Goal: Task Accomplishment & Management: Manage account settings

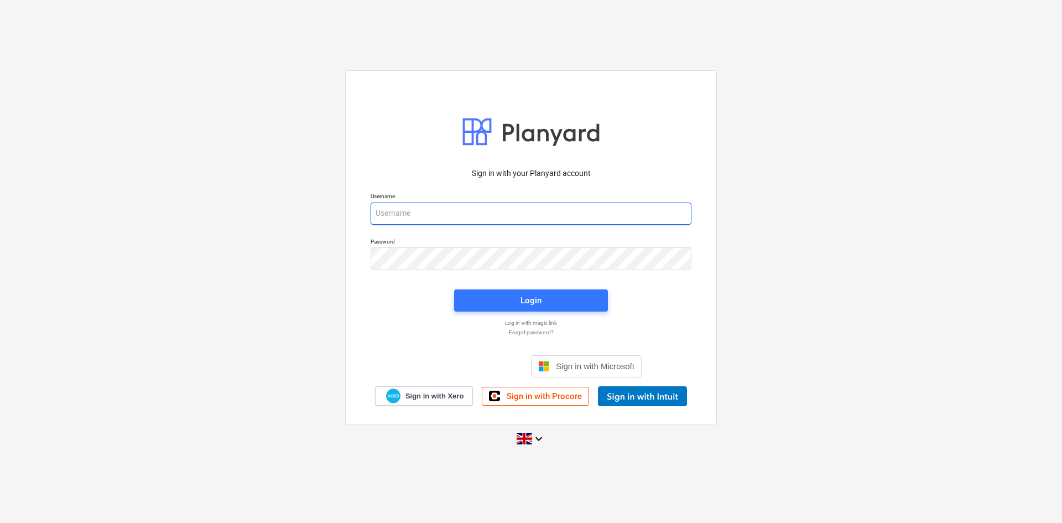
drag, startPoint x: 483, startPoint y: 211, endPoint x: 483, endPoint y: 220, distance: 9.4
click at [483, 211] on input "email" at bounding box center [531, 213] width 321 height 22
type input "[PERSON_NAME][EMAIL_ADDRESS][DOMAIN_NAME]"
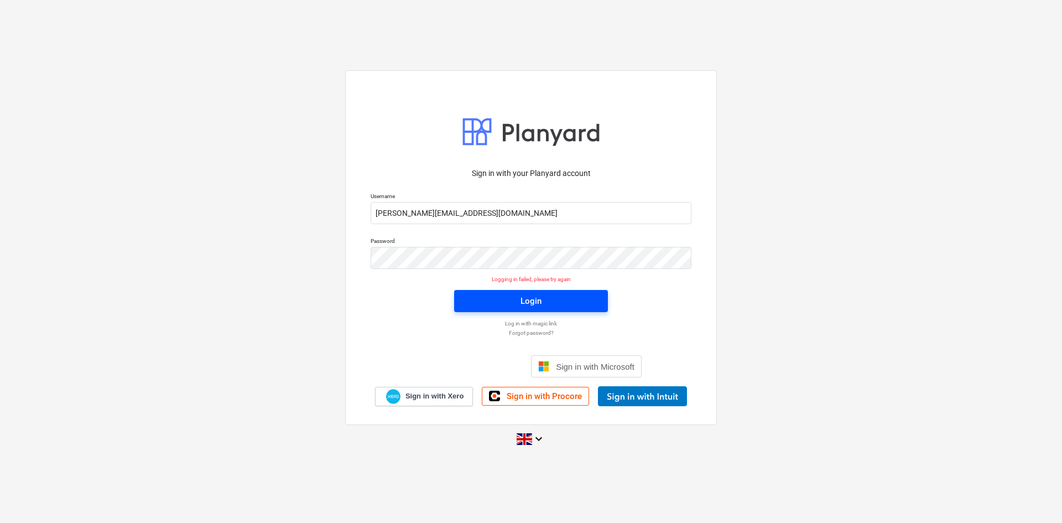
click at [575, 297] on span "Login" at bounding box center [531, 301] width 127 height 14
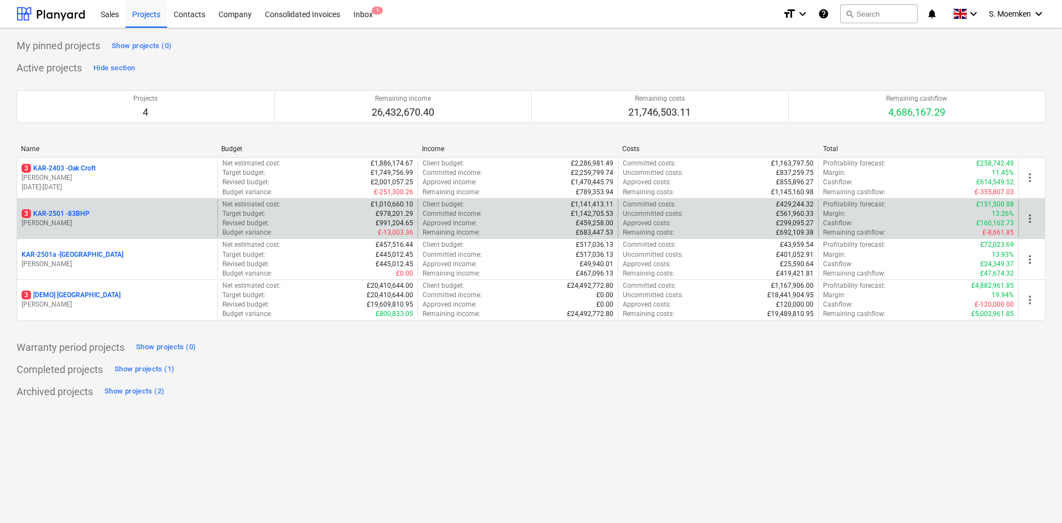
click at [80, 216] on p "3 KAR-2501 - 83BHP" at bounding box center [56, 213] width 68 height 9
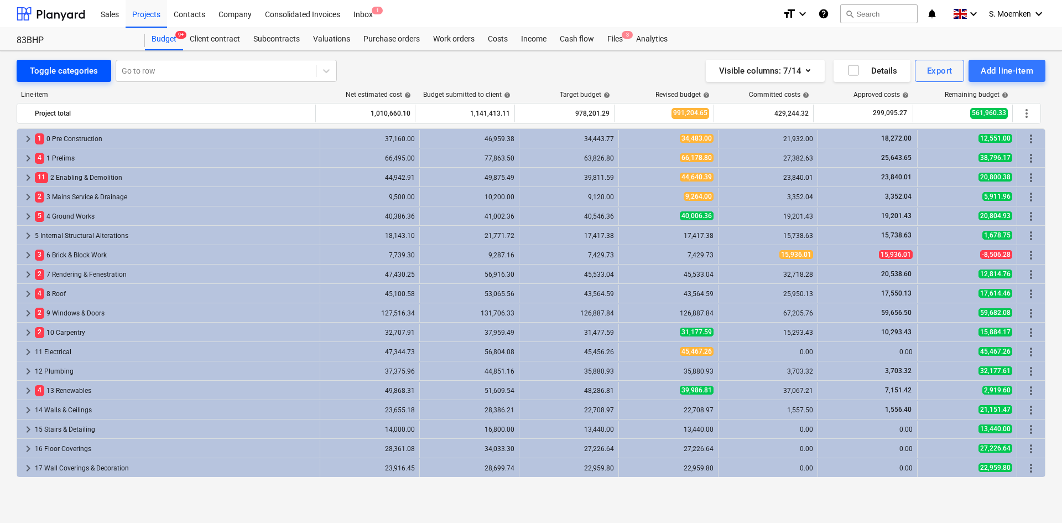
scroll to position [174, 0]
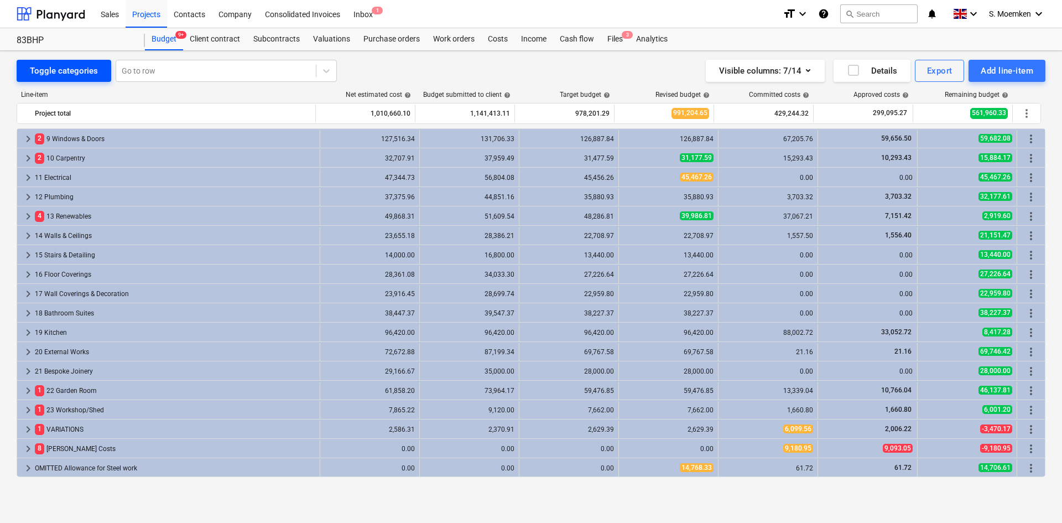
click at [84, 64] on div "Toggle categories" at bounding box center [64, 71] width 68 height 14
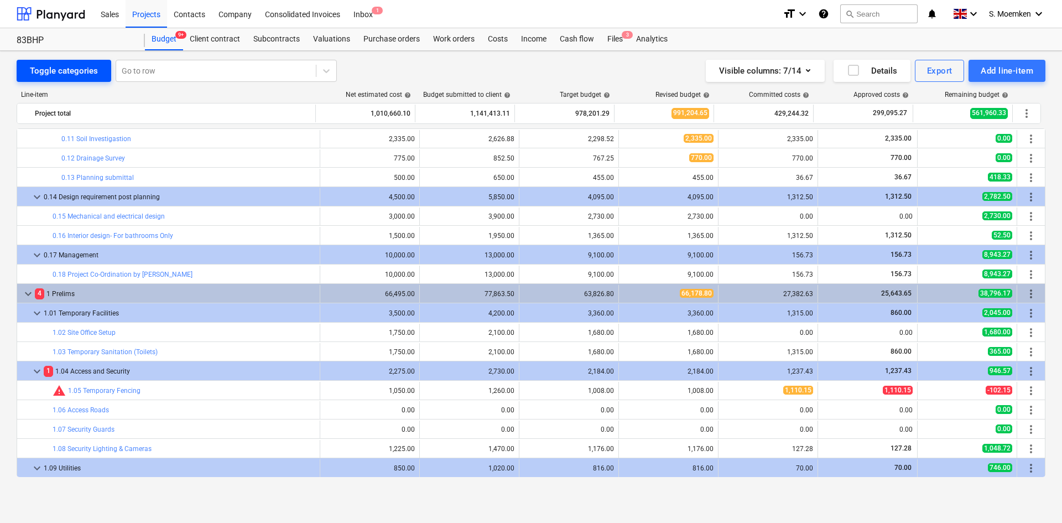
click at [81, 68] on div "Toggle categories" at bounding box center [64, 71] width 68 height 14
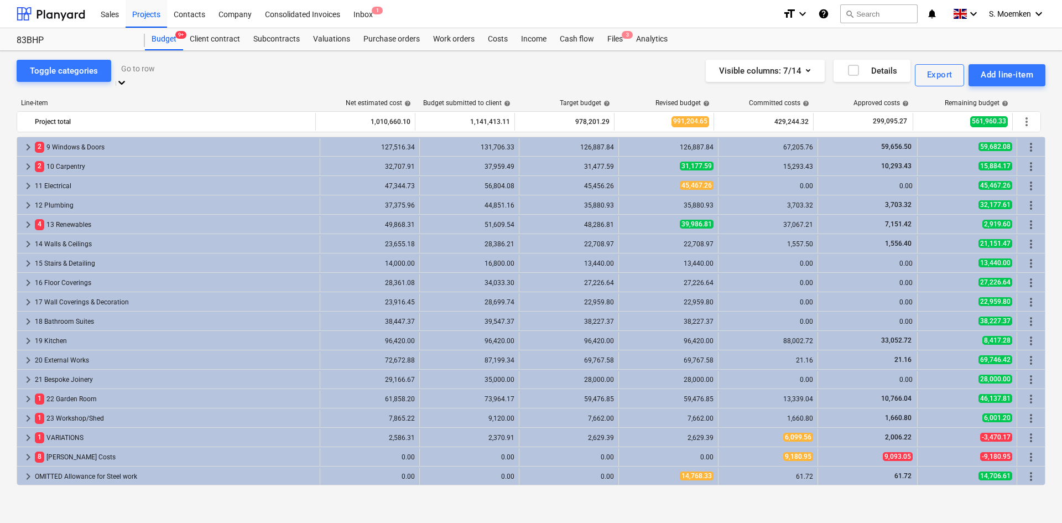
click at [172, 69] on div at bounding box center [226, 68] width 210 height 13
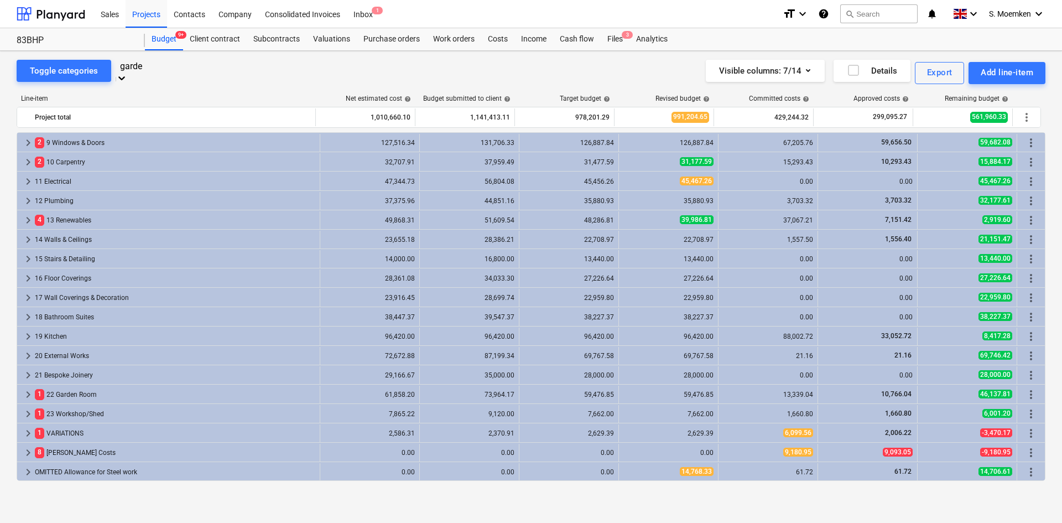
type input "garden"
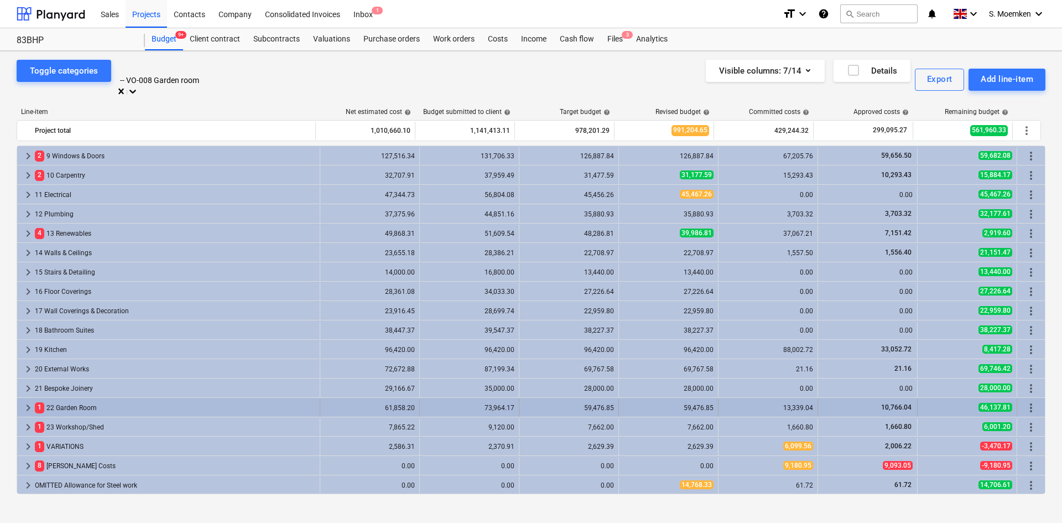
click at [28, 401] on span "keyboard_arrow_right" at bounding box center [28, 407] width 13 height 13
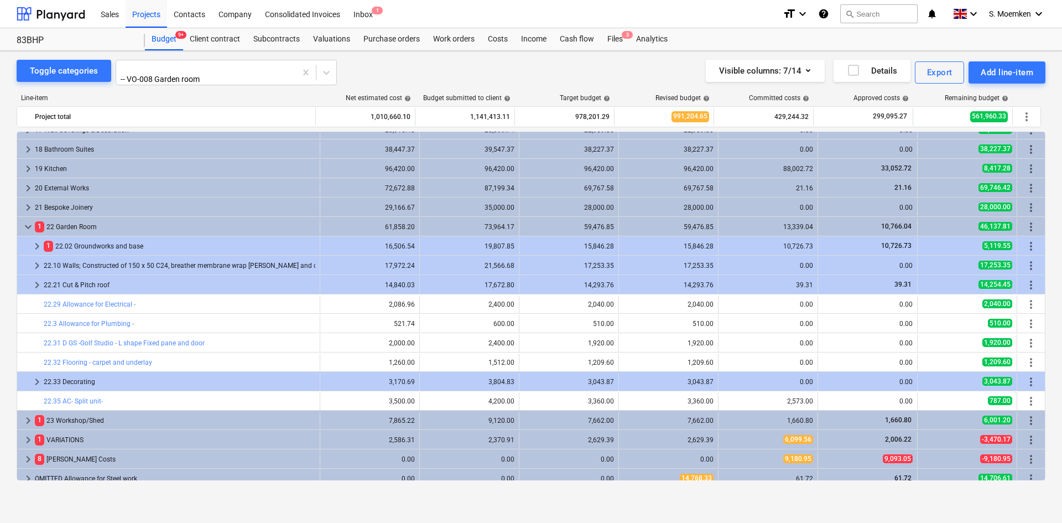
scroll to position [349, 0]
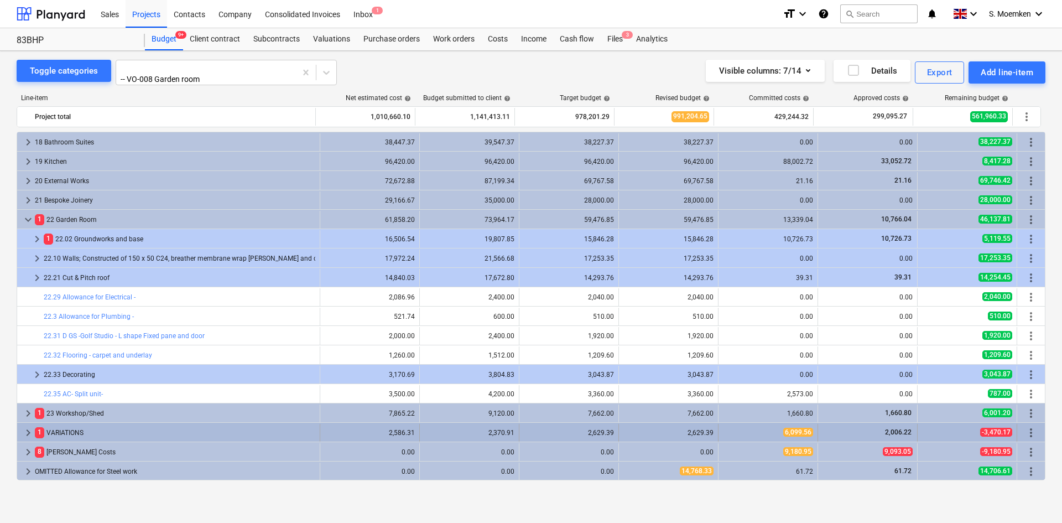
click at [27, 427] on span "keyboard_arrow_right" at bounding box center [28, 432] width 13 height 13
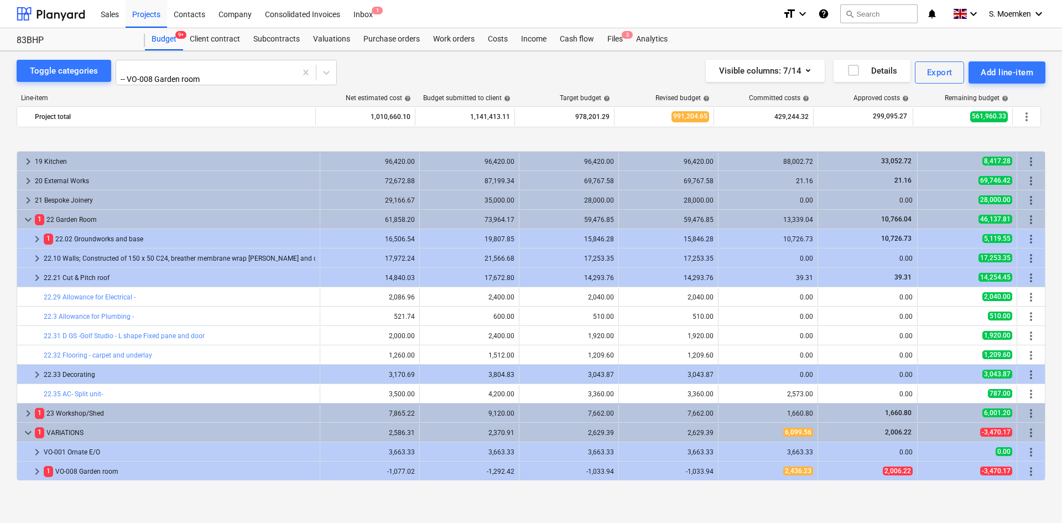
scroll to position [387, 0]
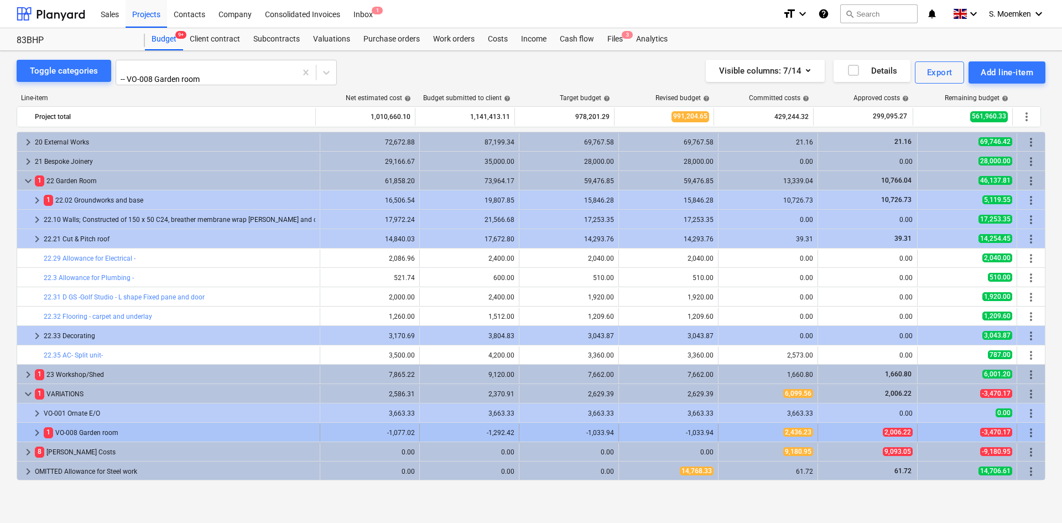
click at [37, 430] on span "keyboard_arrow_right" at bounding box center [36, 432] width 13 height 13
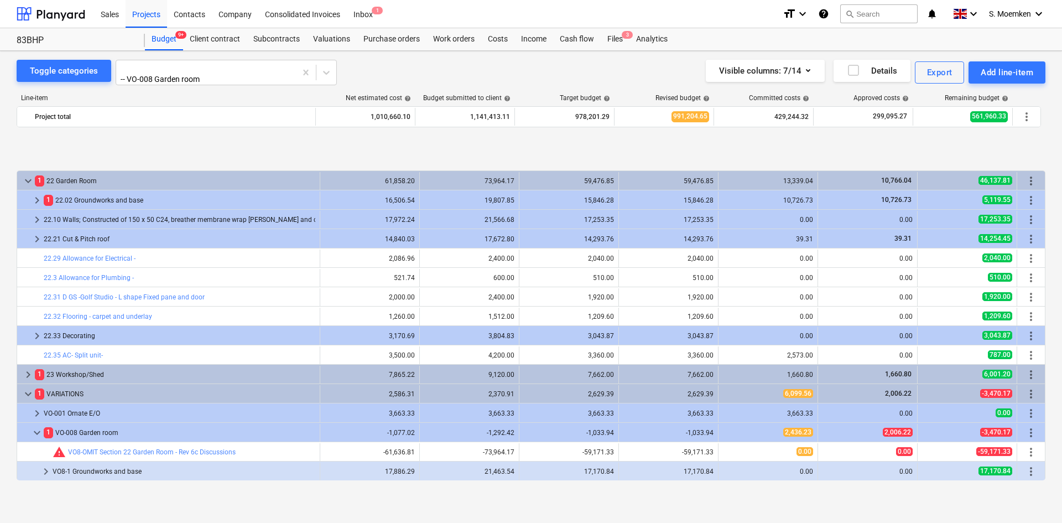
scroll to position [465, 0]
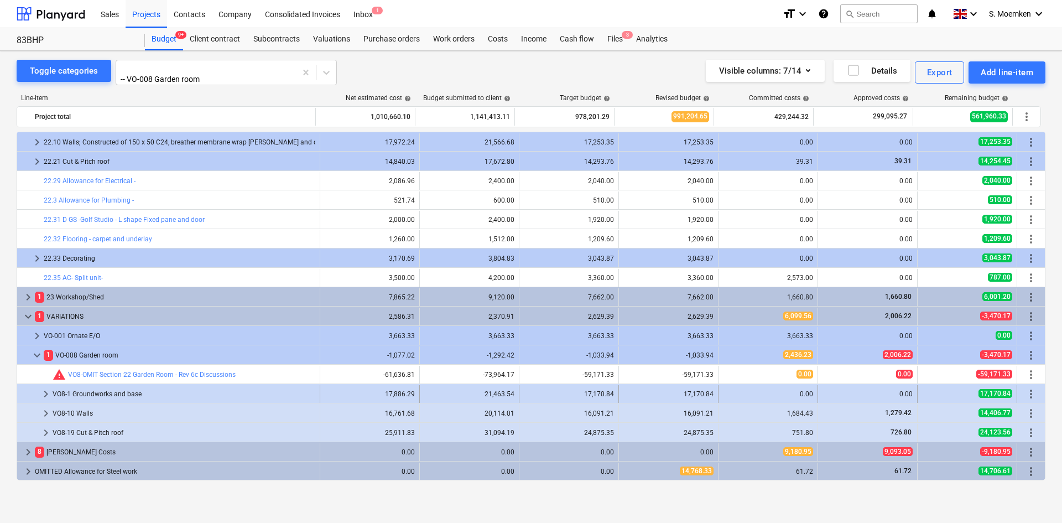
click at [45, 389] on span "keyboard_arrow_right" at bounding box center [45, 393] width 13 height 13
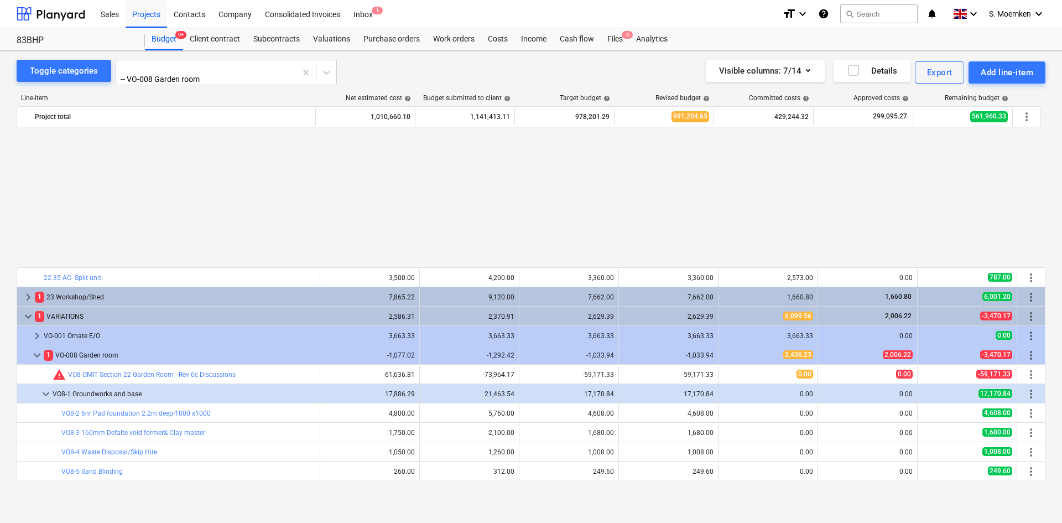
scroll to position [620, 0]
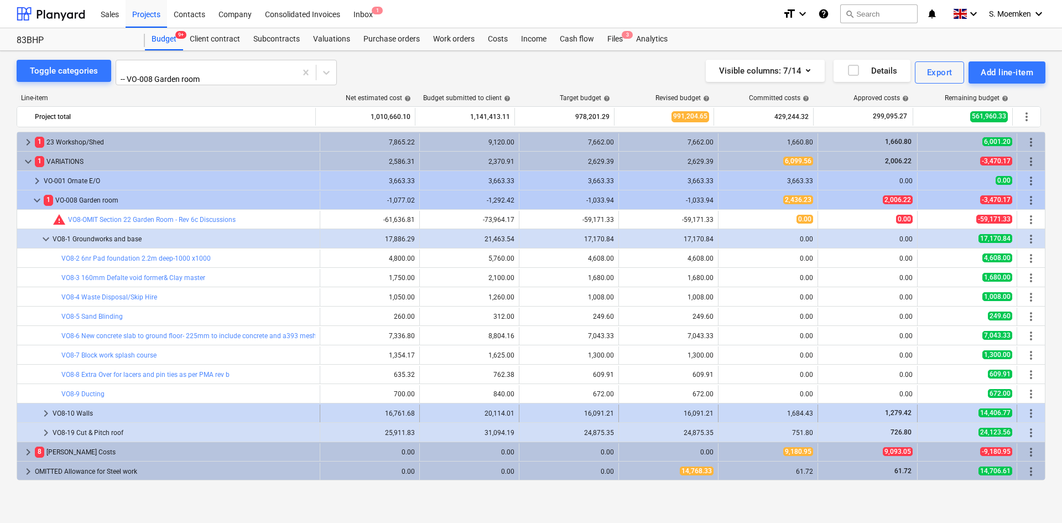
click at [46, 407] on span "keyboard_arrow_right" at bounding box center [45, 413] width 13 height 13
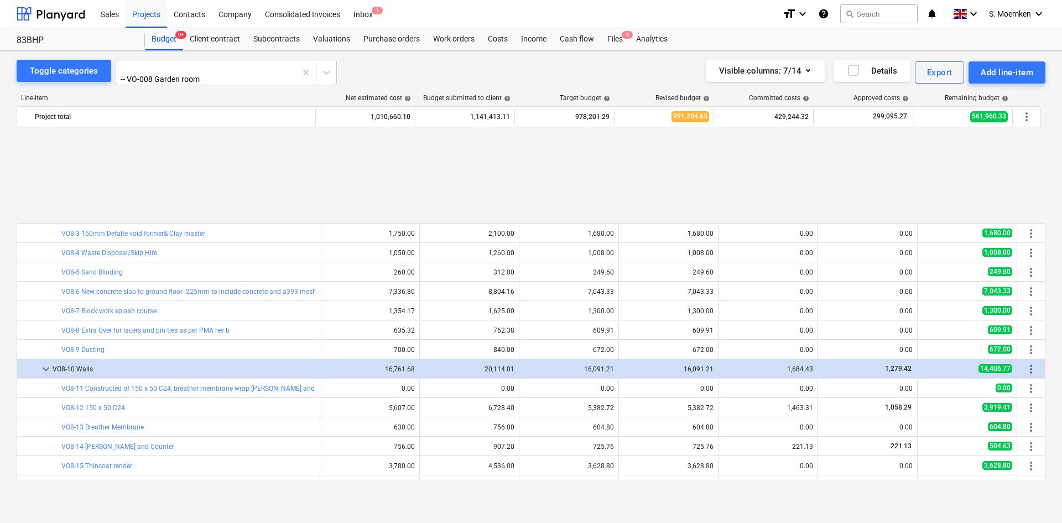
scroll to position [775, 0]
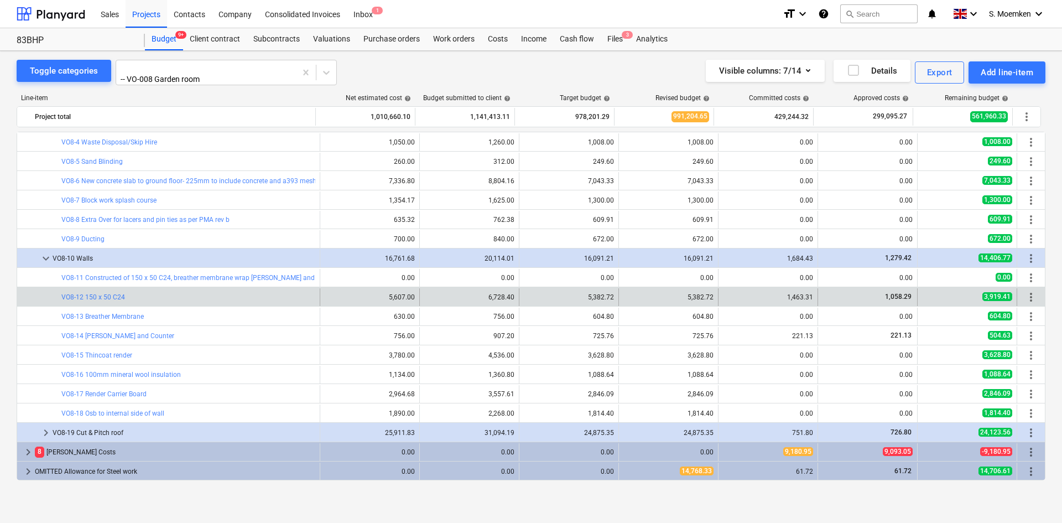
click at [1025, 296] on span "more_vert" at bounding box center [1031, 296] width 13 height 13
click at [1028, 295] on span "more_vert" at bounding box center [1031, 296] width 13 height 13
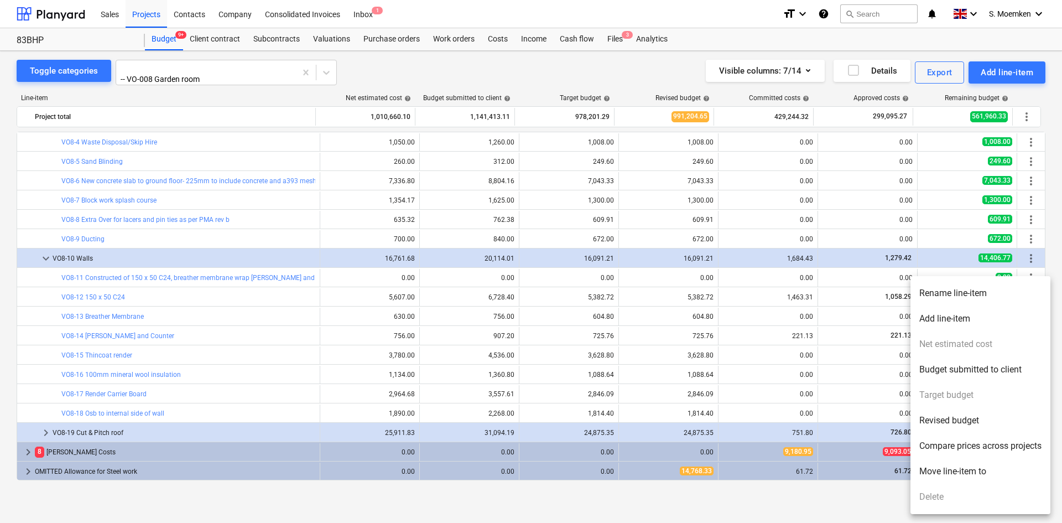
click at [973, 477] on li "Move line-item to" at bounding box center [981, 471] width 140 height 25
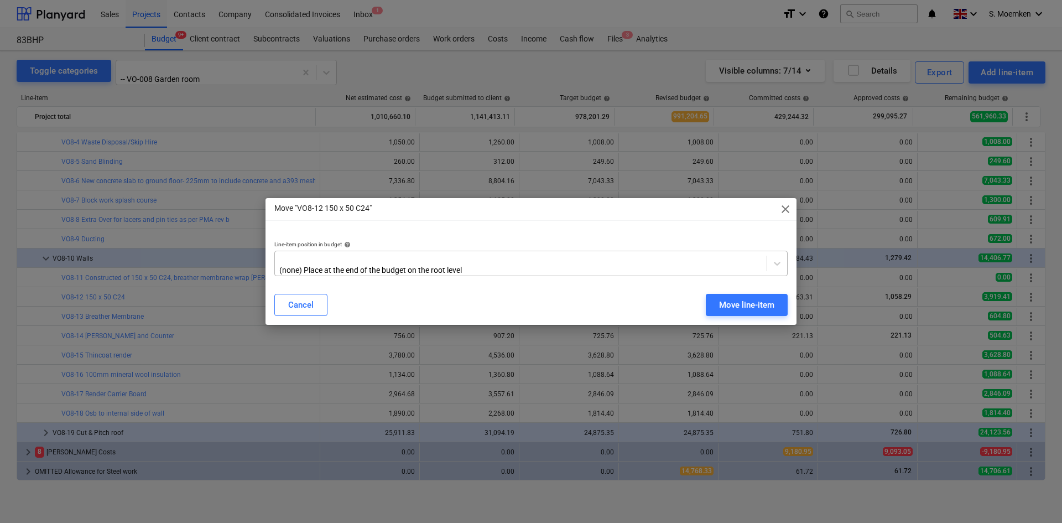
click at [497, 257] on div "(none) Place at the end of the budget on the root level" at bounding box center [521, 263] width 492 height 24
type input "VO8"
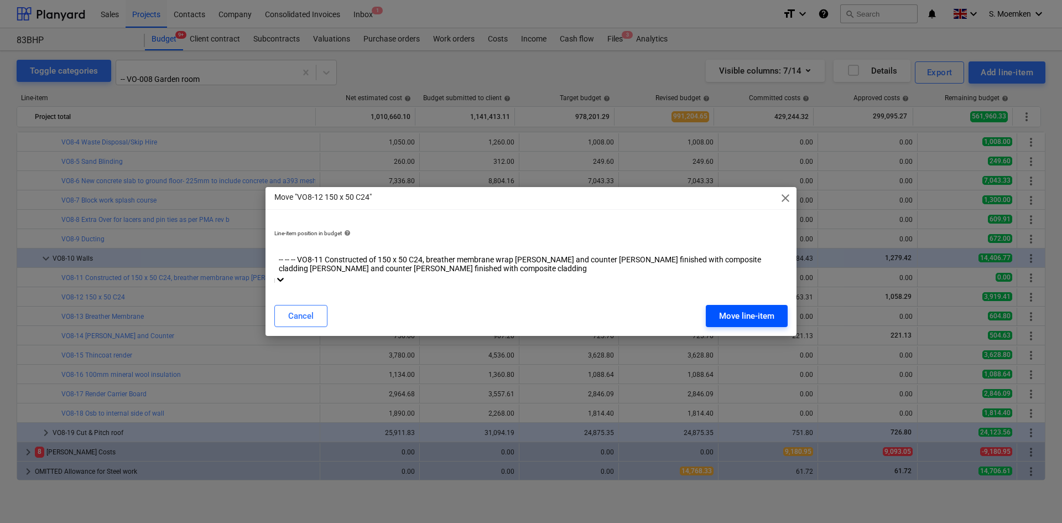
click at [728, 309] on div "Move line-item" at bounding box center [746, 316] width 55 height 14
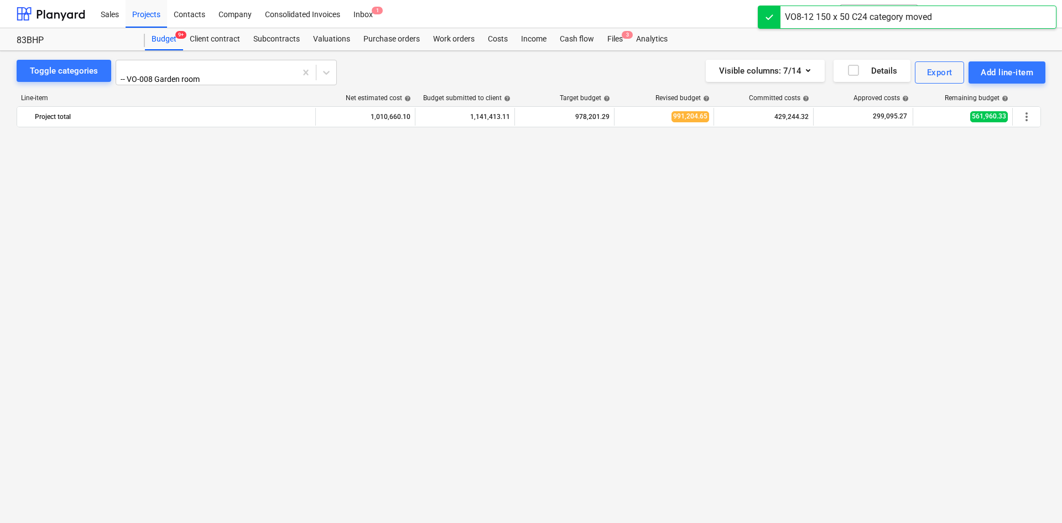
scroll to position [755, 0]
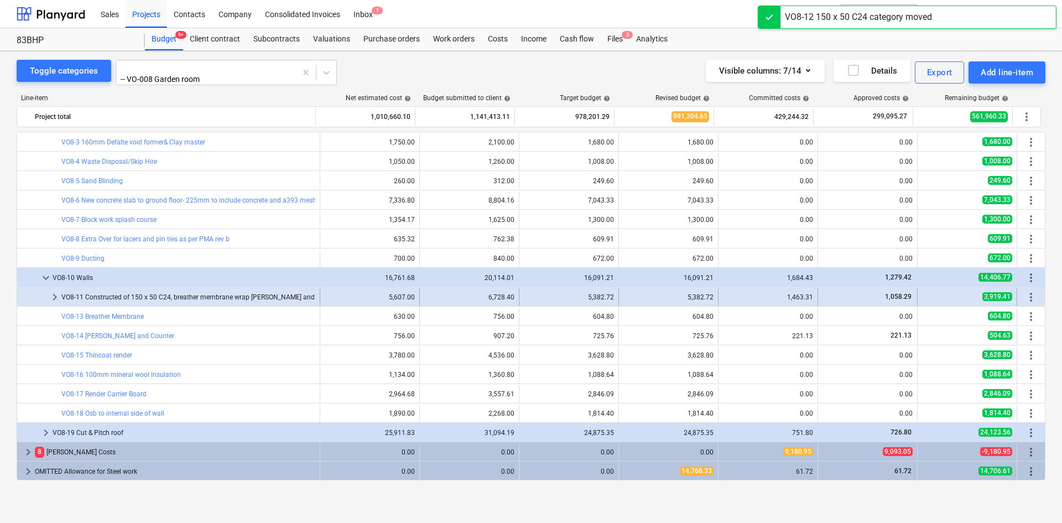
click at [54, 295] on span "keyboard_arrow_right" at bounding box center [54, 296] width 13 height 13
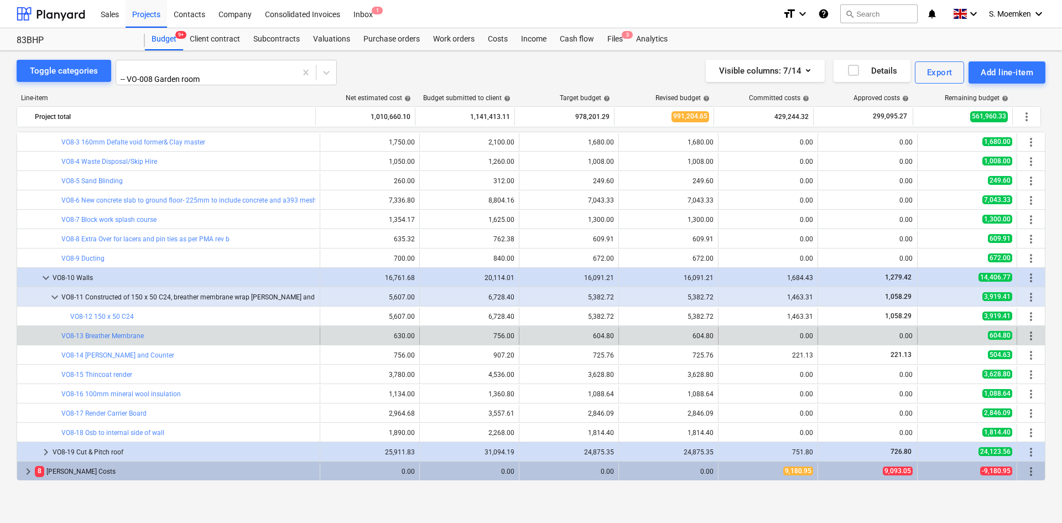
click at [1027, 335] on span "more_vert" at bounding box center [1031, 335] width 13 height 13
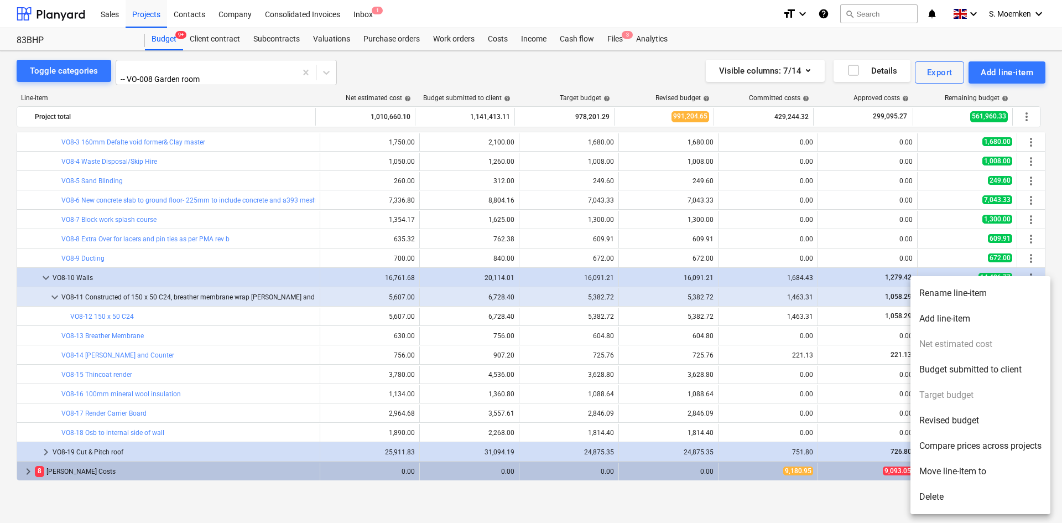
click at [978, 469] on li "Move line-item to" at bounding box center [981, 471] width 140 height 25
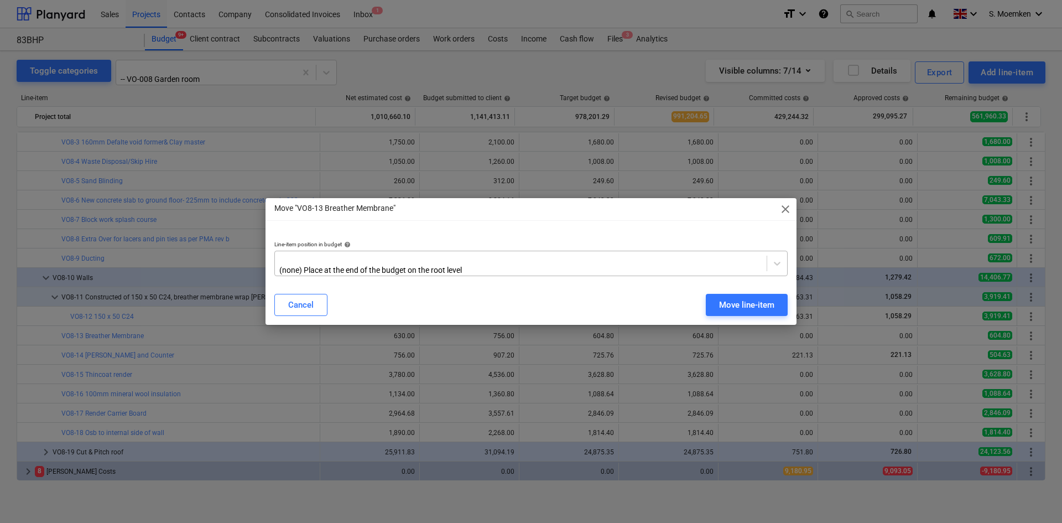
click at [516, 258] on div at bounding box center [521, 258] width 481 height 11
type input "VO8-11"
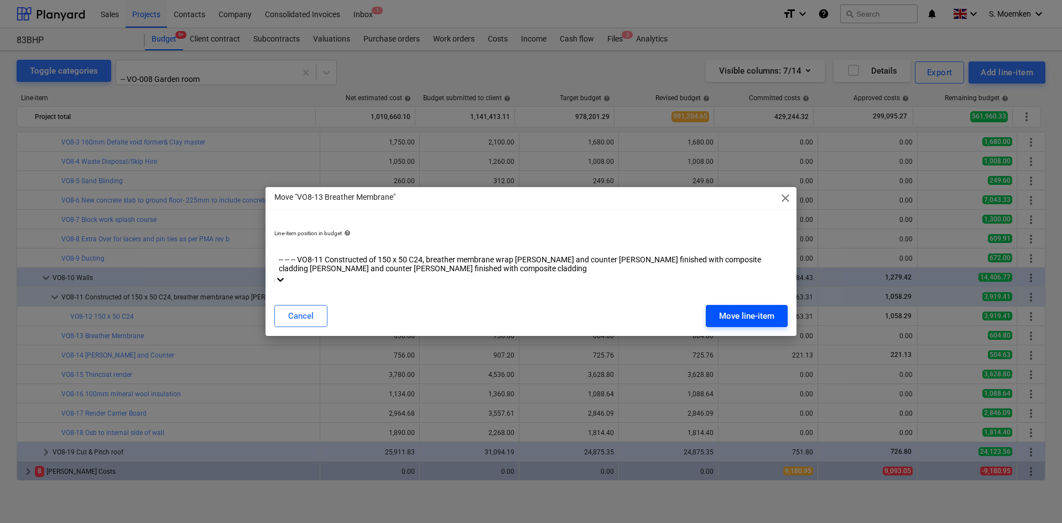
click at [744, 309] on div "Move line-item" at bounding box center [746, 316] width 55 height 14
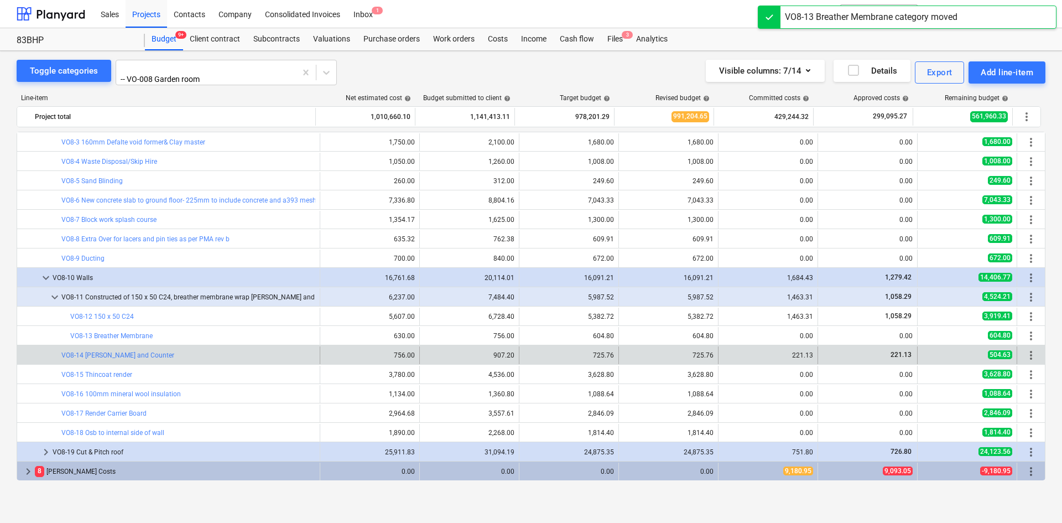
click at [1026, 352] on span "more_vert" at bounding box center [1031, 355] width 13 height 13
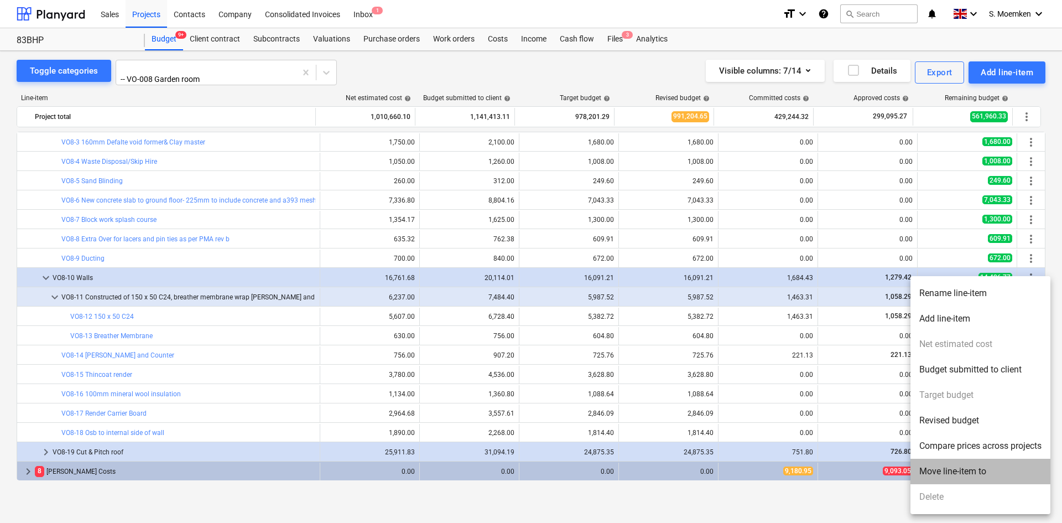
click at [958, 469] on li "Move line-item to" at bounding box center [981, 471] width 140 height 25
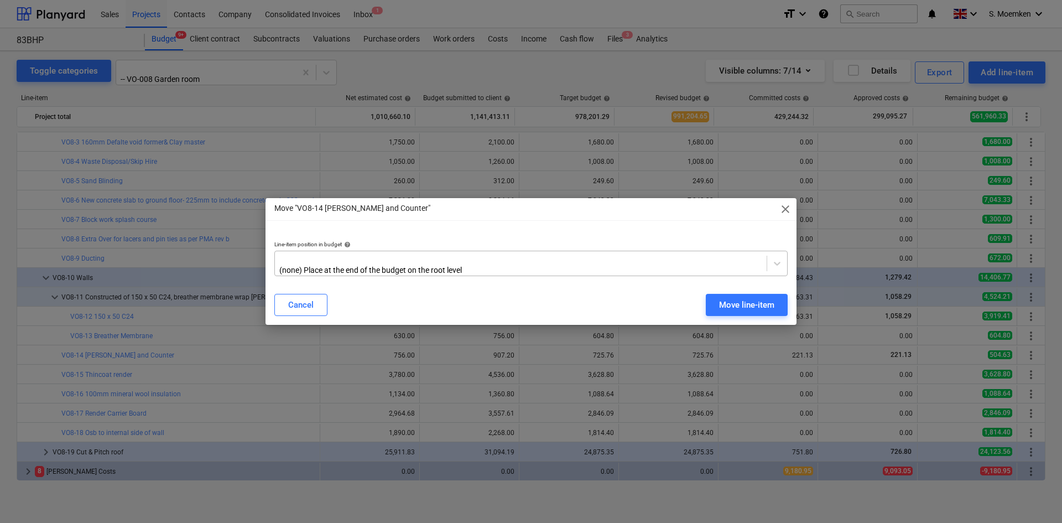
click at [705, 257] on div at bounding box center [521, 258] width 481 height 11
type input "VO8-11"
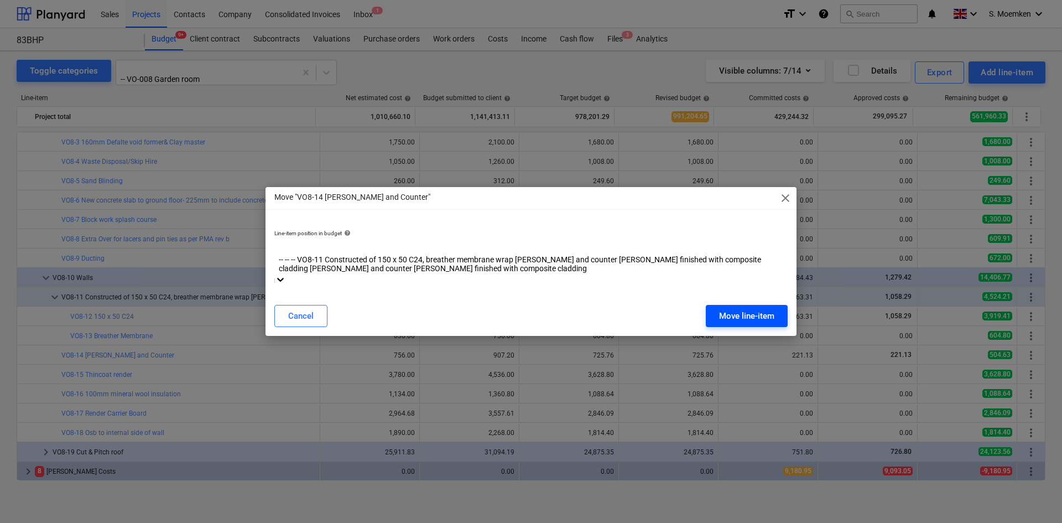
click at [751, 309] on div "Move line-item" at bounding box center [746, 316] width 55 height 14
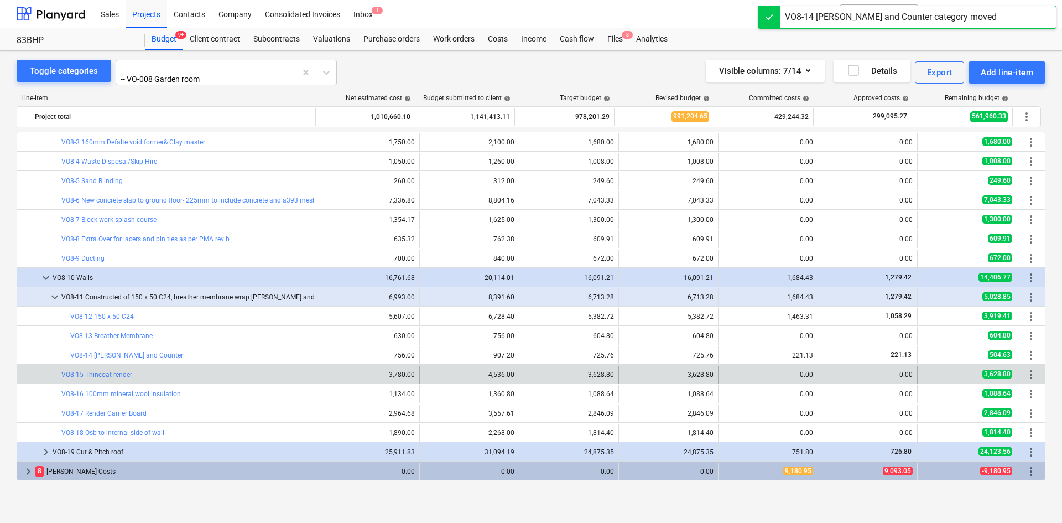
scroll to position [775, 0]
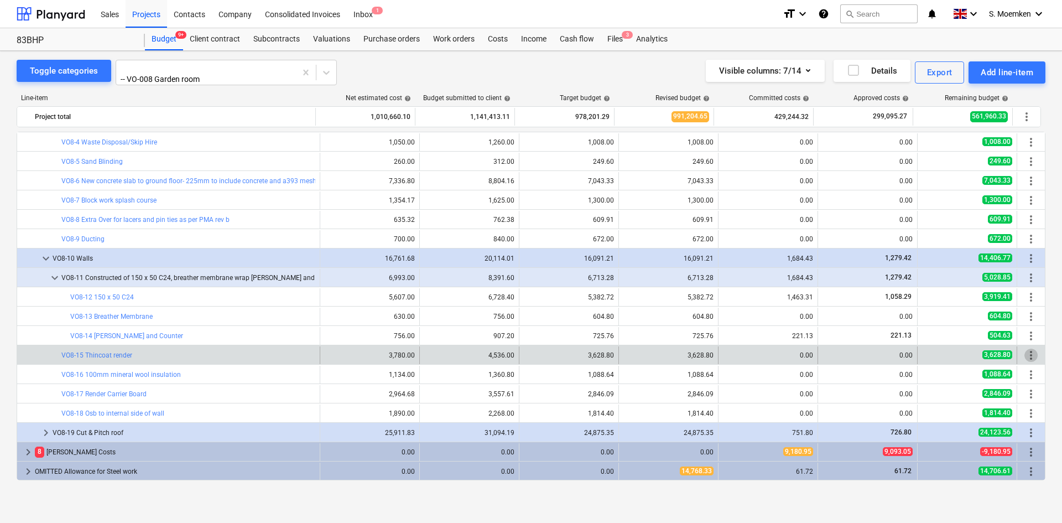
click at [1026, 350] on span "more_vert" at bounding box center [1031, 355] width 13 height 13
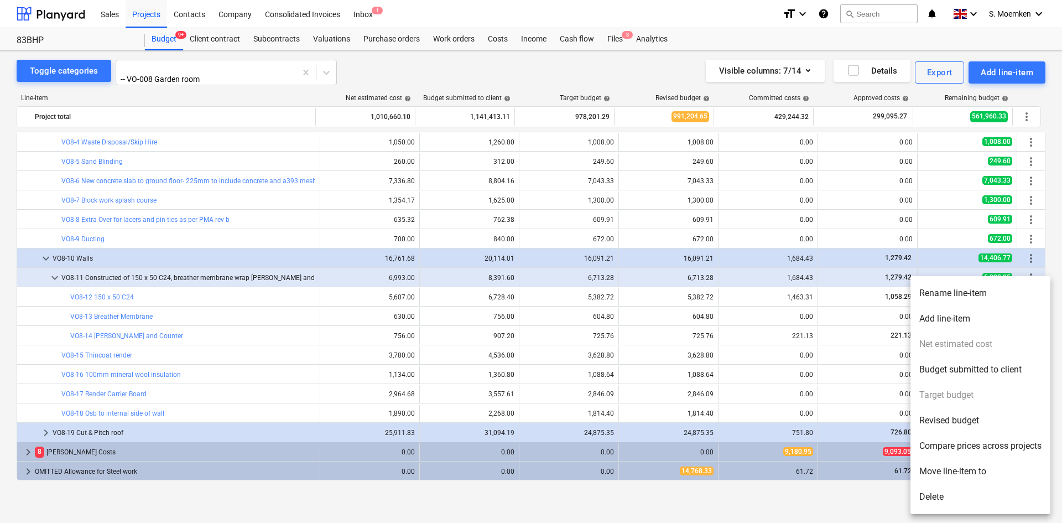
click at [961, 471] on li "Move line-item to" at bounding box center [981, 471] width 140 height 25
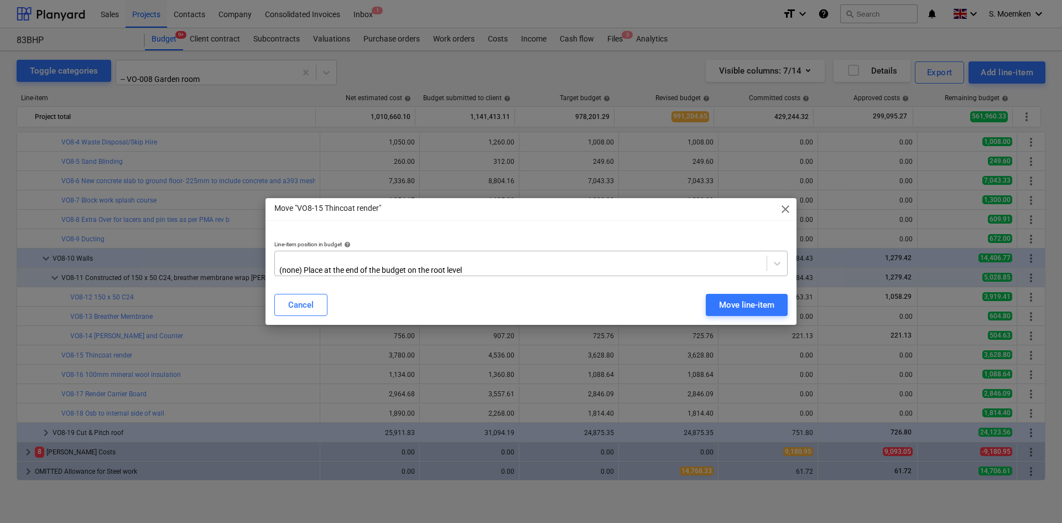
click at [684, 262] on div at bounding box center [521, 258] width 481 height 11
type input "VO8-11"
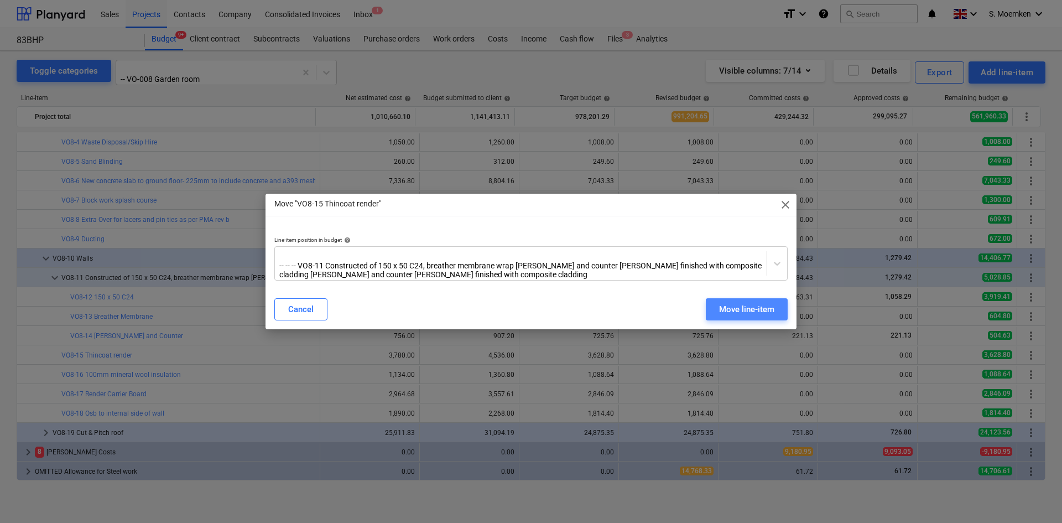
click at [759, 305] on div "Move line-item" at bounding box center [746, 309] width 55 height 14
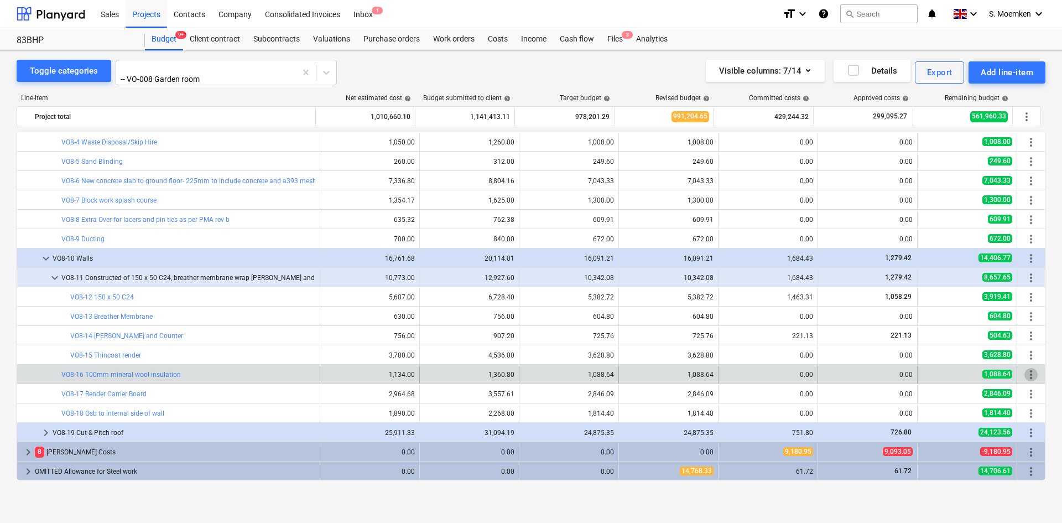
click at [1029, 371] on span "more_vert" at bounding box center [1031, 374] width 13 height 13
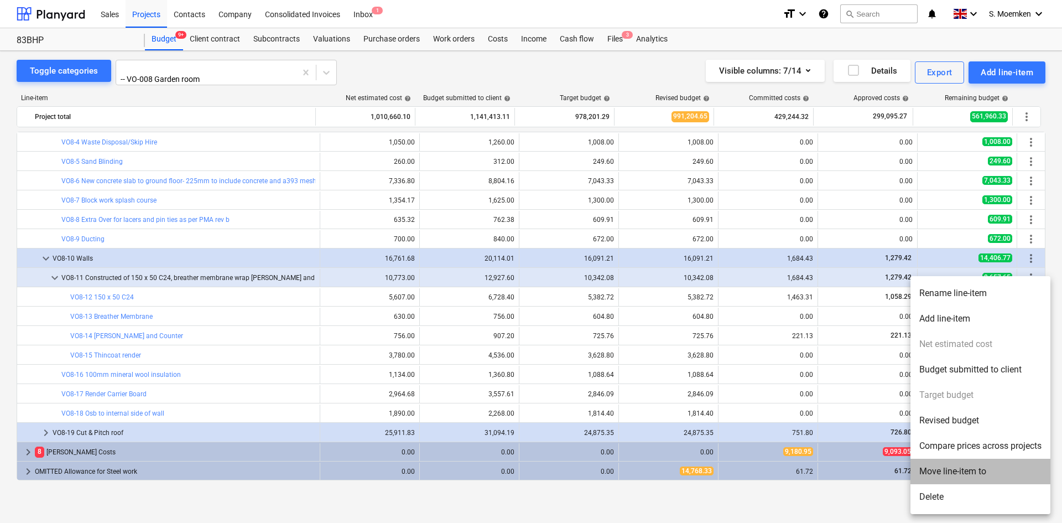
click at [971, 469] on li "Move line-item to" at bounding box center [981, 471] width 140 height 25
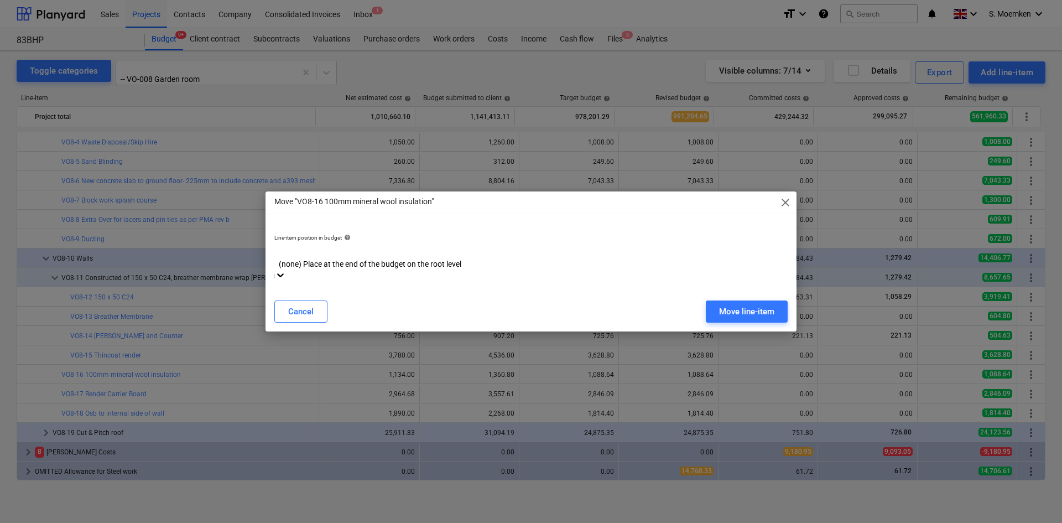
click at [543, 258] on div at bounding box center [531, 252] width 502 height 13
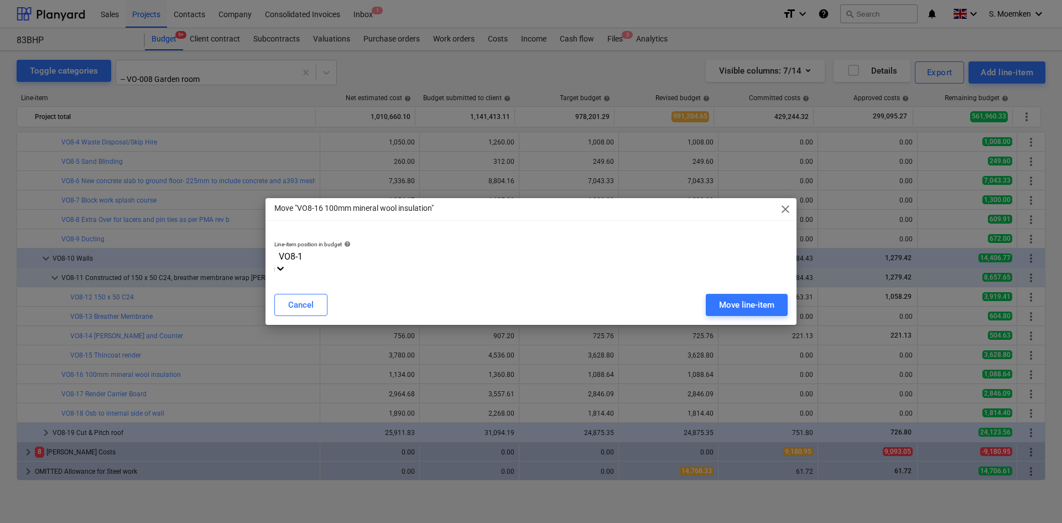
type input "VO8-11"
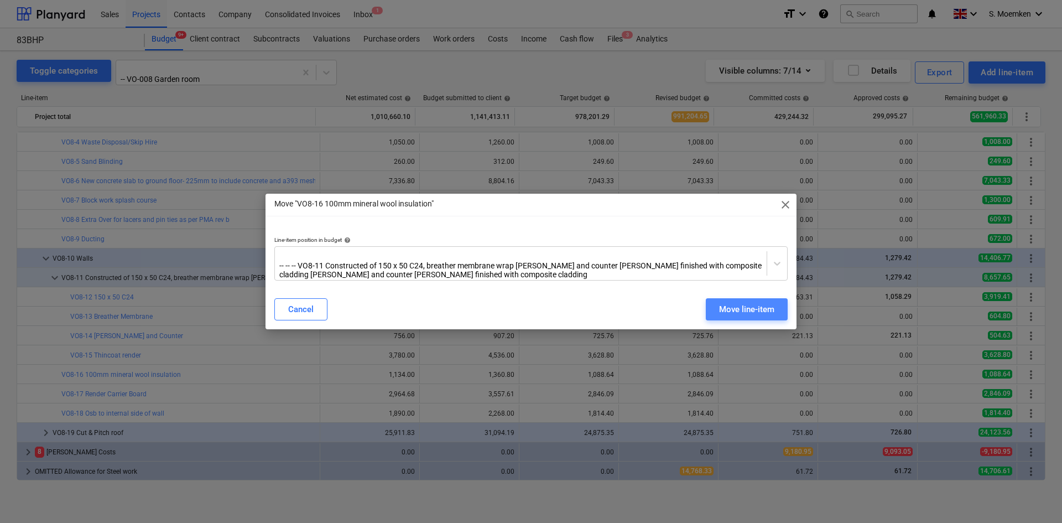
click at [742, 304] on div "Move line-item" at bounding box center [746, 309] width 55 height 14
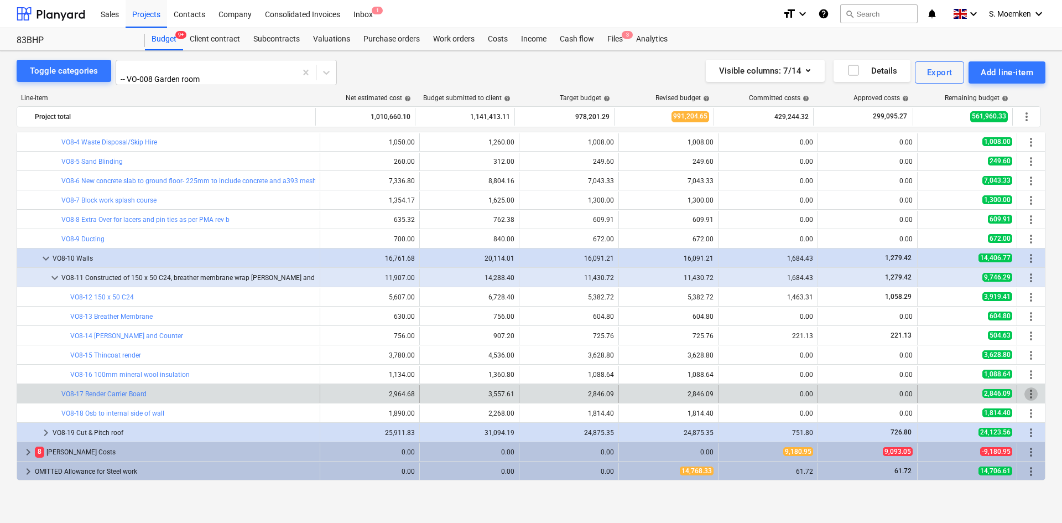
click at [1027, 390] on span "more_vert" at bounding box center [1031, 393] width 13 height 13
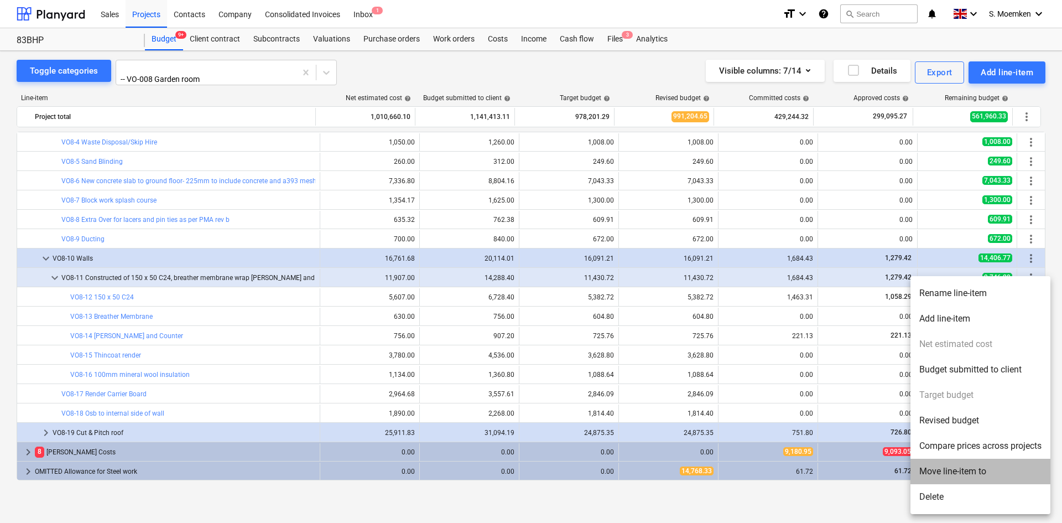
click at [960, 475] on li "Move line-item to" at bounding box center [981, 471] width 140 height 25
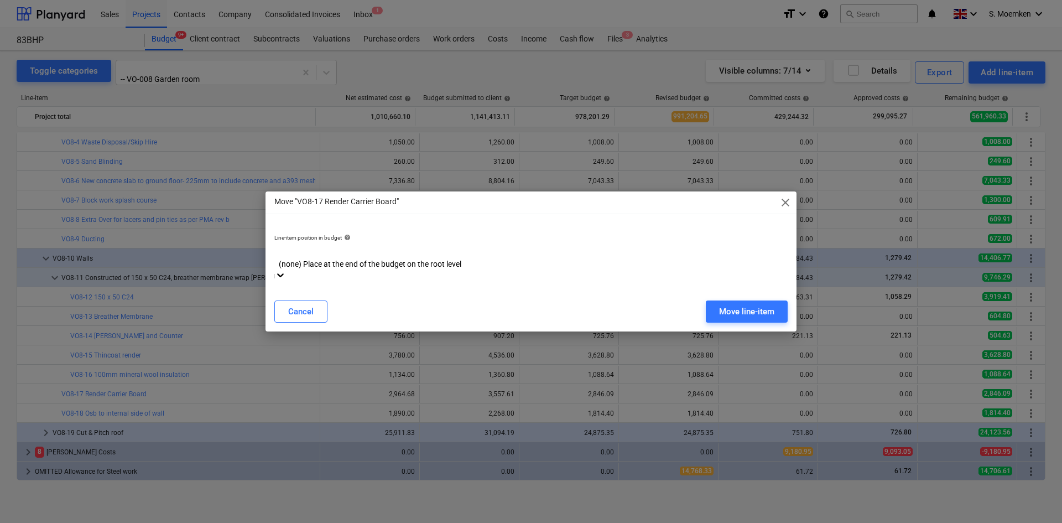
click at [702, 258] on div at bounding box center [531, 252] width 502 height 13
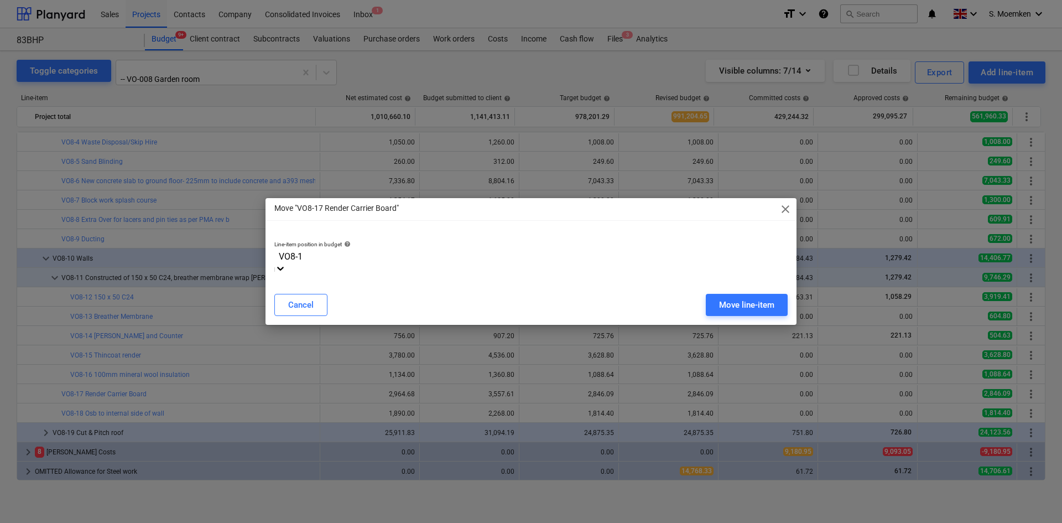
type input "VO8-11"
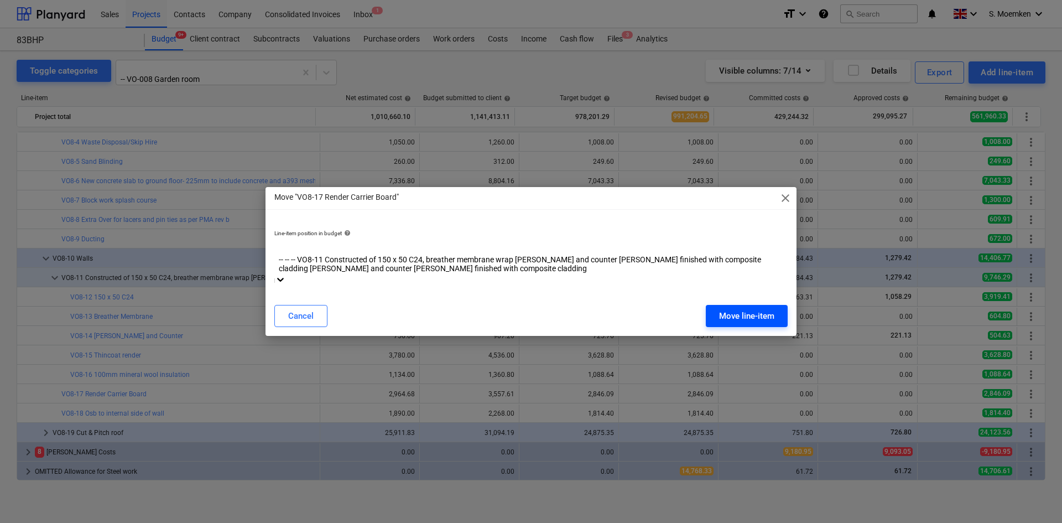
click at [740, 309] on div "Move line-item" at bounding box center [746, 316] width 55 height 14
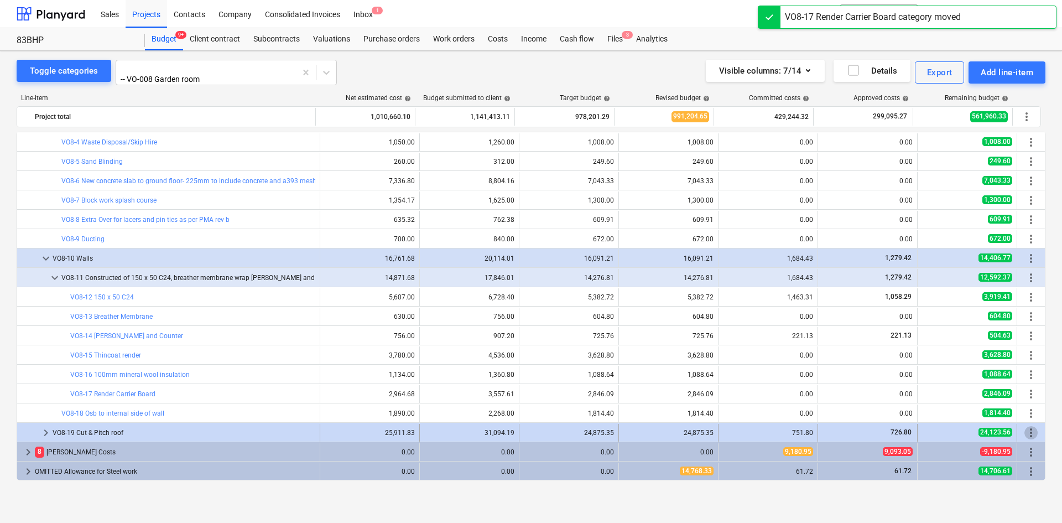
click at [1028, 430] on span "more_vert" at bounding box center [1031, 432] width 13 height 13
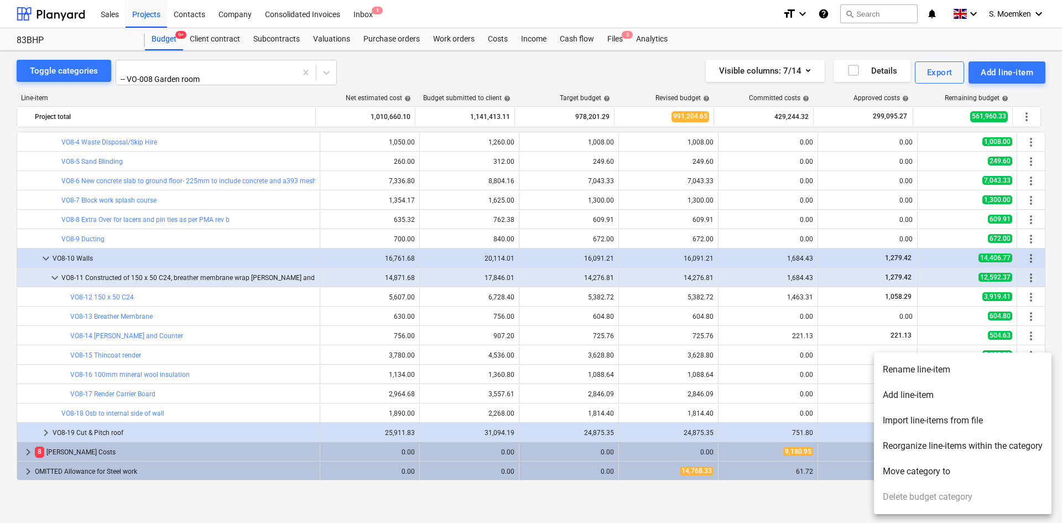
click at [770, 430] on div at bounding box center [531, 261] width 1062 height 523
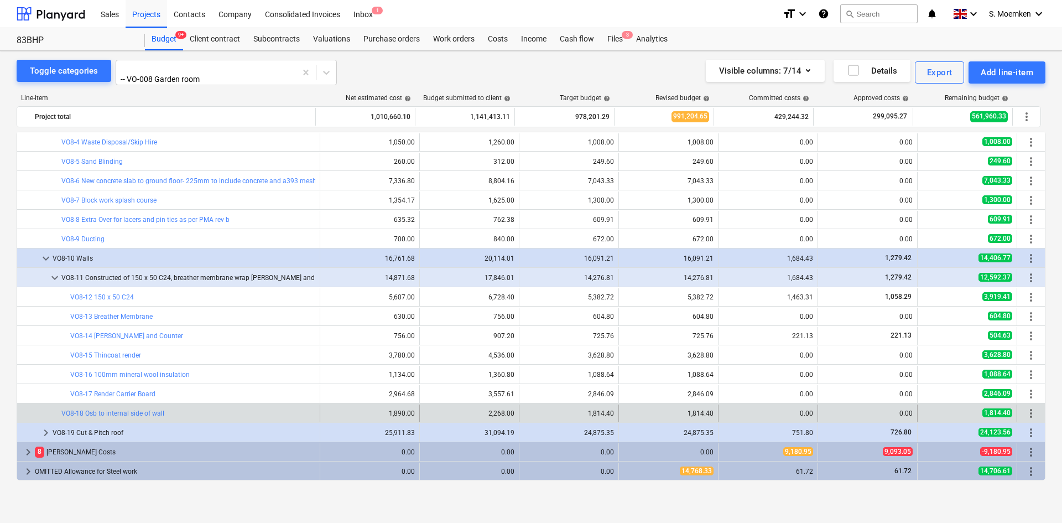
click at [1026, 407] on span "more_vert" at bounding box center [1031, 413] width 13 height 13
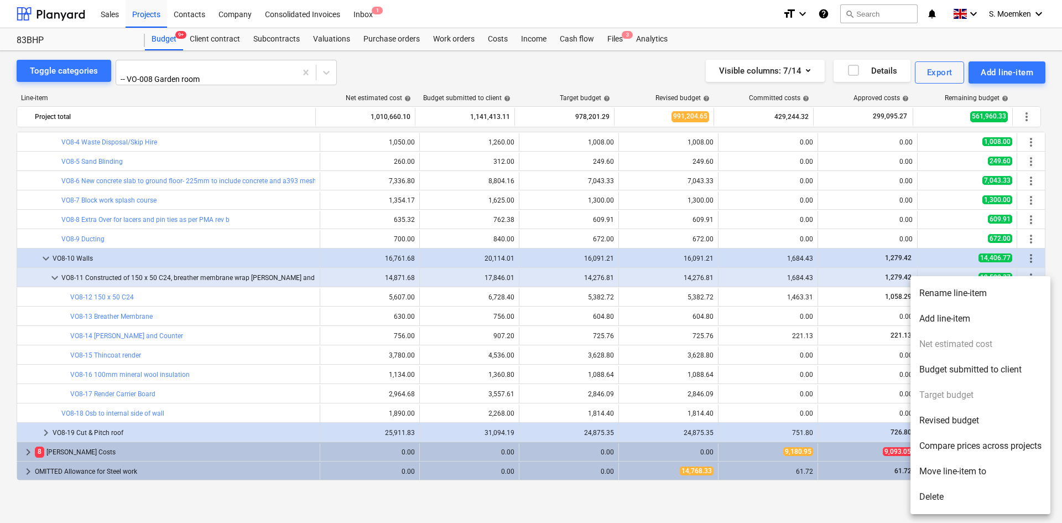
click at [832, 404] on div at bounding box center [531, 261] width 1062 height 523
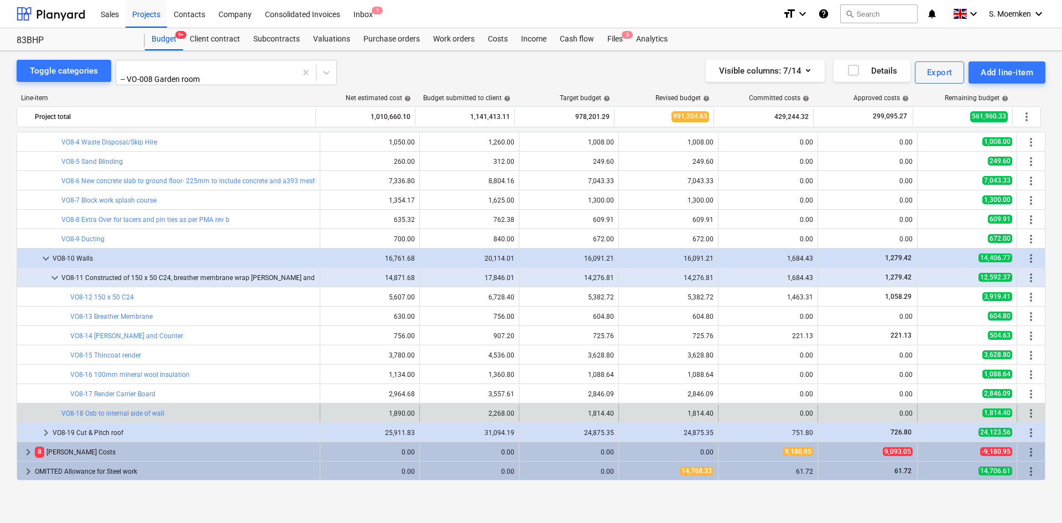
click at [1025, 407] on span "more_vert" at bounding box center [1031, 413] width 13 height 13
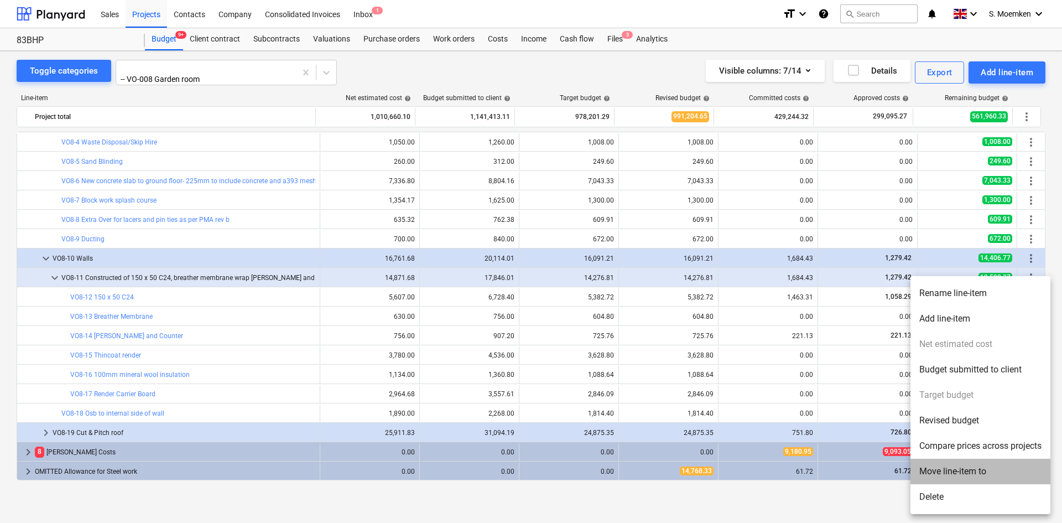
click at [975, 469] on li "Move line-item to" at bounding box center [981, 471] width 140 height 25
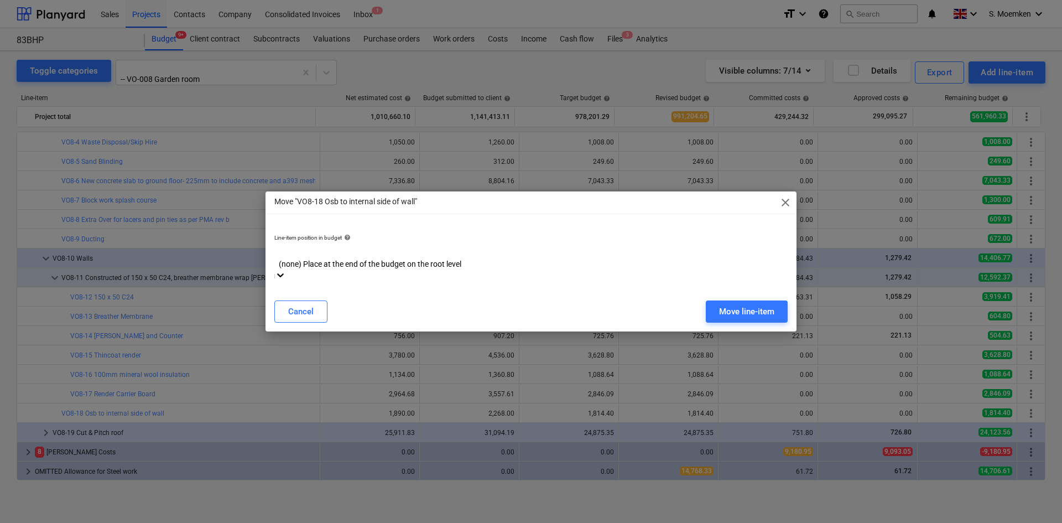
click at [657, 258] on div at bounding box center [531, 252] width 502 height 13
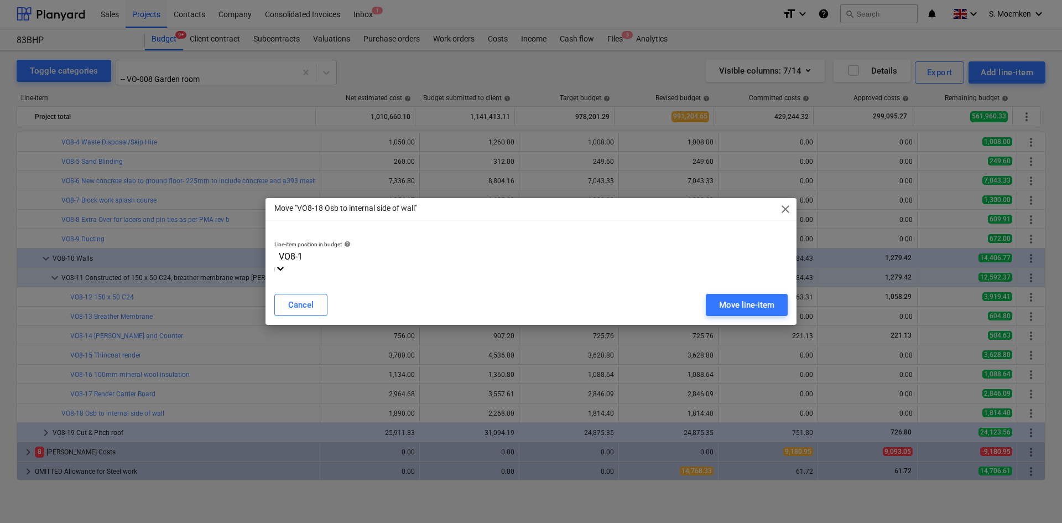
type input "VO8-11"
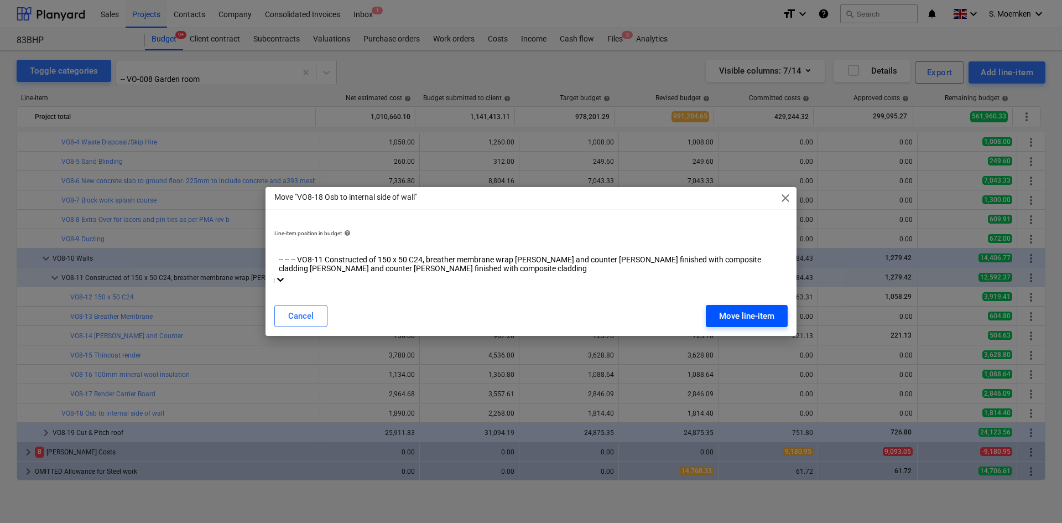
click at [724, 309] on div "Move line-item" at bounding box center [746, 316] width 55 height 14
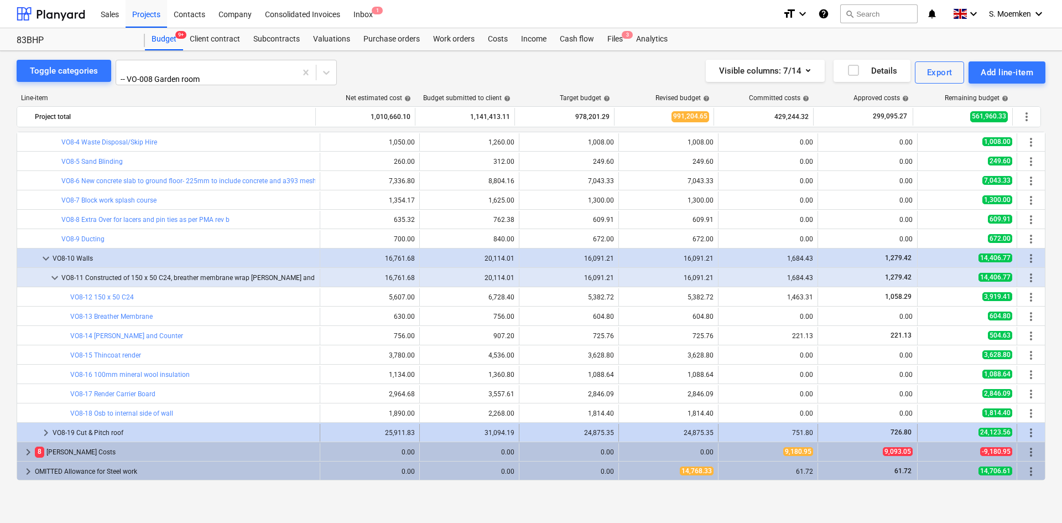
click at [46, 431] on span "keyboard_arrow_right" at bounding box center [45, 432] width 13 height 13
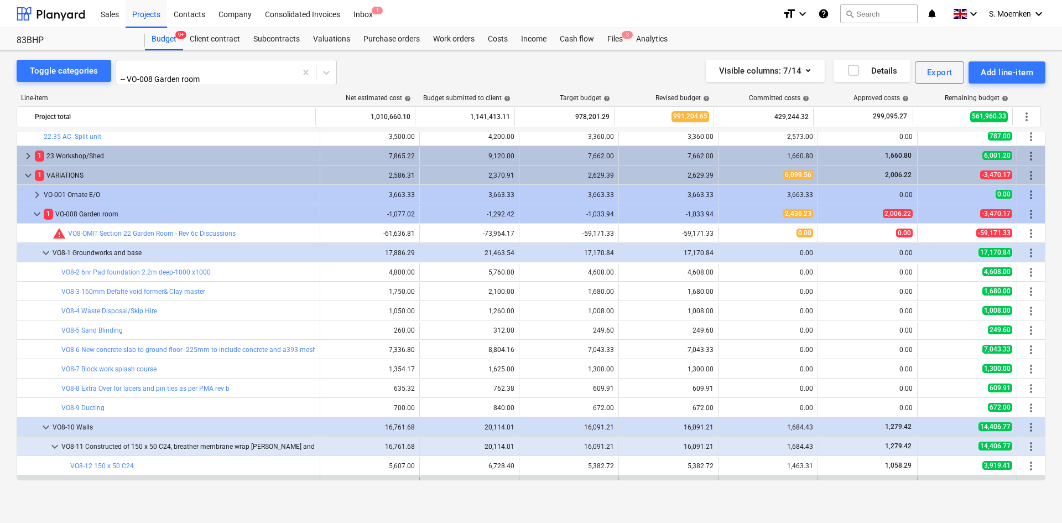
scroll to position [772, 0]
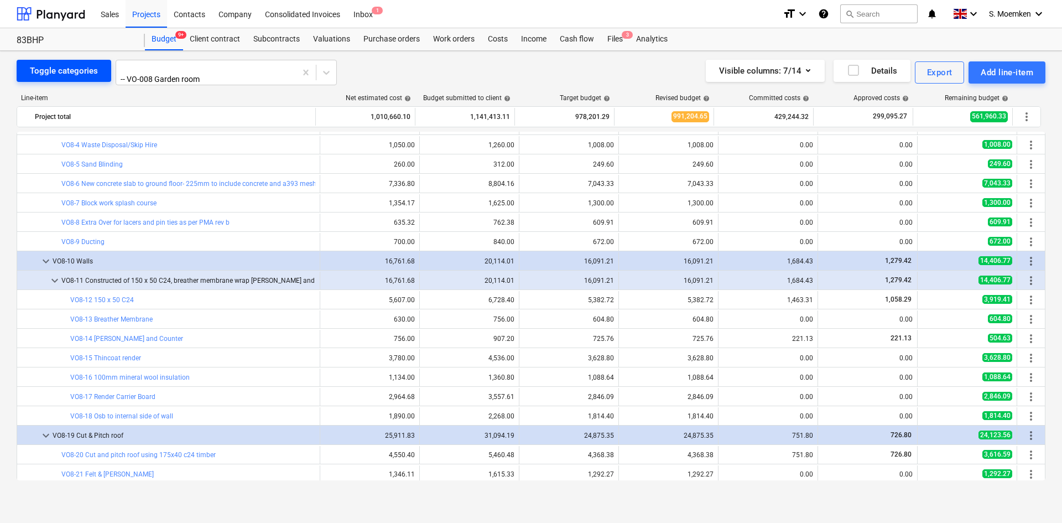
click at [83, 69] on div "Toggle categories" at bounding box center [64, 71] width 68 height 14
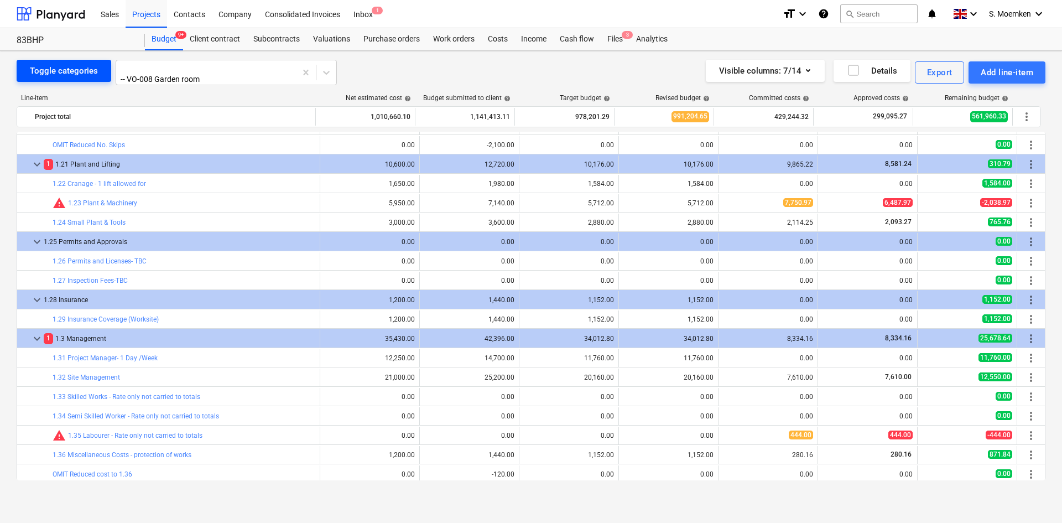
click at [83, 69] on div "Toggle categories" at bounding box center [64, 71] width 68 height 14
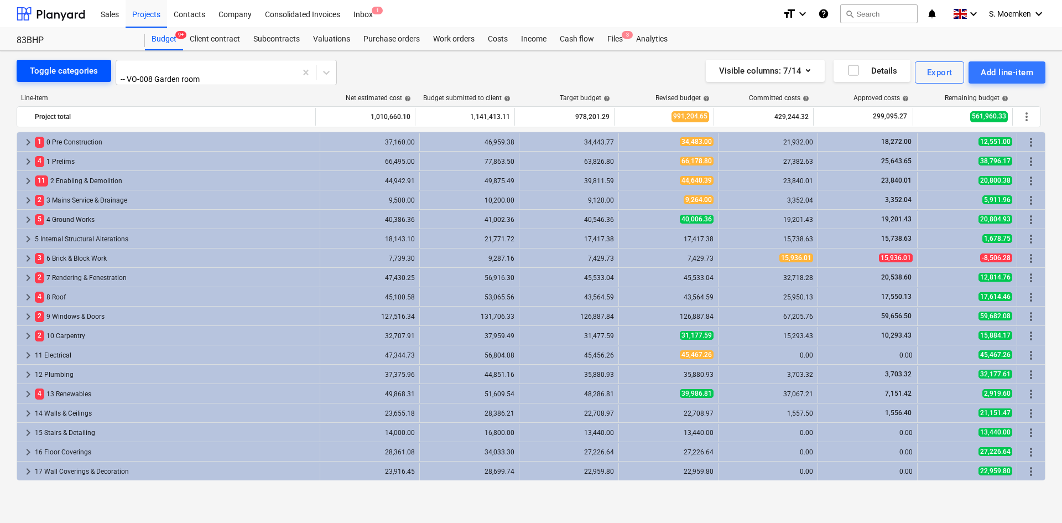
scroll to position [174, 0]
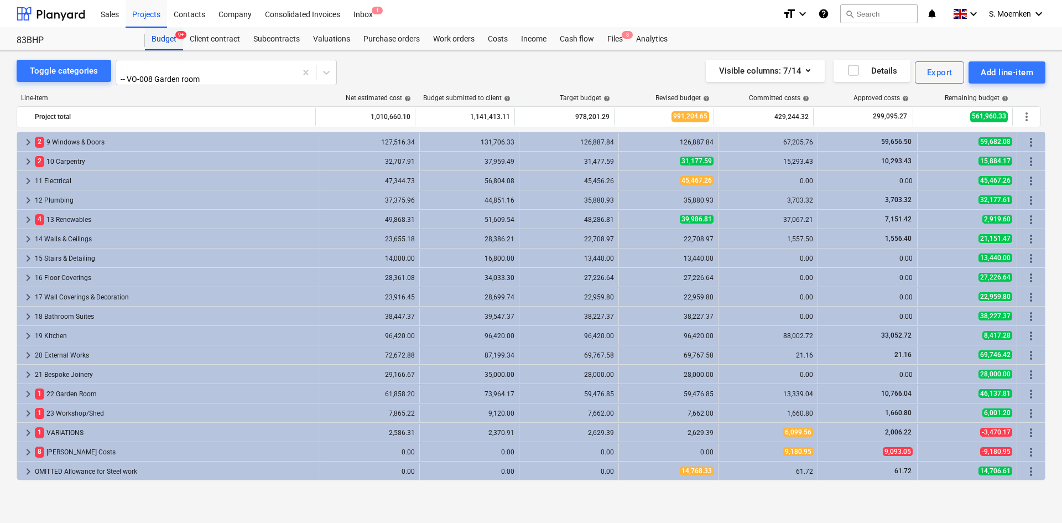
click at [168, 43] on div "Budget 9+" at bounding box center [164, 39] width 38 height 22
click at [165, 38] on div "Budget 9+" at bounding box center [164, 39] width 38 height 22
click at [161, 37] on div "Budget 9+" at bounding box center [164, 39] width 38 height 22
click at [150, 15] on div "Projects" at bounding box center [146, 13] width 41 height 28
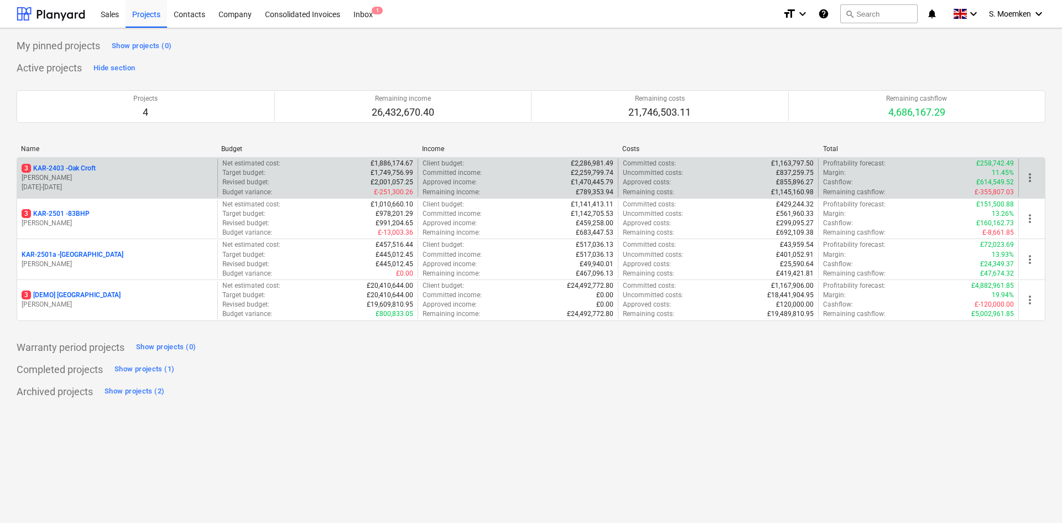
click at [123, 169] on div "3 KAR-2403 - Oak Croft" at bounding box center [117, 168] width 191 height 9
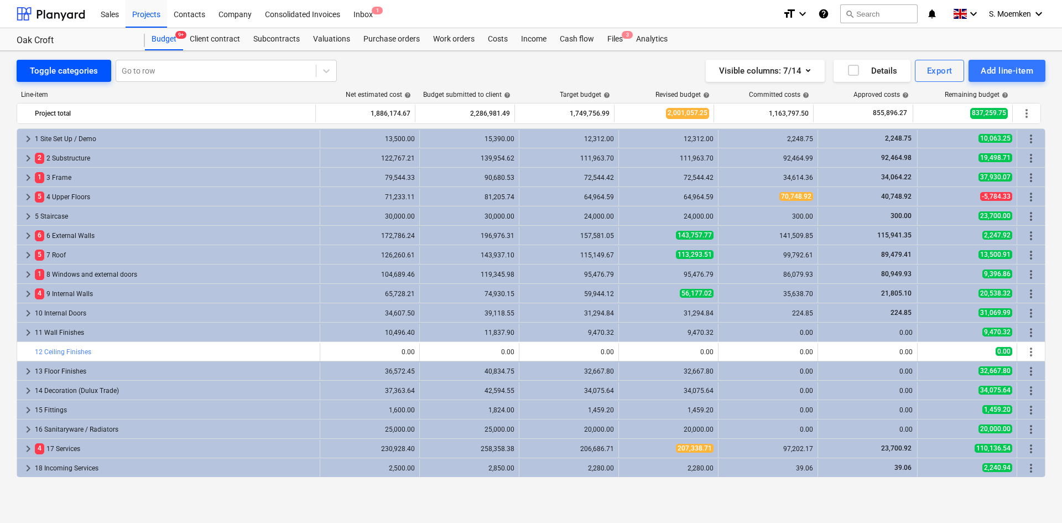
click at [62, 73] on div "Toggle categories" at bounding box center [64, 71] width 68 height 14
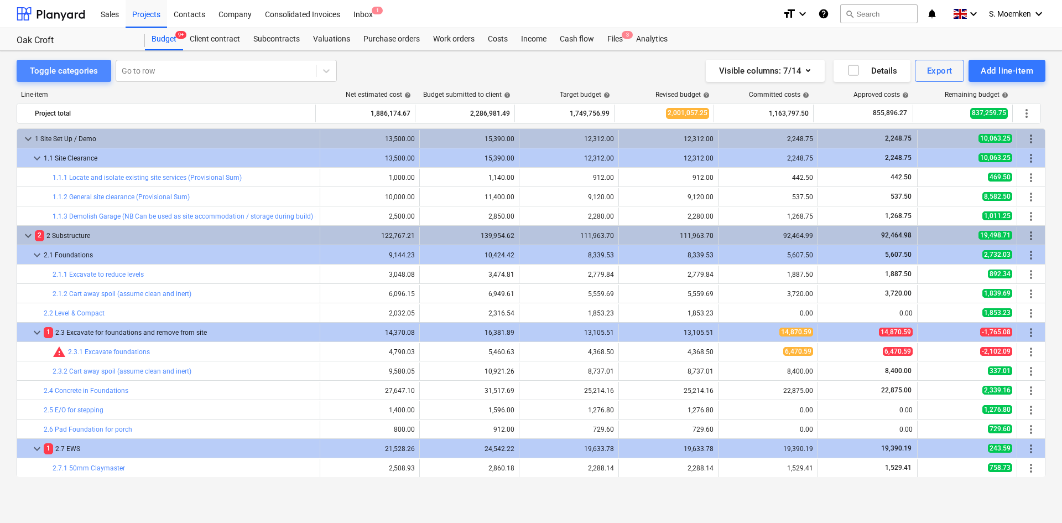
click at [64, 70] on div "Toggle categories" at bounding box center [64, 71] width 68 height 14
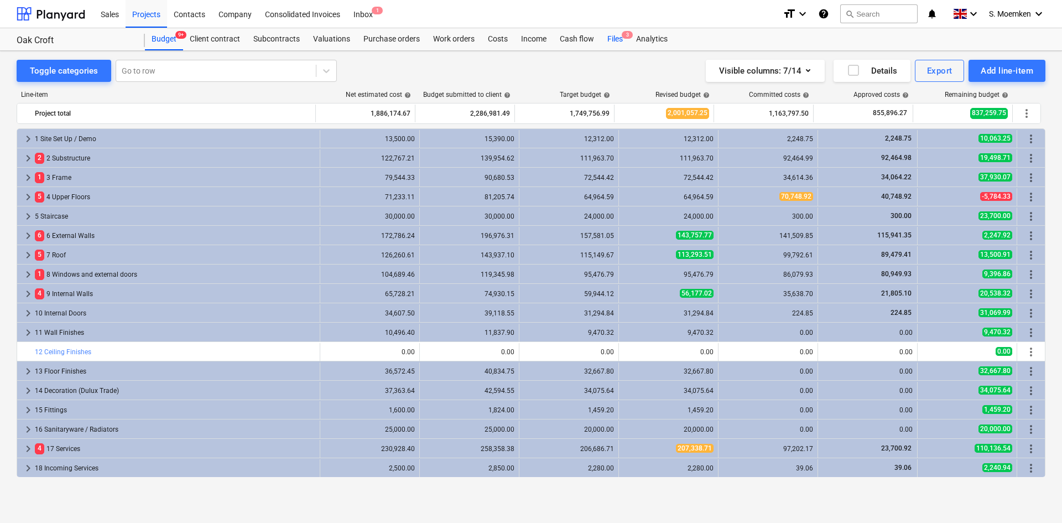
click at [612, 38] on div "Files 3" at bounding box center [615, 39] width 29 height 22
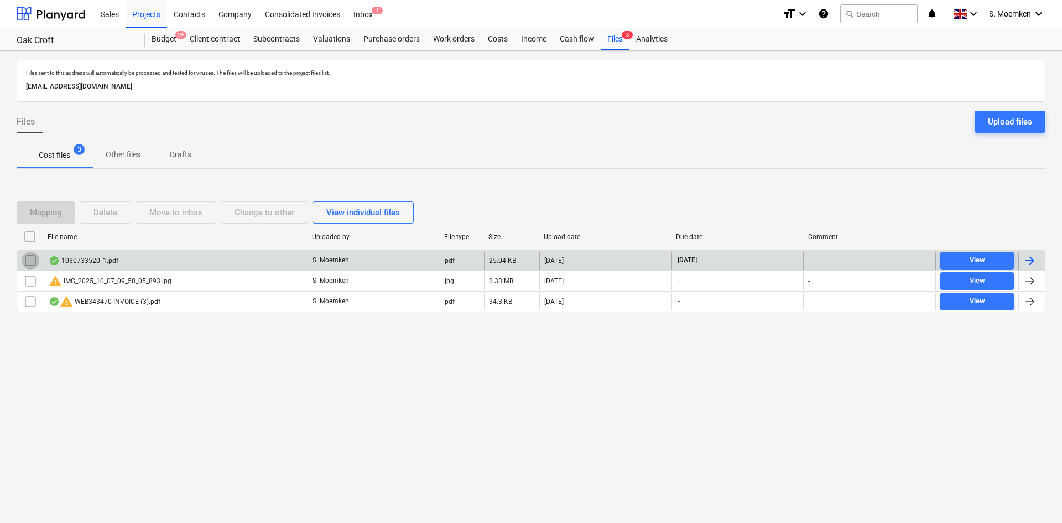
click at [28, 260] on input "checkbox" at bounding box center [31, 261] width 18 height 18
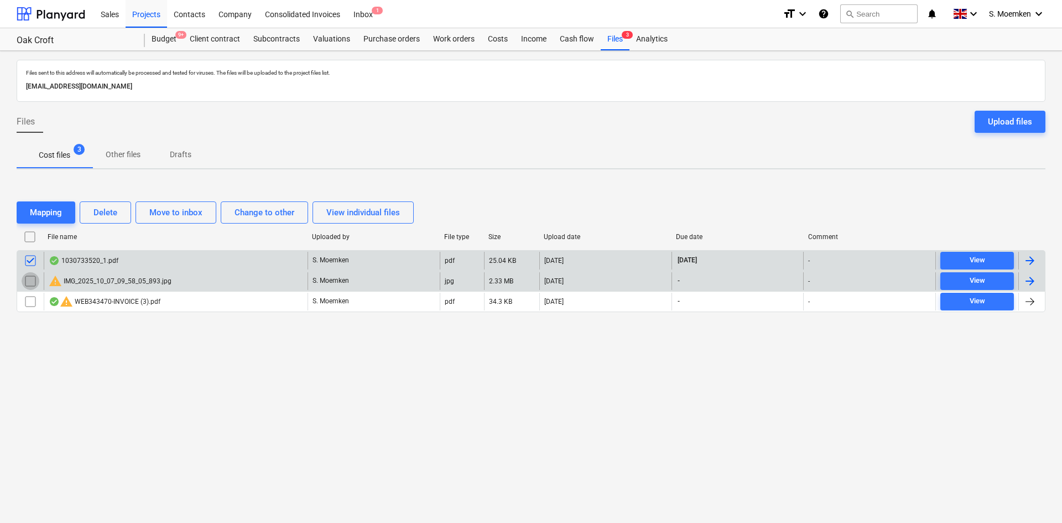
click at [27, 277] on input "checkbox" at bounding box center [31, 281] width 18 height 18
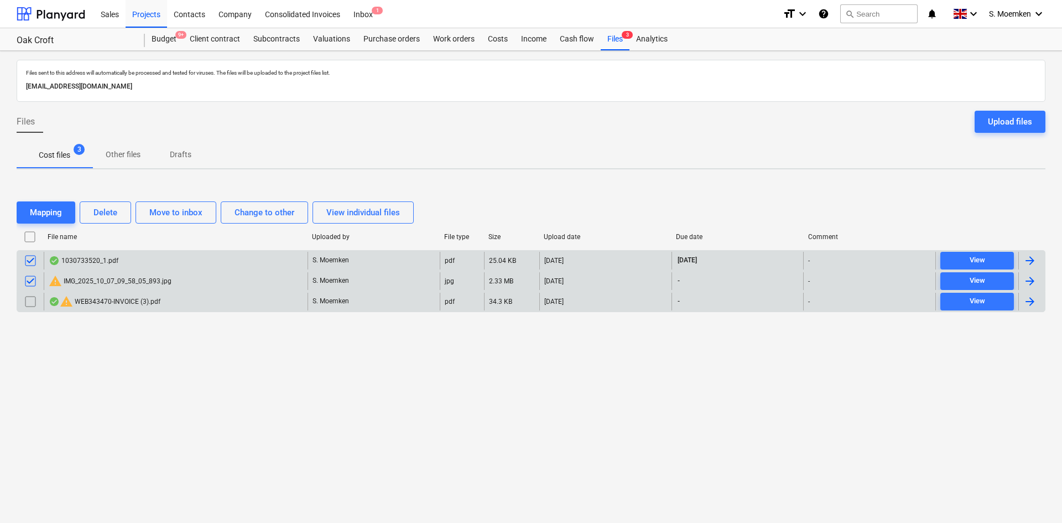
click at [32, 300] on input "checkbox" at bounding box center [31, 302] width 18 height 18
click at [102, 213] on div "Delete" at bounding box center [106, 212] width 24 height 14
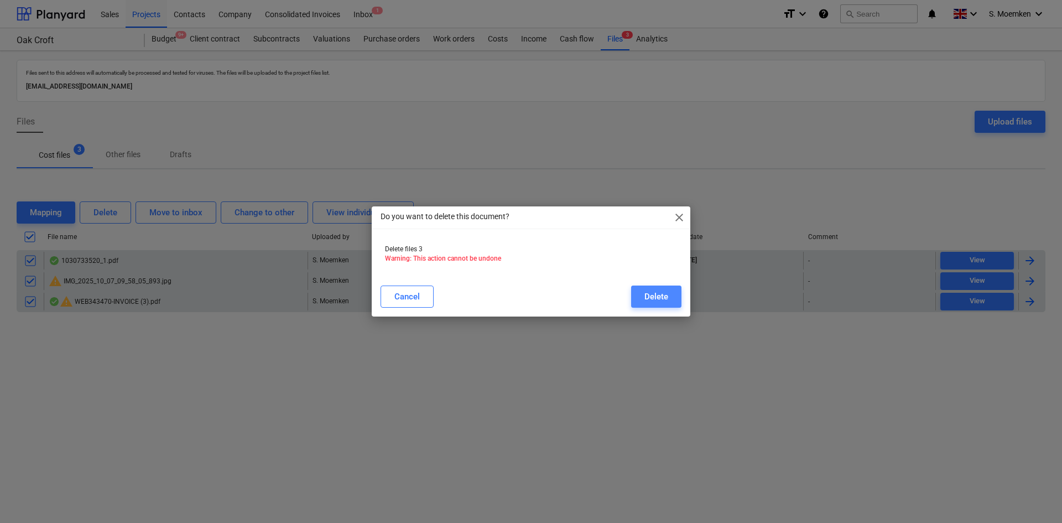
click at [657, 294] on div "Delete" at bounding box center [657, 296] width 24 height 14
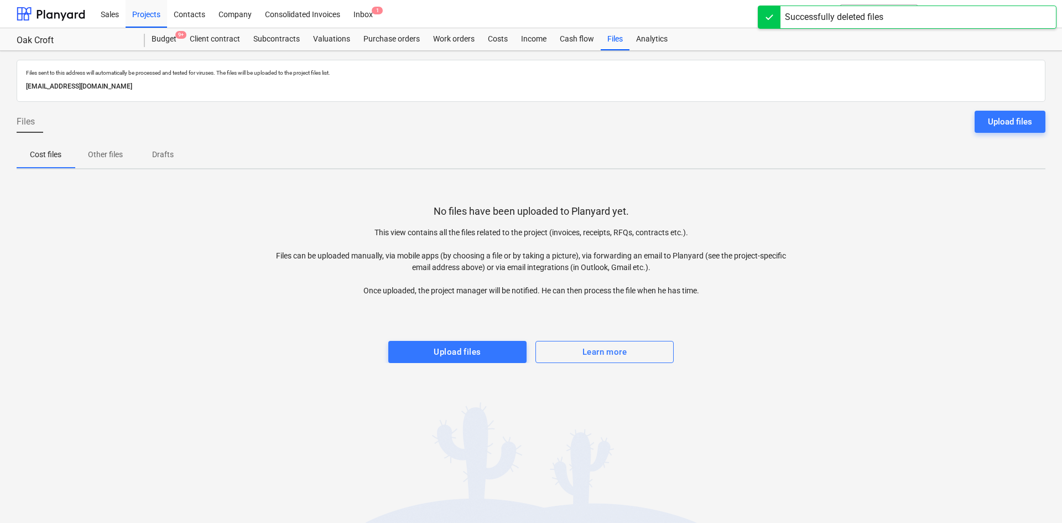
click at [773, 12] on div at bounding box center [770, 17] width 22 height 22
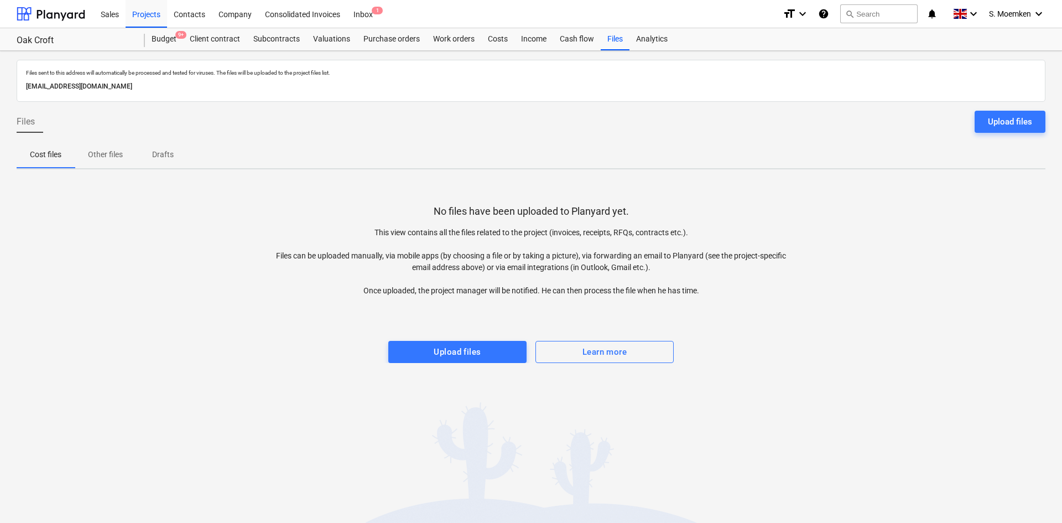
click at [358, 154] on div "Cost files Other files Drafts" at bounding box center [531, 155] width 1029 height 27
click at [444, 41] on div "Work orders" at bounding box center [454, 39] width 55 height 22
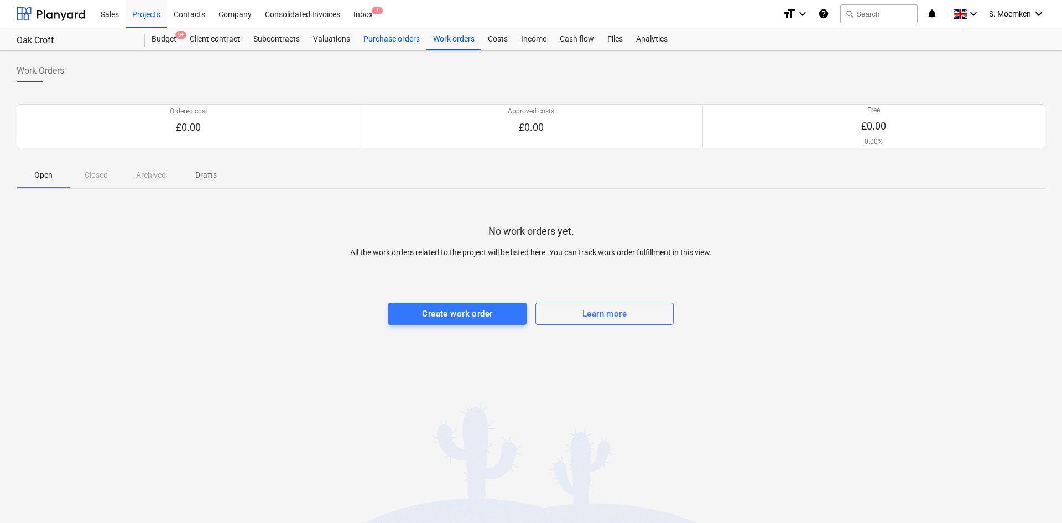
click at [393, 42] on div "Purchase orders" at bounding box center [392, 39] width 70 height 22
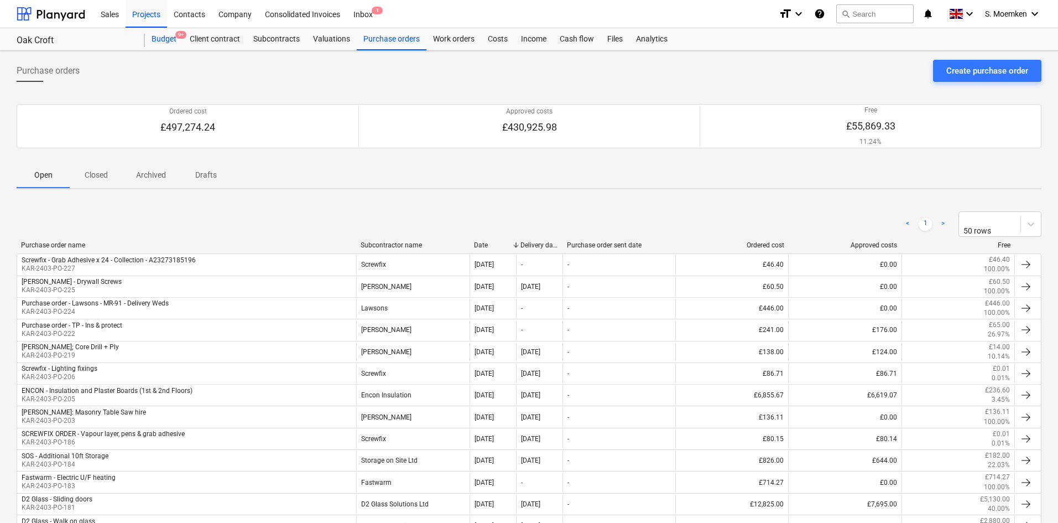
click at [169, 35] on div "Budget 9+" at bounding box center [164, 39] width 38 height 22
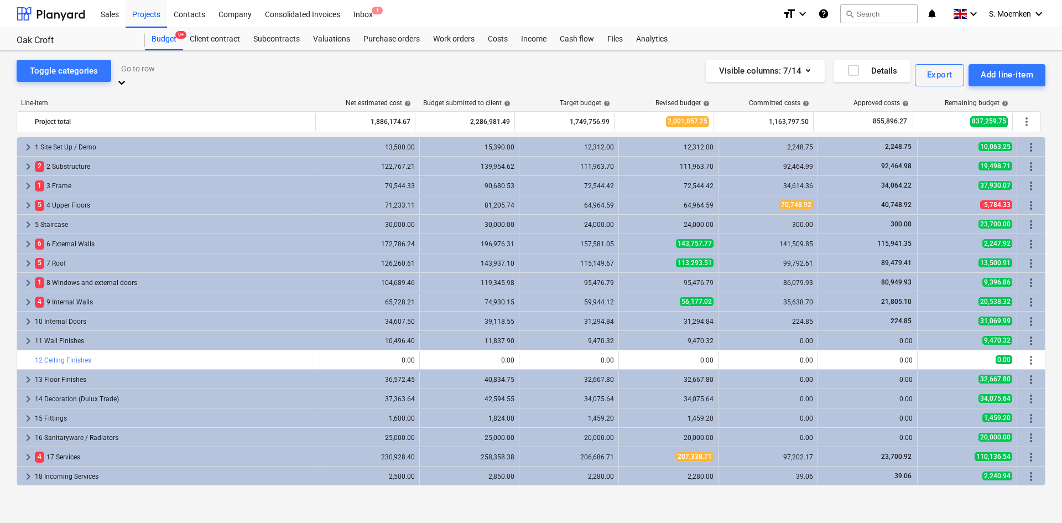
click at [170, 70] on div at bounding box center [226, 68] width 210 height 13
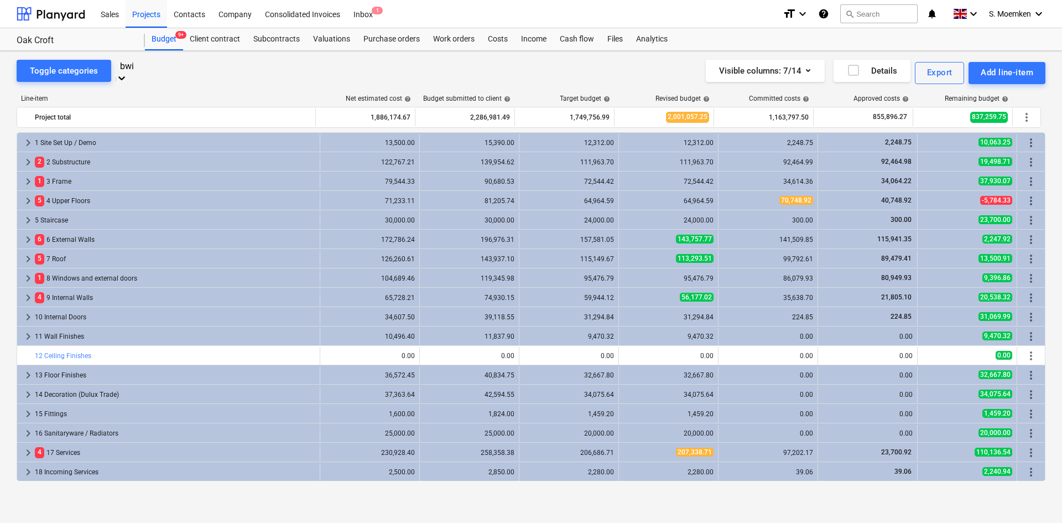
type input "bwic"
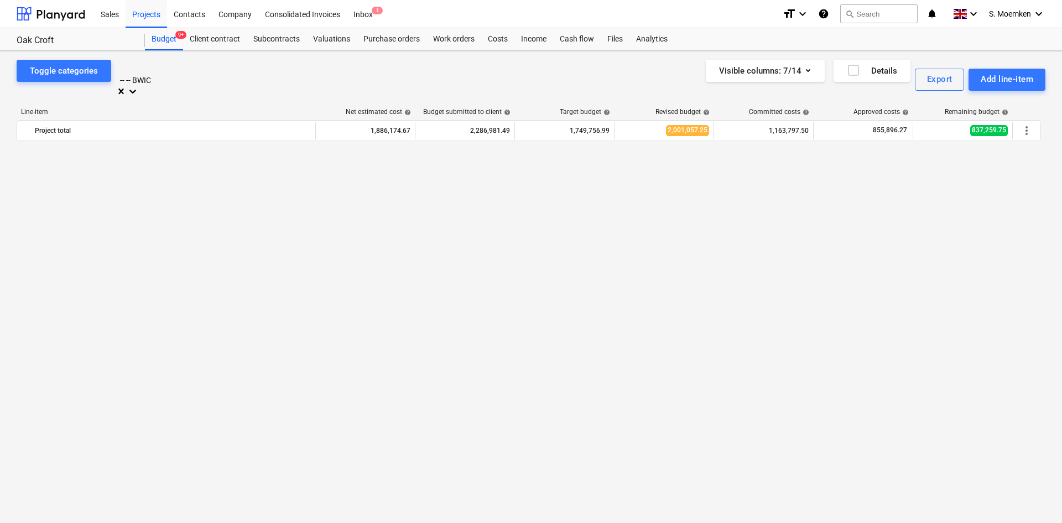
scroll to position [1007, 0]
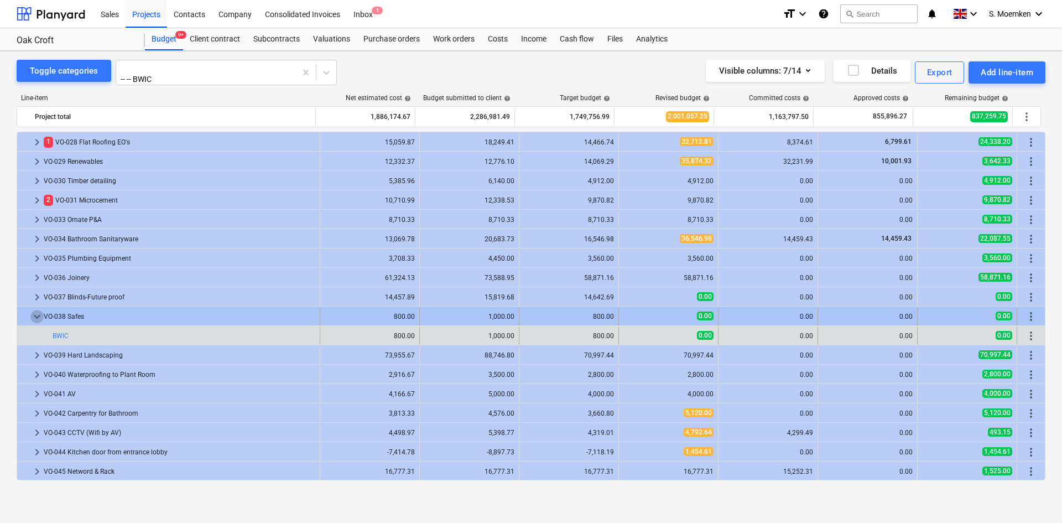
click at [39, 316] on span "keyboard_arrow_down" at bounding box center [36, 316] width 13 height 13
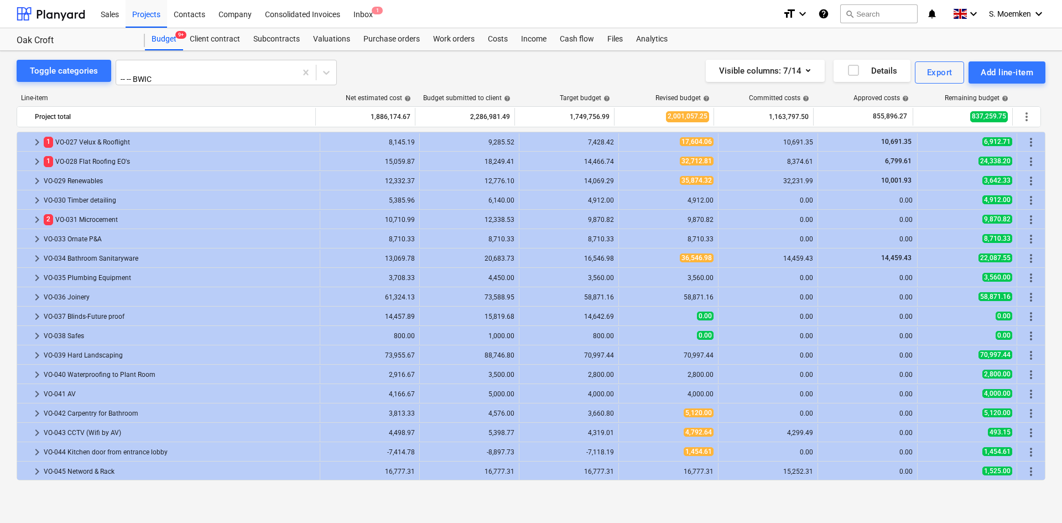
scroll to position [988, 0]
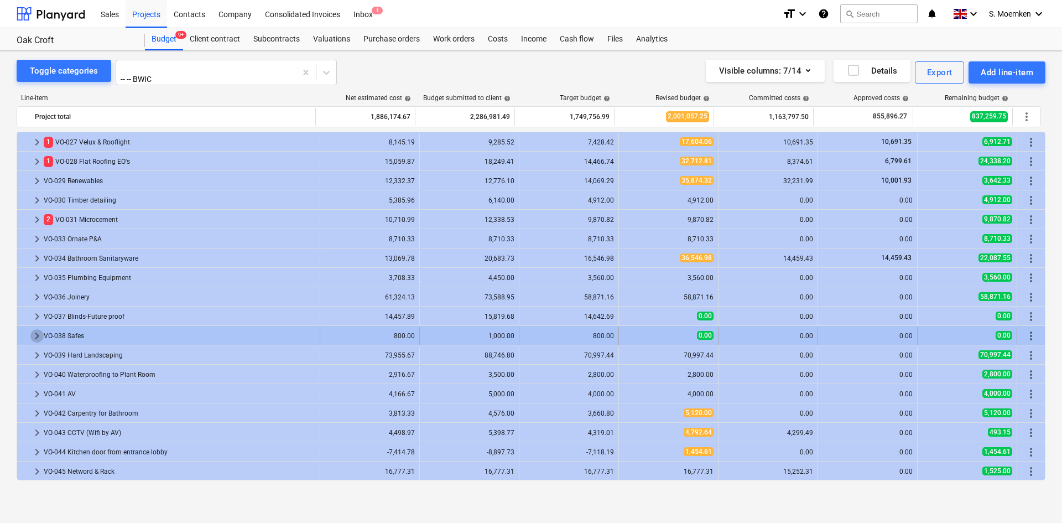
click at [34, 330] on span "keyboard_arrow_right" at bounding box center [36, 335] width 13 height 13
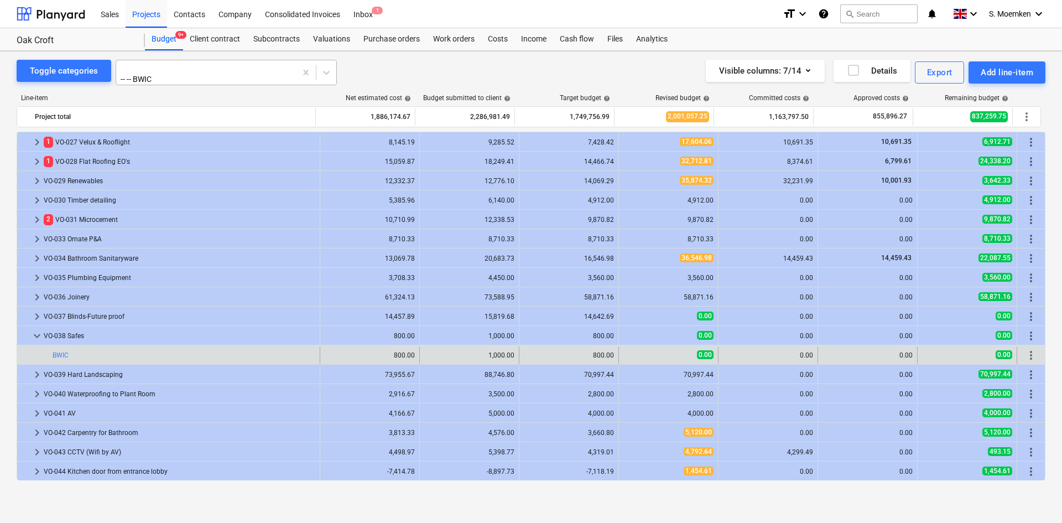
click at [195, 70] on div at bounding box center [206, 68] width 169 height 11
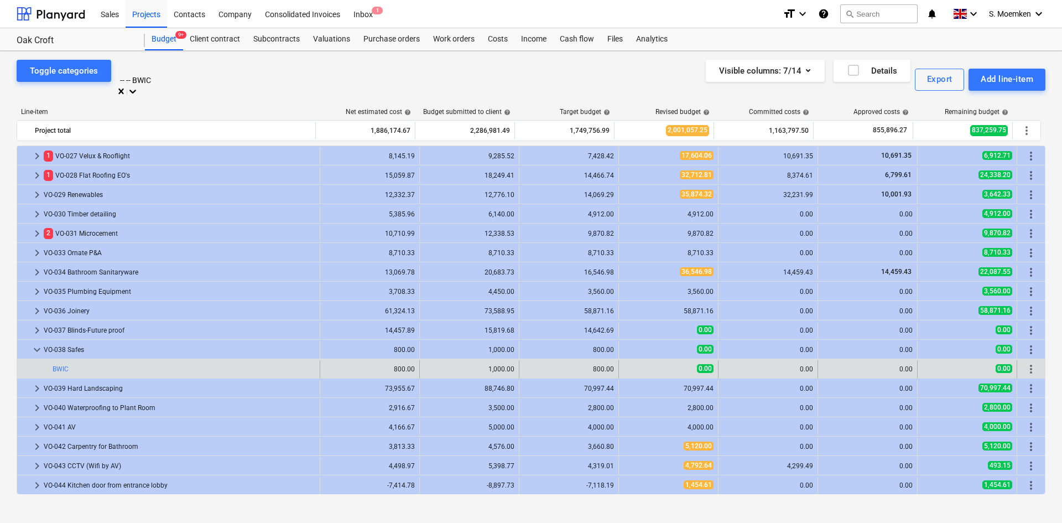
scroll to position [11328, 0]
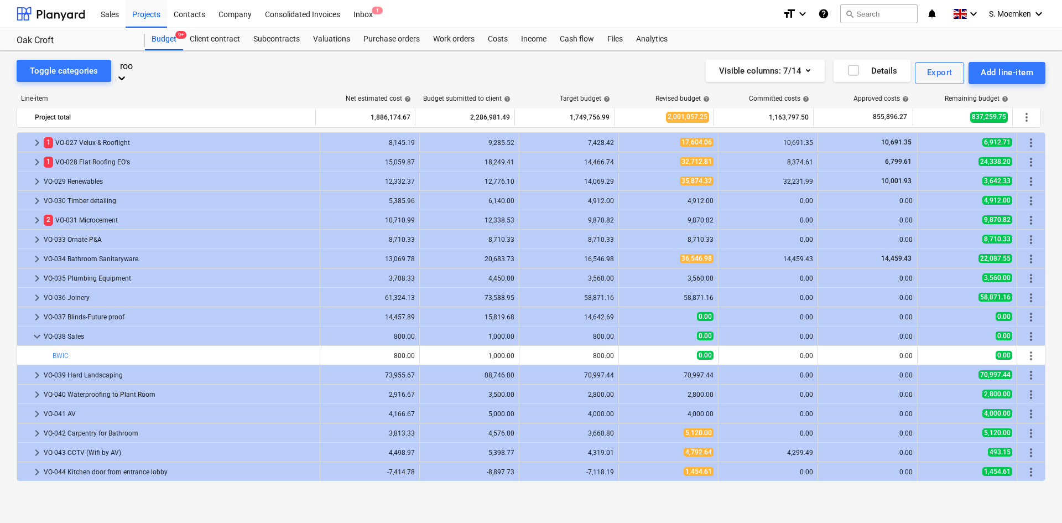
type input "roof"
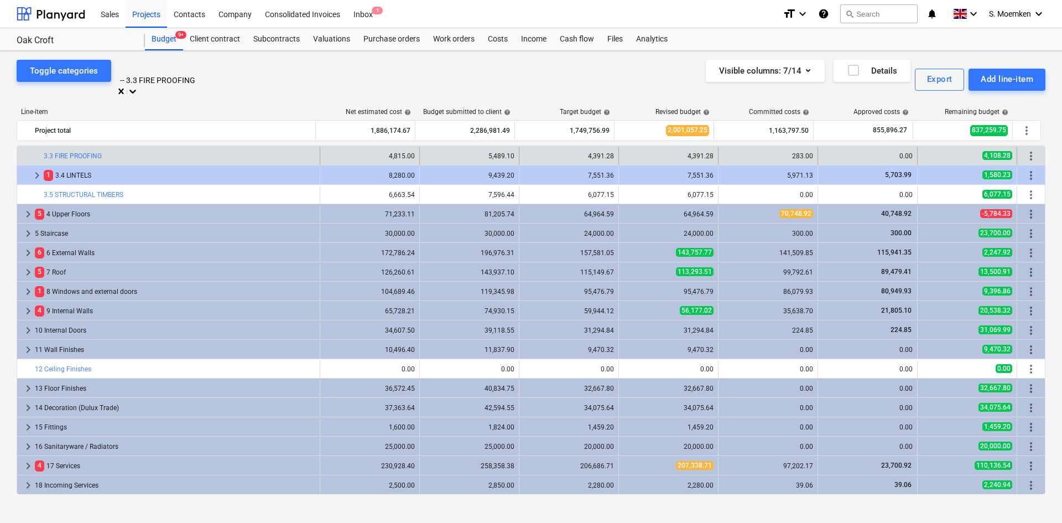
scroll to position [697, 0]
drag, startPoint x: 281, startPoint y: 69, endPoint x: 148, endPoint y: 69, distance: 132.8
click at [148, 69] on div at bounding box center [226, 68] width 210 height 13
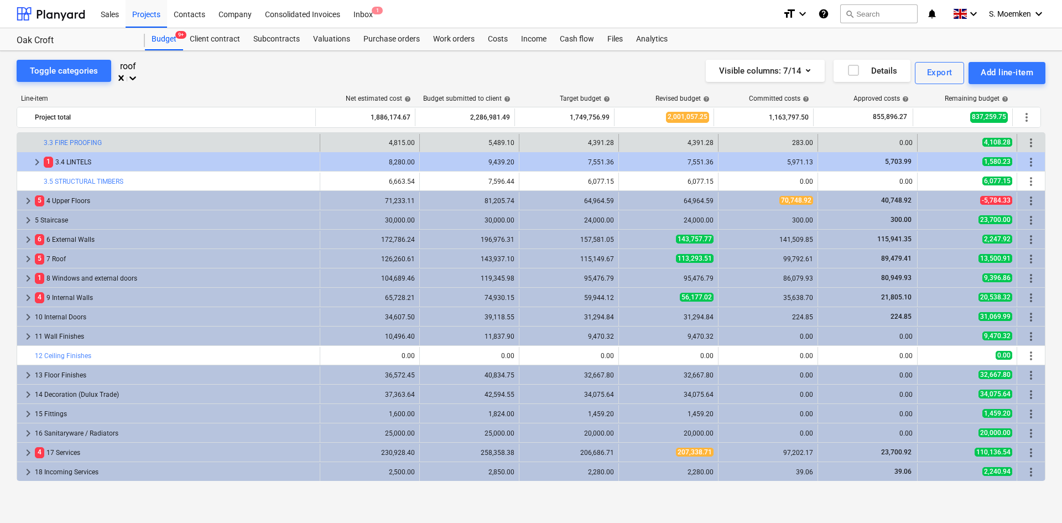
scroll to position [337, 0]
type input "roof light"
click at [138, 72] on div at bounding box center [132, 78] width 11 height 13
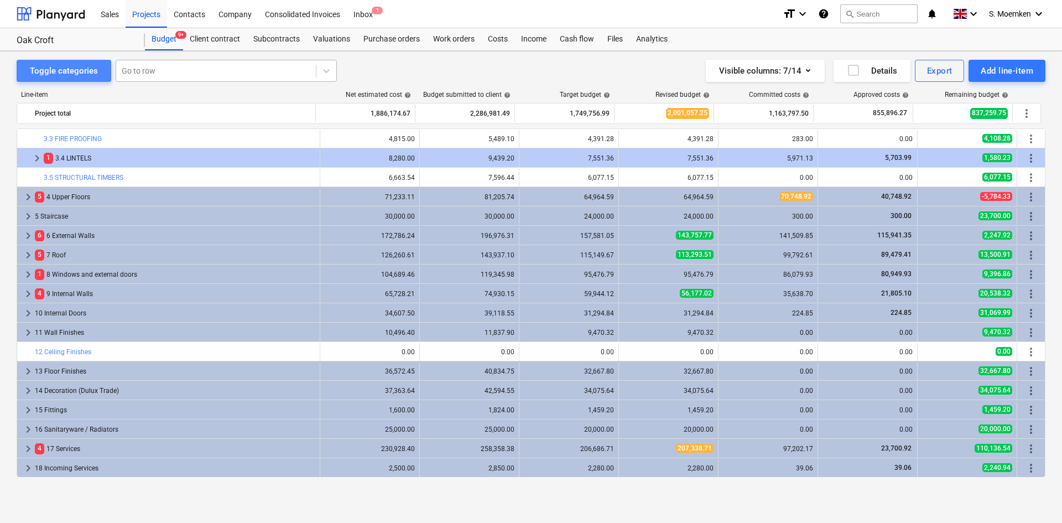
click at [77, 74] on div "Toggle categories" at bounding box center [64, 71] width 68 height 14
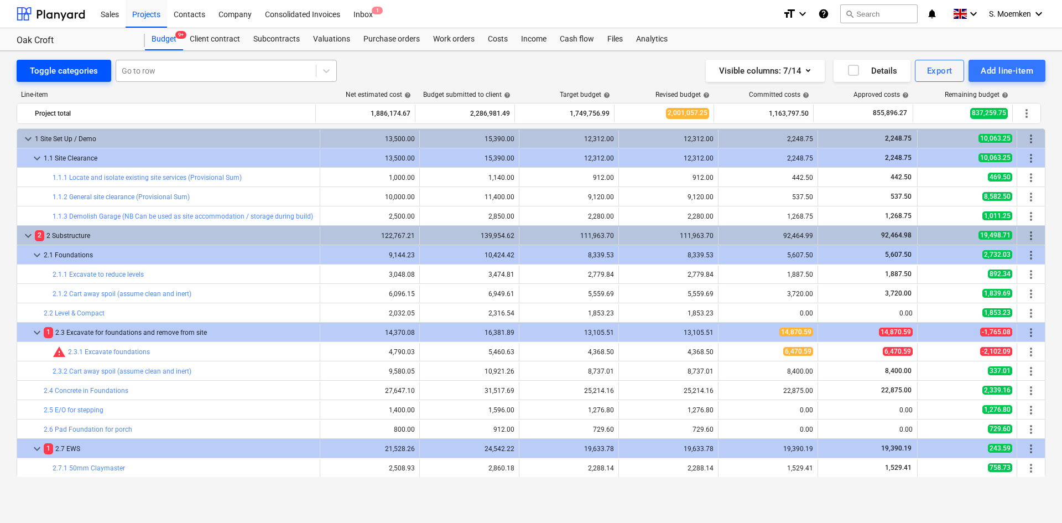
scroll to position [97, 0]
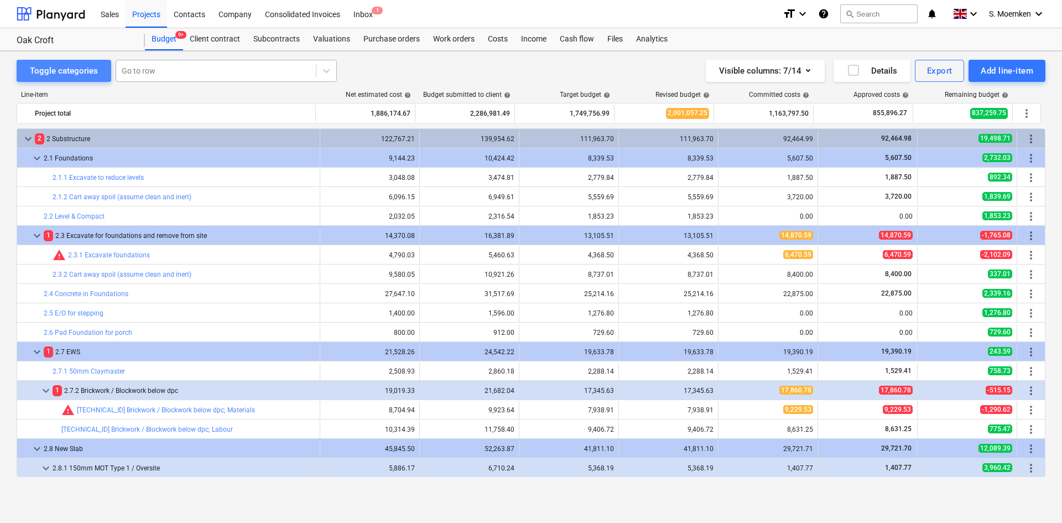
click at [77, 74] on div "Toggle categories" at bounding box center [64, 71] width 68 height 14
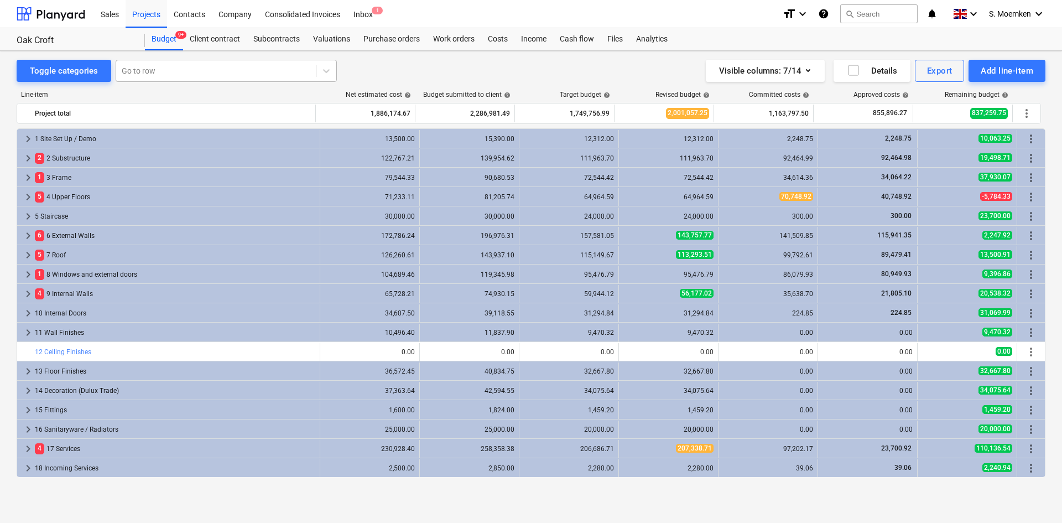
scroll to position [55, 0]
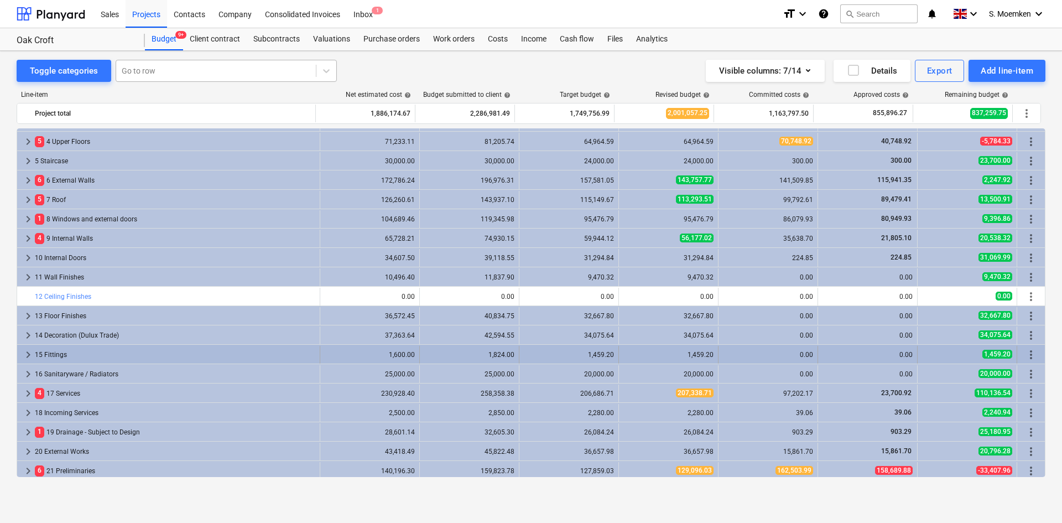
click at [30, 352] on span "keyboard_arrow_right" at bounding box center [28, 354] width 13 height 13
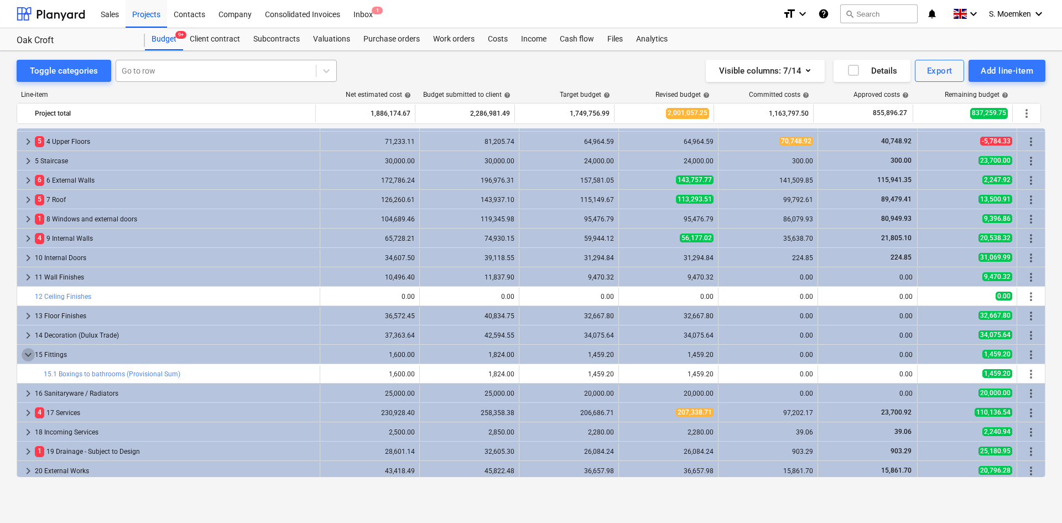
click at [30, 352] on span "keyboard_arrow_down" at bounding box center [28, 354] width 13 height 13
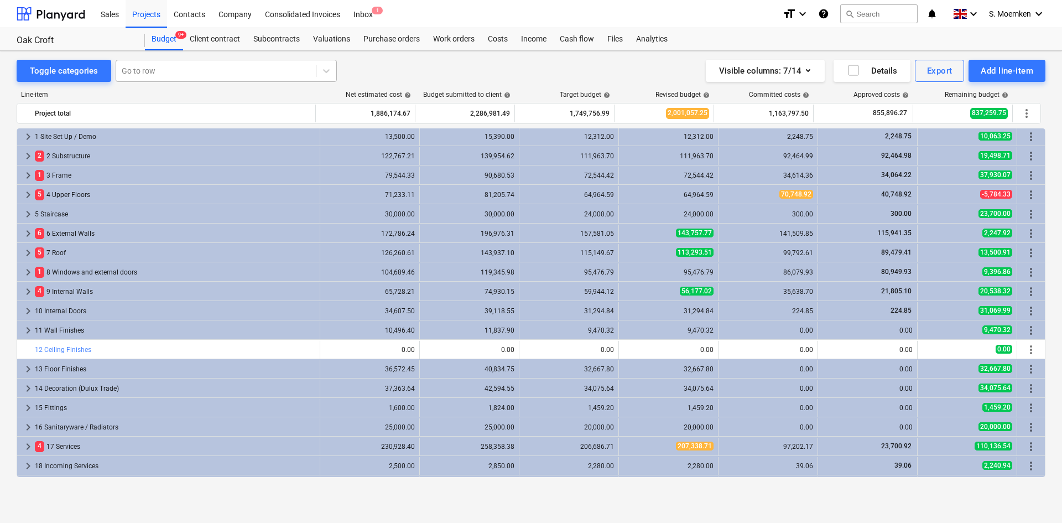
scroll to position [0, 0]
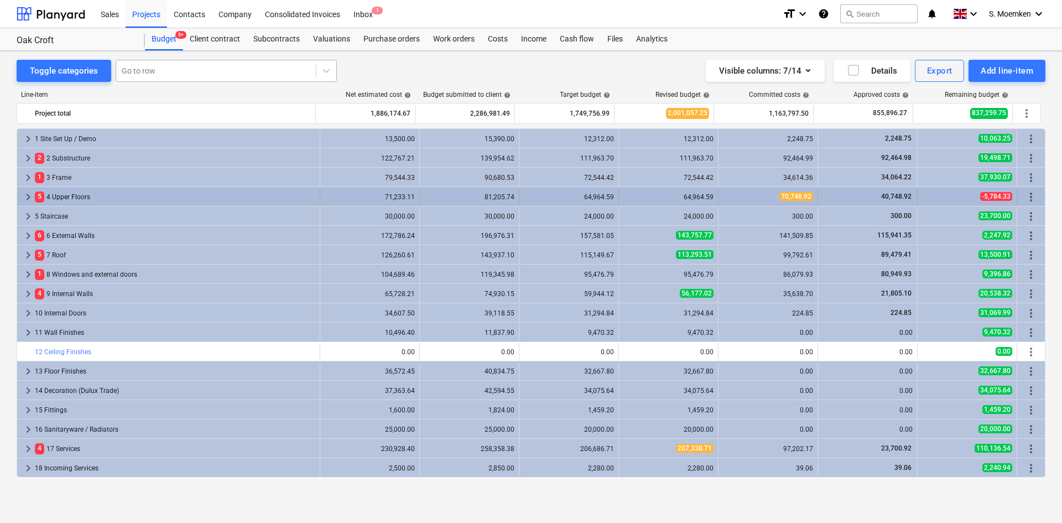
click at [24, 195] on span "keyboard_arrow_right" at bounding box center [28, 196] width 13 height 13
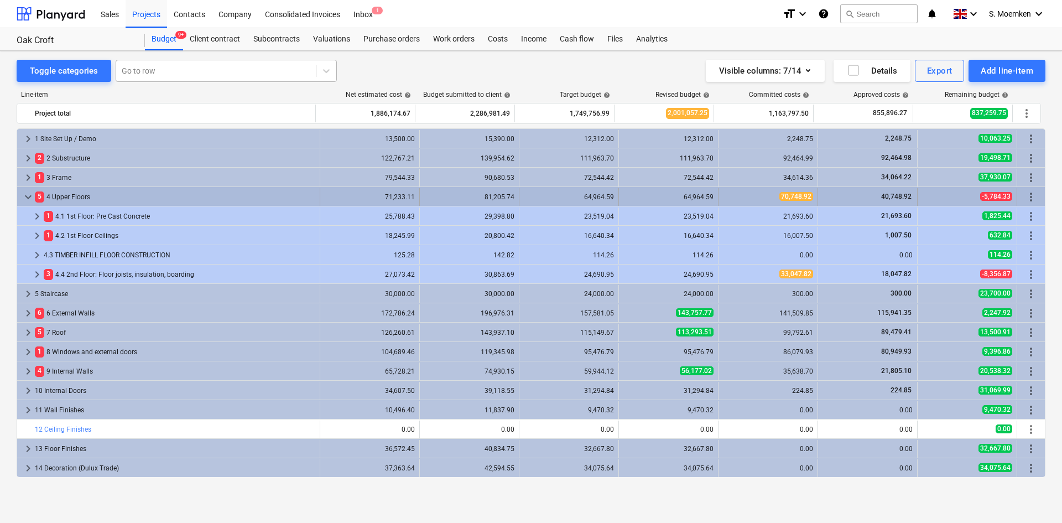
click at [29, 198] on span "keyboard_arrow_down" at bounding box center [28, 196] width 13 height 13
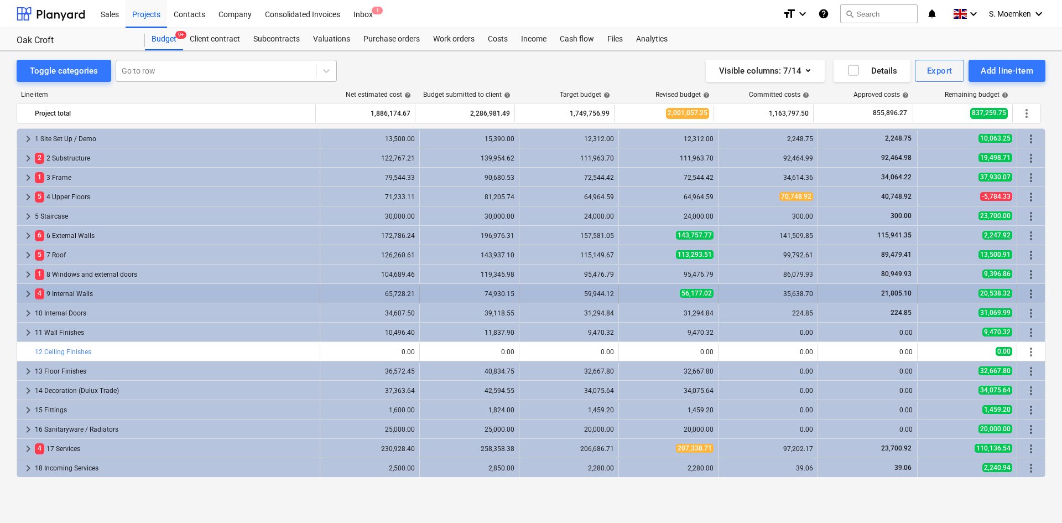
click at [28, 292] on span "keyboard_arrow_right" at bounding box center [28, 293] width 13 height 13
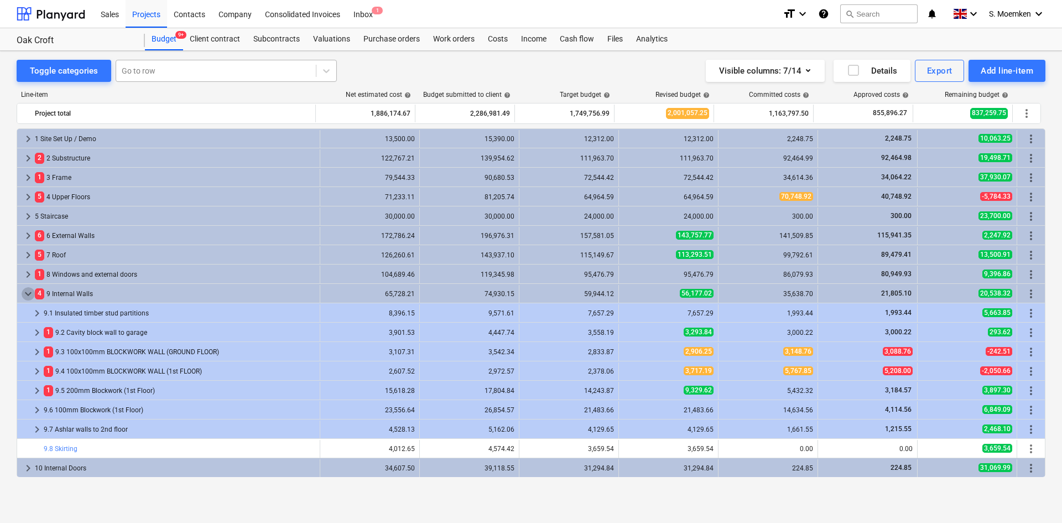
click at [28, 292] on span "keyboard_arrow_down" at bounding box center [28, 293] width 13 height 13
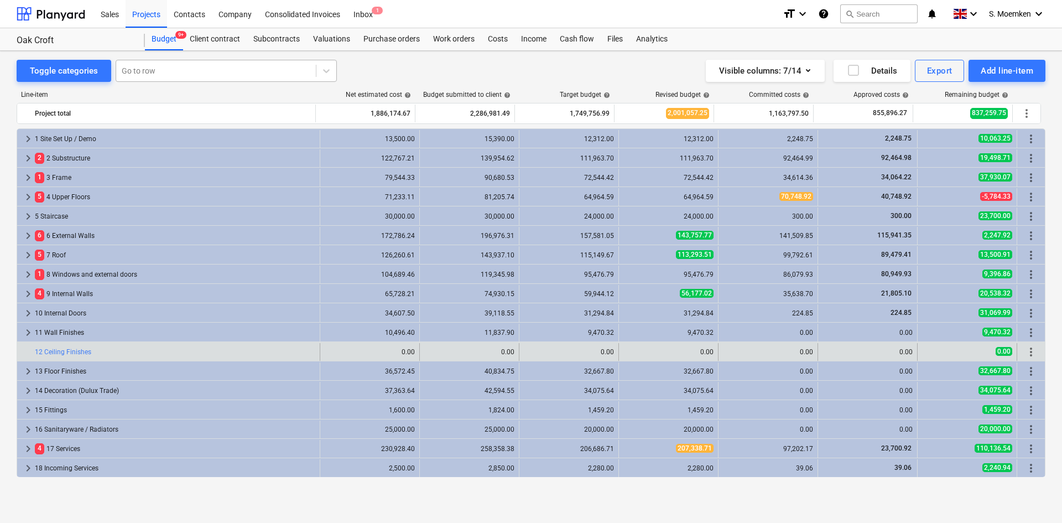
click at [67, 347] on div "bar_chart 12 Ceiling Finishes" at bounding box center [175, 352] width 281 height 18
click at [67, 351] on link "12 Ceiling Finishes" at bounding box center [63, 352] width 56 height 8
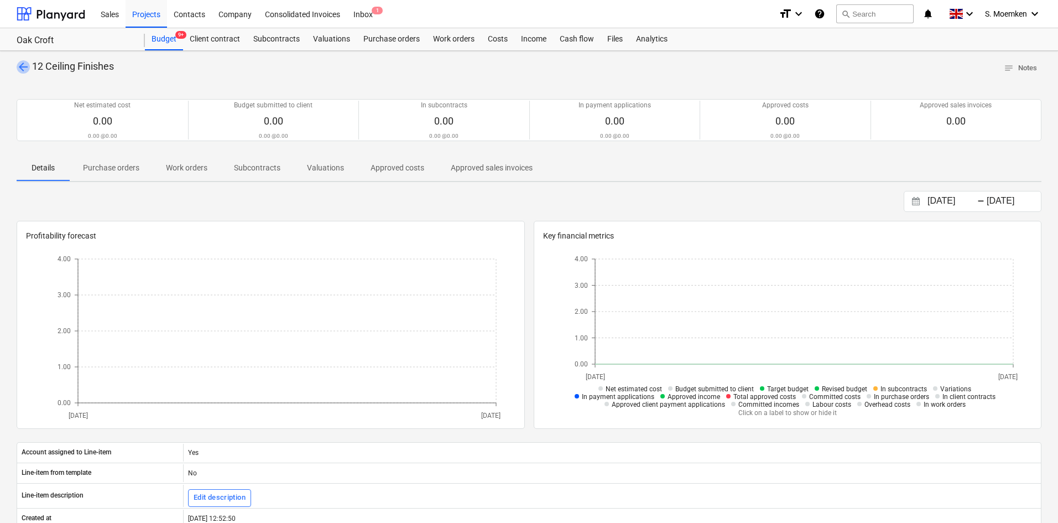
click at [19, 63] on span "arrow_back" at bounding box center [23, 66] width 13 height 13
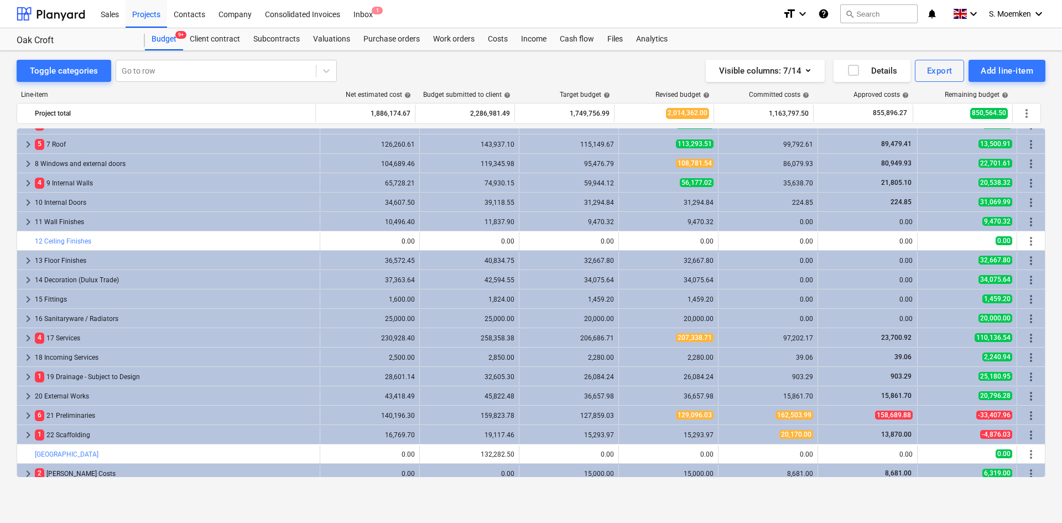
scroll to position [136, 0]
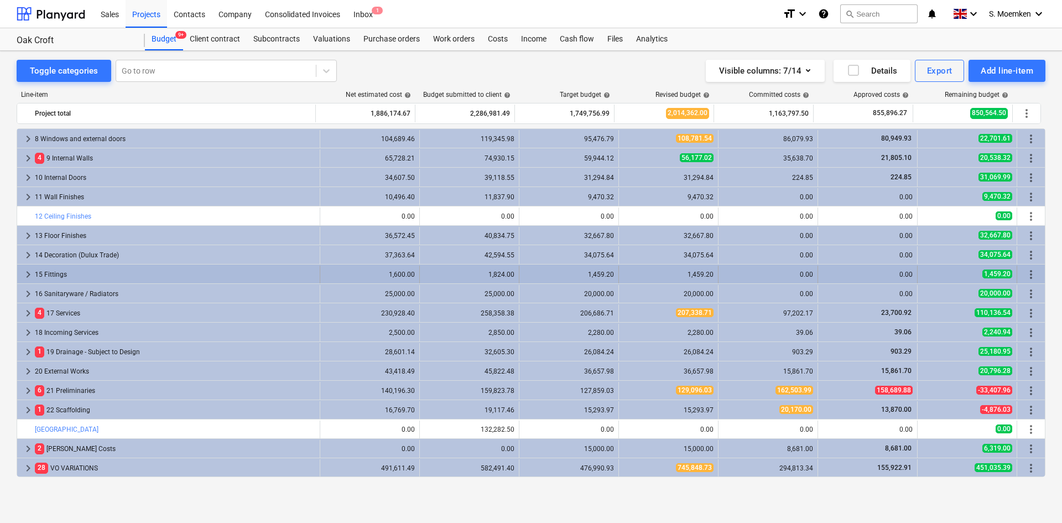
click at [27, 273] on span "keyboard_arrow_right" at bounding box center [28, 274] width 13 height 13
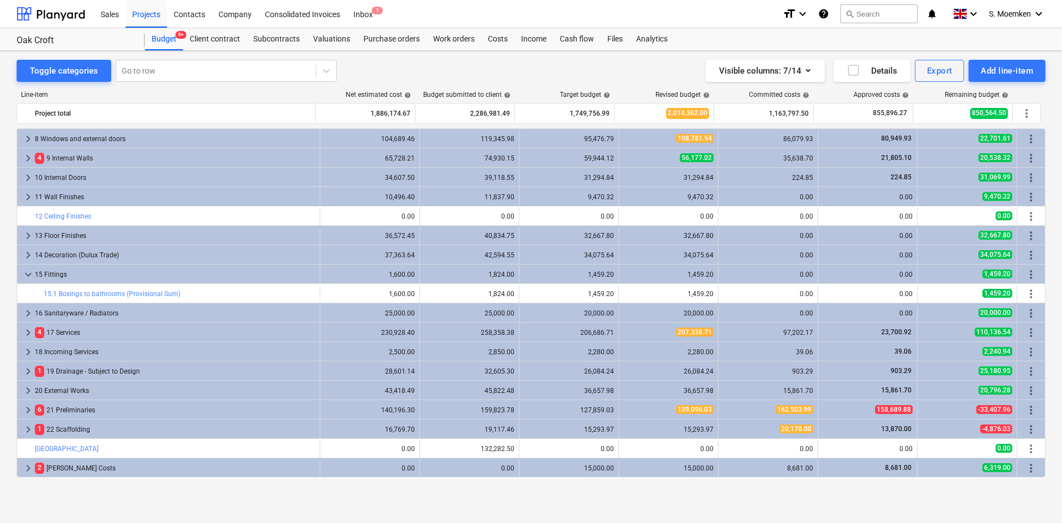
click at [27, 273] on span "keyboard_arrow_down" at bounding box center [28, 274] width 13 height 13
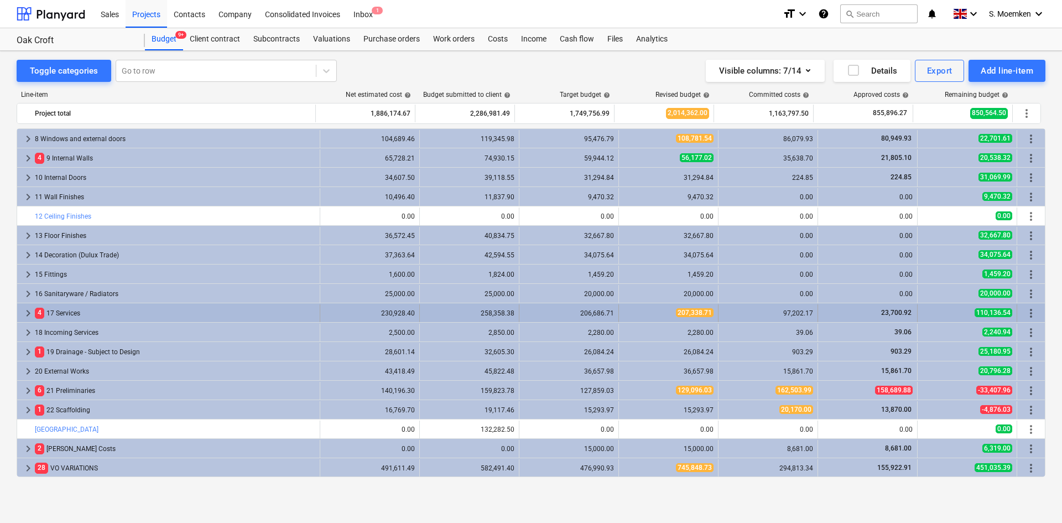
click at [23, 308] on span "keyboard_arrow_right" at bounding box center [28, 313] width 13 height 13
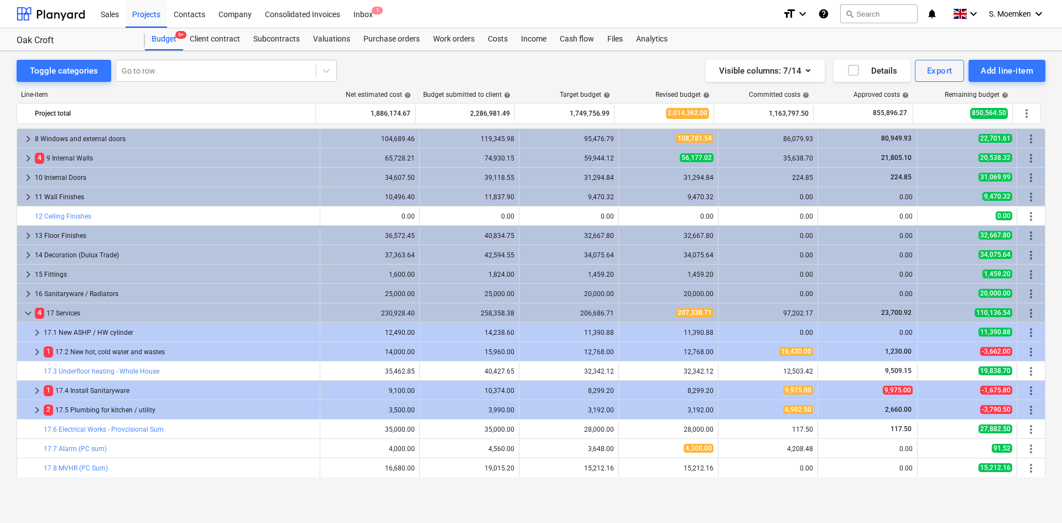
click at [23, 308] on span "keyboard_arrow_down" at bounding box center [28, 313] width 13 height 13
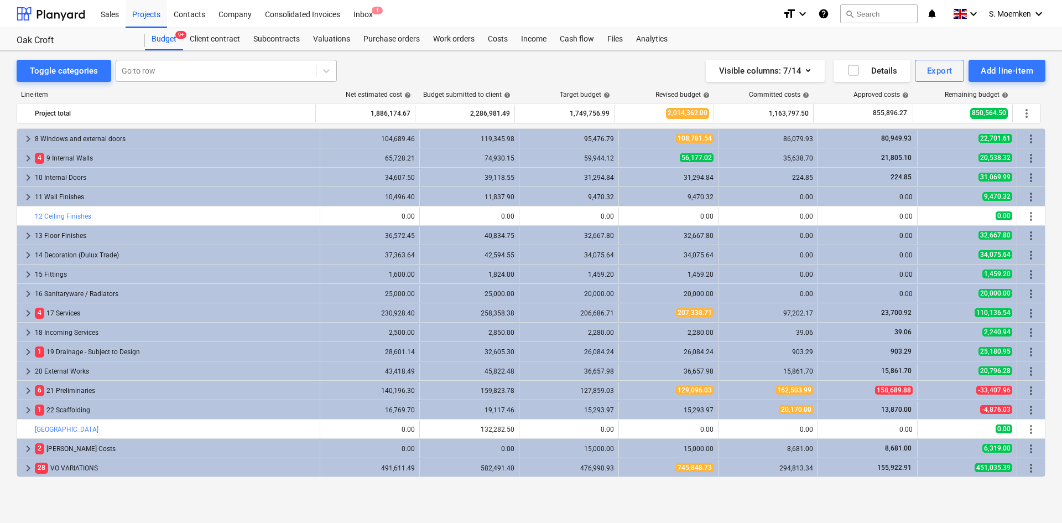
click at [234, 67] on div at bounding box center [216, 70] width 189 height 11
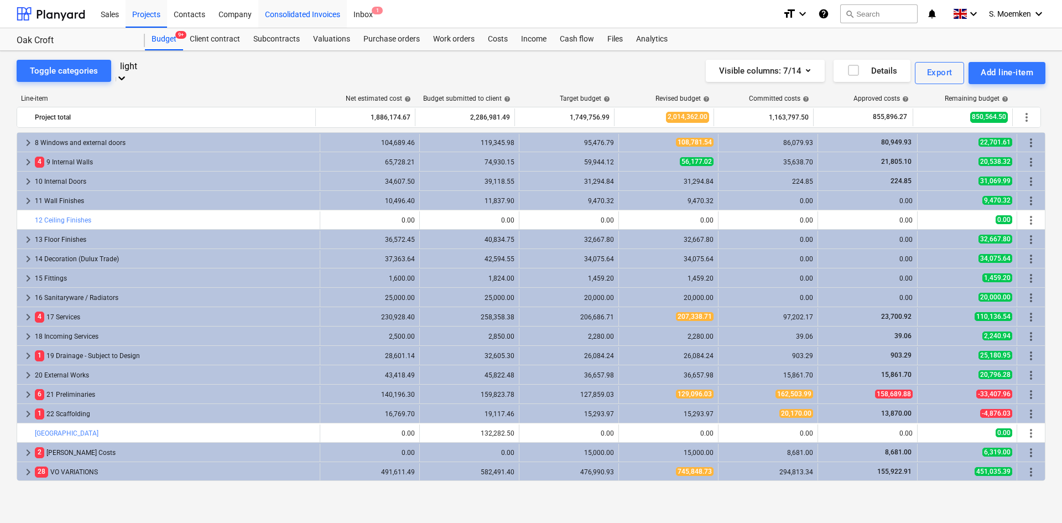
type input "light"
type input "lights"
click at [164, 503] on div "-- 8.2 Flat Rooflights" at bounding box center [531, 527] width 1062 height 9
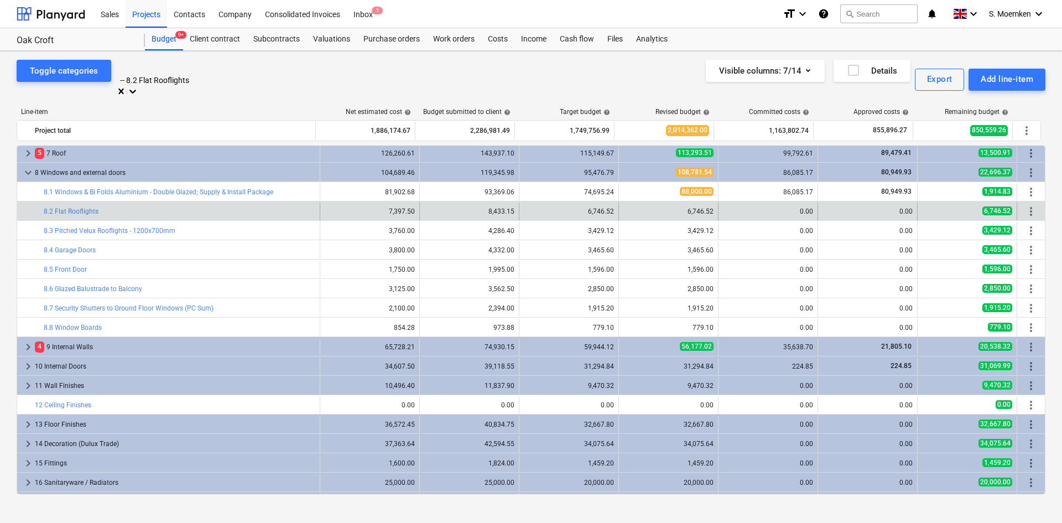
scroll to position [64, 0]
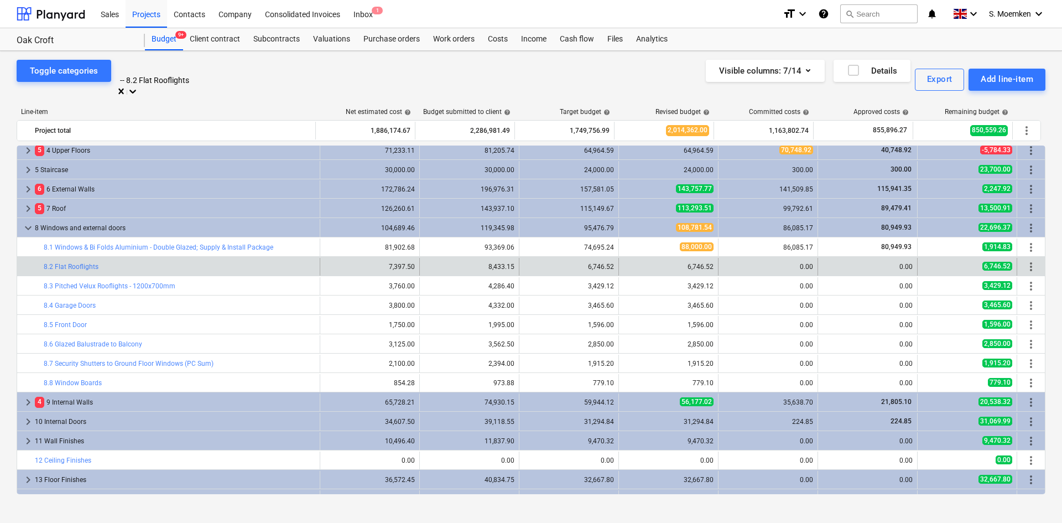
click at [205, 72] on div at bounding box center [226, 68] width 210 height 13
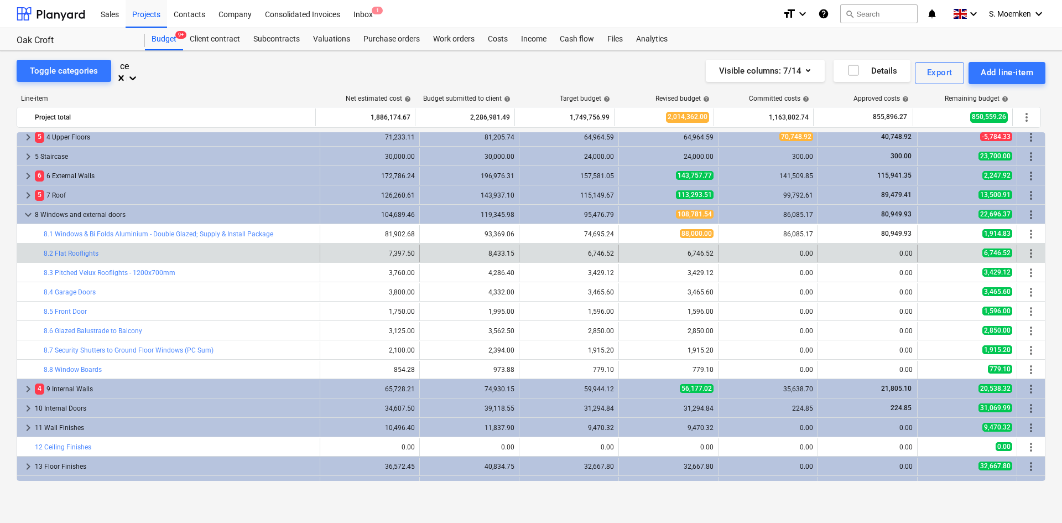
scroll to position [1867, 0]
type input "ceiling"
drag, startPoint x: 227, startPoint y: 76, endPoint x: 218, endPoint y: 68, distance: 11.8
click at [227, 74] on div at bounding box center [206, 68] width 169 height 11
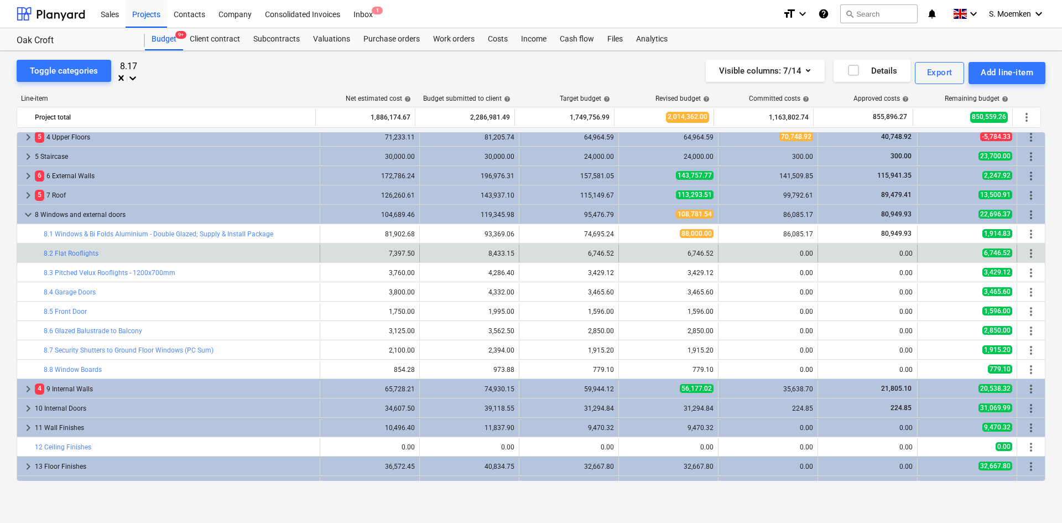
type input "8.17"
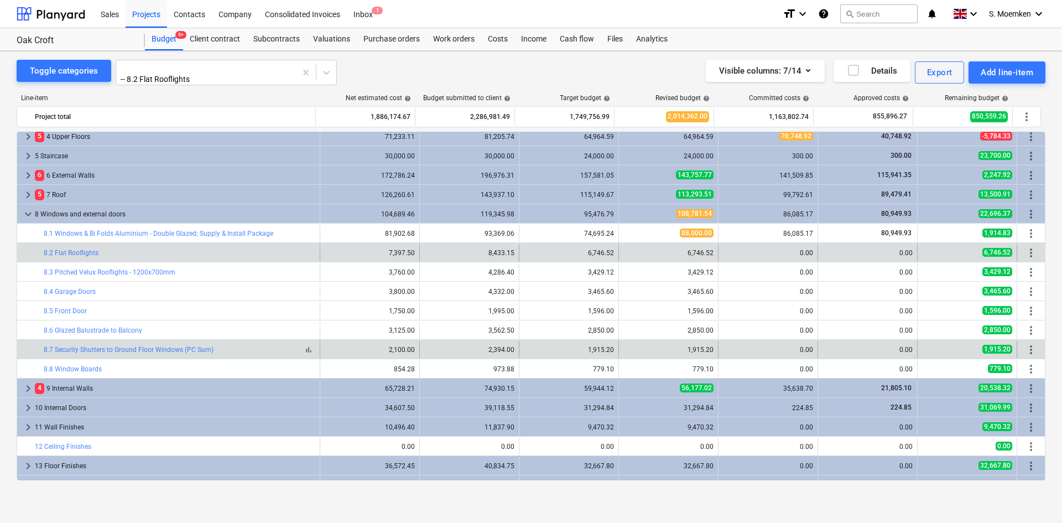
click at [278, 348] on div "bar_chart 8.7 Security Shutters to Ground Floor Windows (PC Sum)" at bounding box center [180, 350] width 272 height 8
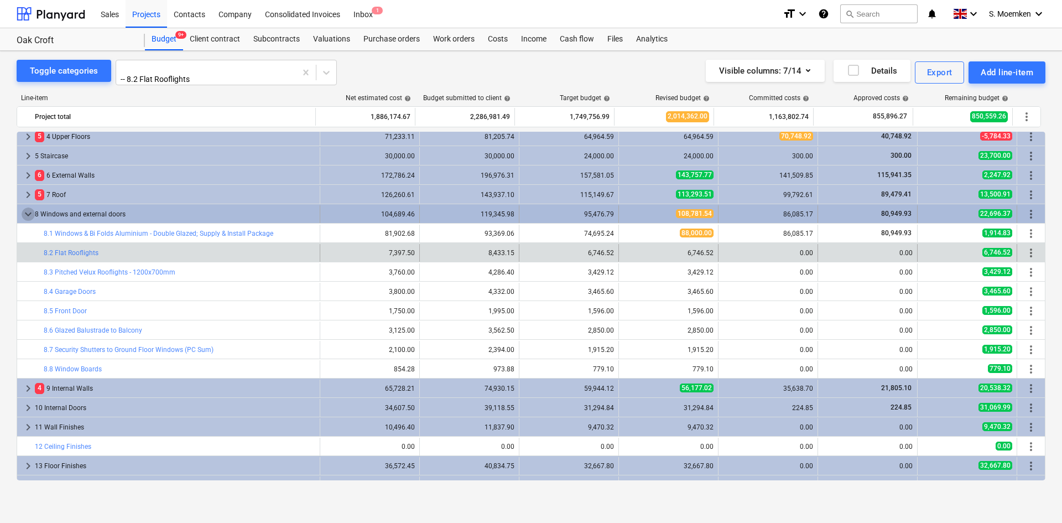
click at [25, 211] on span "keyboard_arrow_down" at bounding box center [28, 213] width 13 height 13
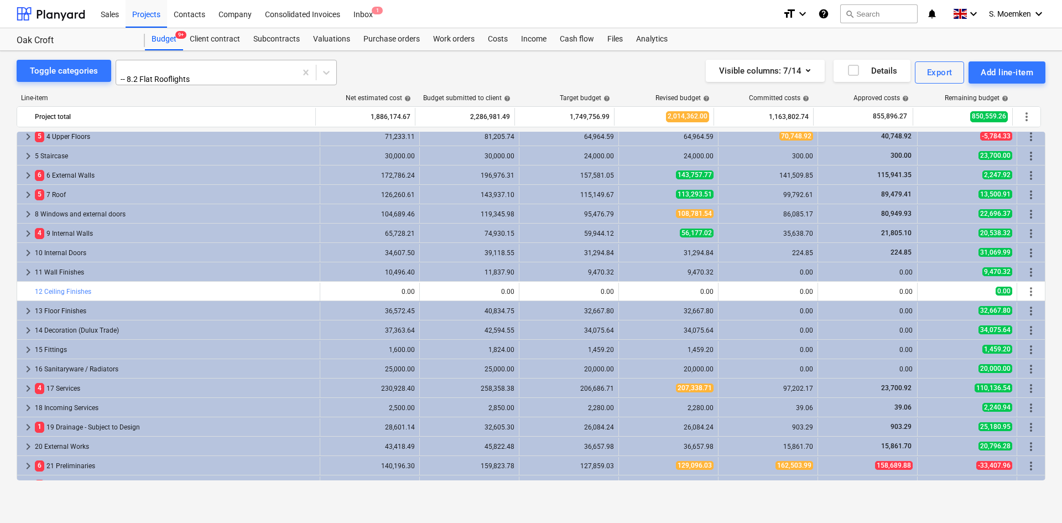
click at [191, 66] on div at bounding box center [206, 68] width 169 height 11
type input "8"
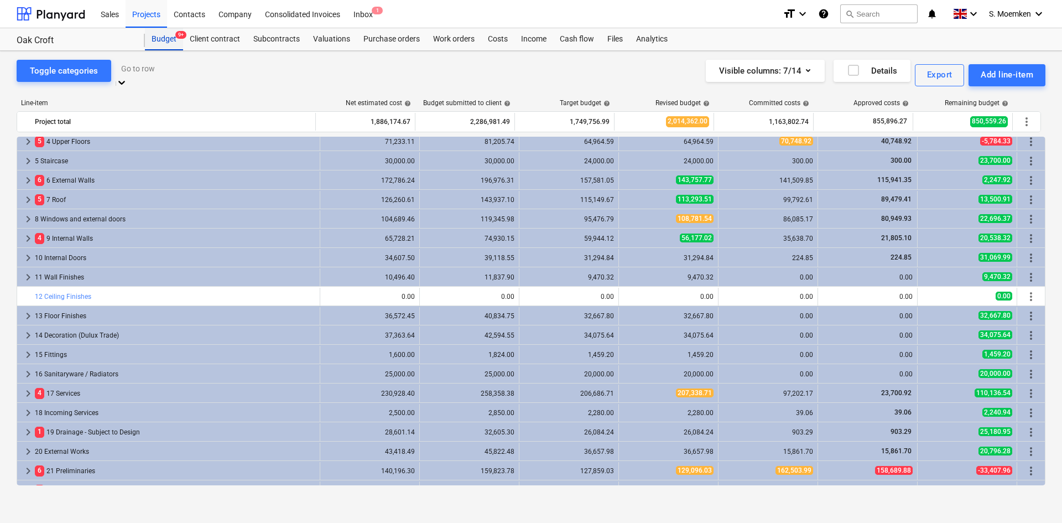
click at [166, 33] on div "Budget 9+" at bounding box center [164, 39] width 38 height 22
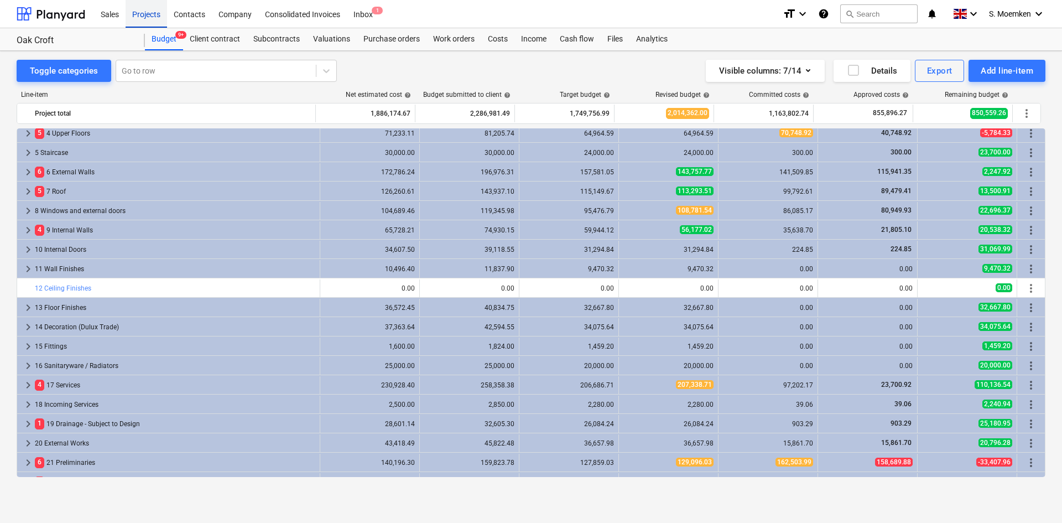
click at [148, 12] on div "Projects" at bounding box center [146, 13] width 41 height 28
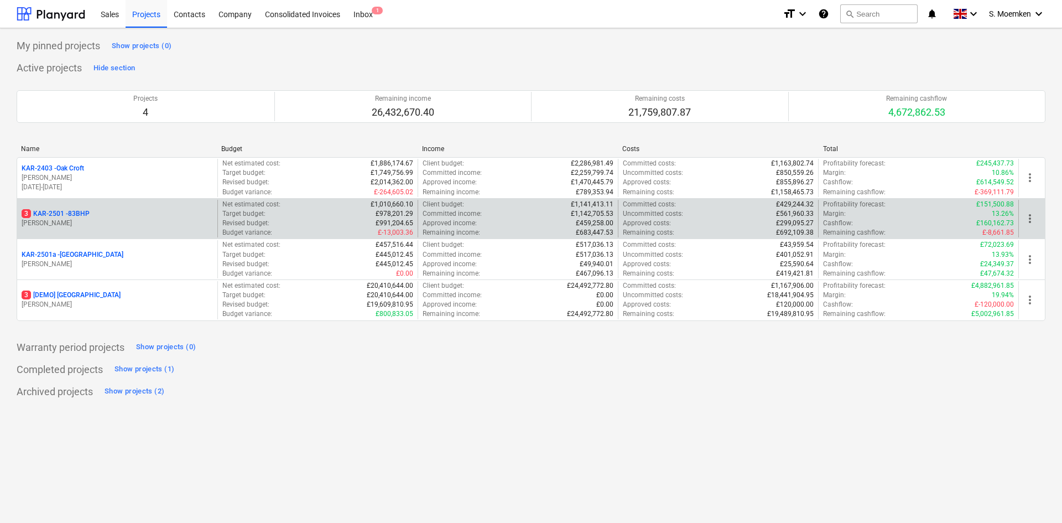
click at [102, 216] on div "3 KAR-2501 - 83BHP" at bounding box center [117, 213] width 191 height 9
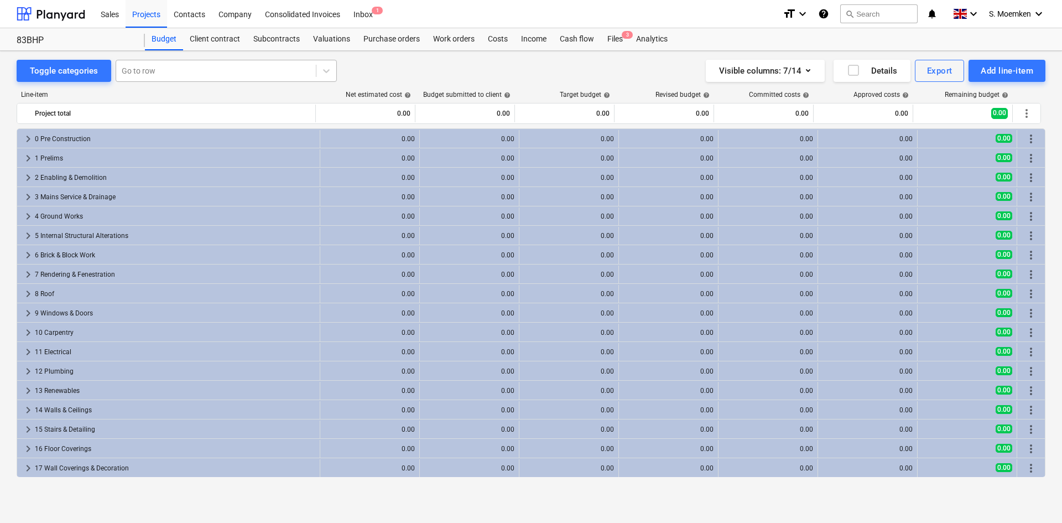
scroll to position [174, 0]
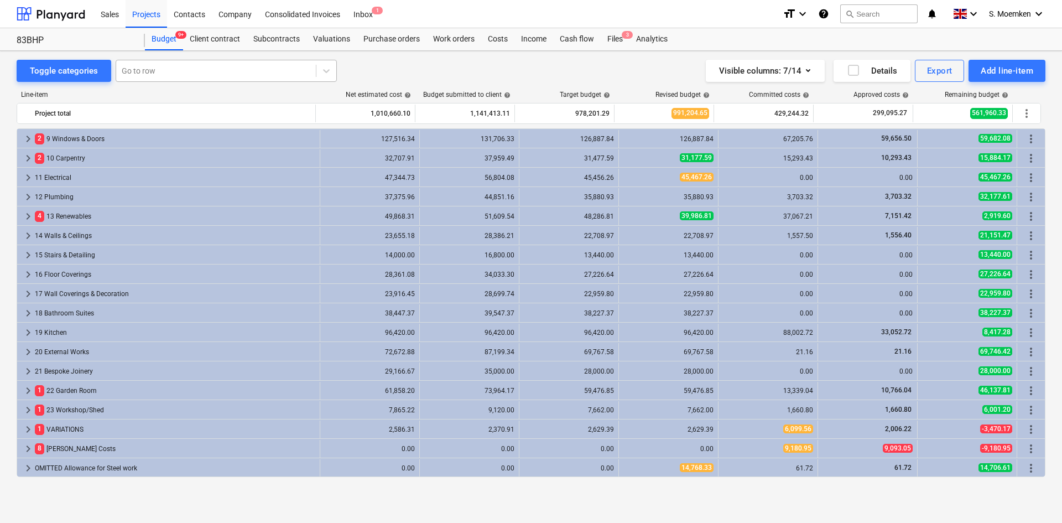
click at [157, 66] on div at bounding box center [216, 70] width 189 height 11
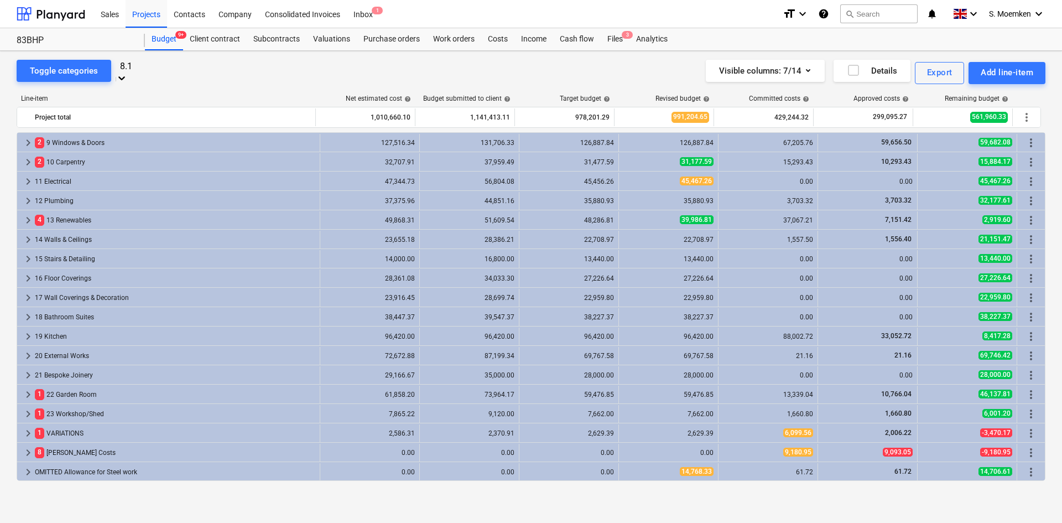
type input "8.17"
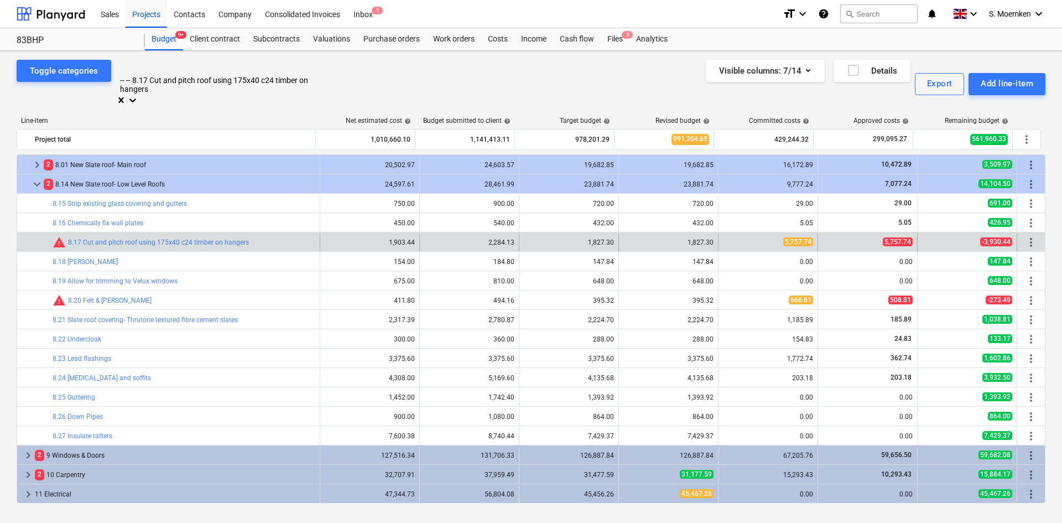
scroll to position [252, 0]
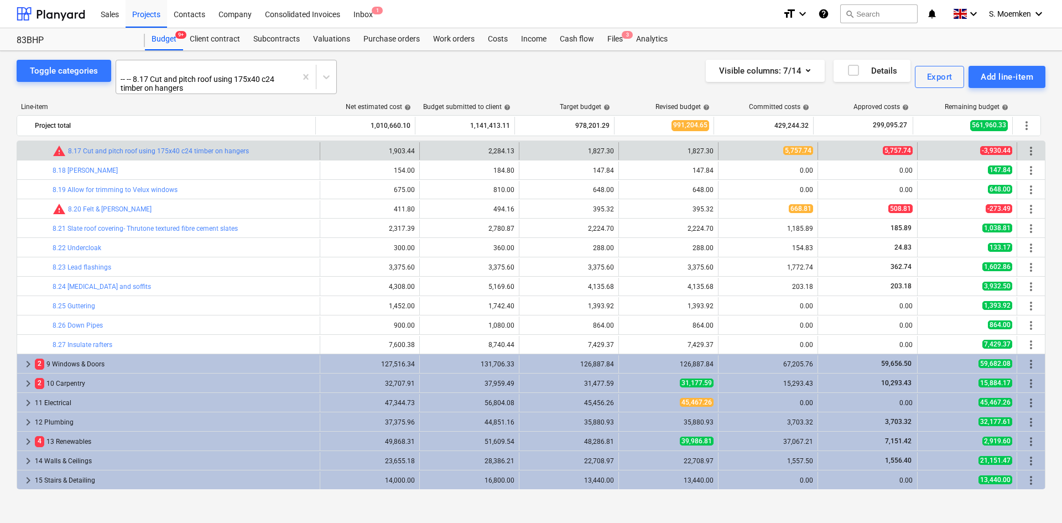
drag, startPoint x: 303, startPoint y: 68, endPoint x: 302, endPoint y: 74, distance: 5.6
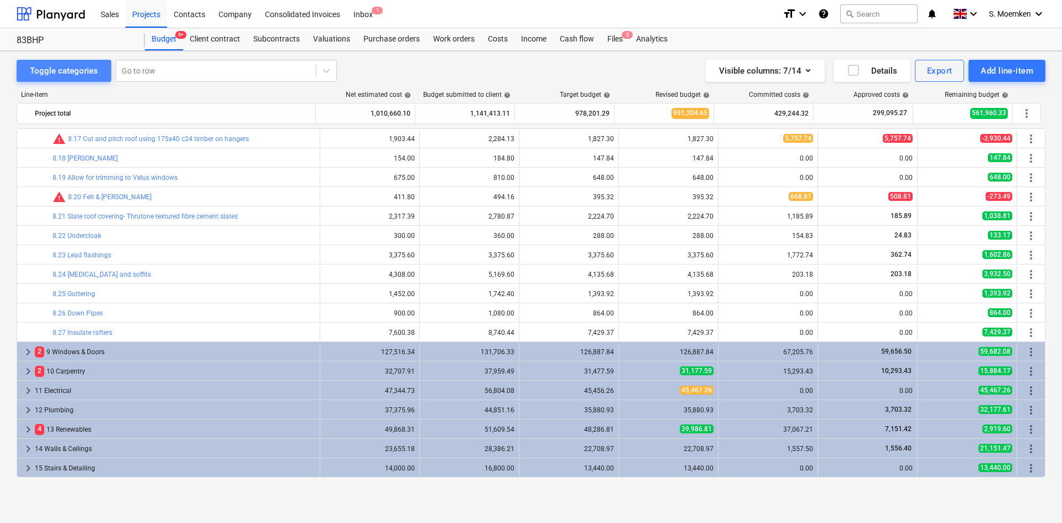
click at [58, 74] on div "Toggle categories" at bounding box center [64, 71] width 68 height 14
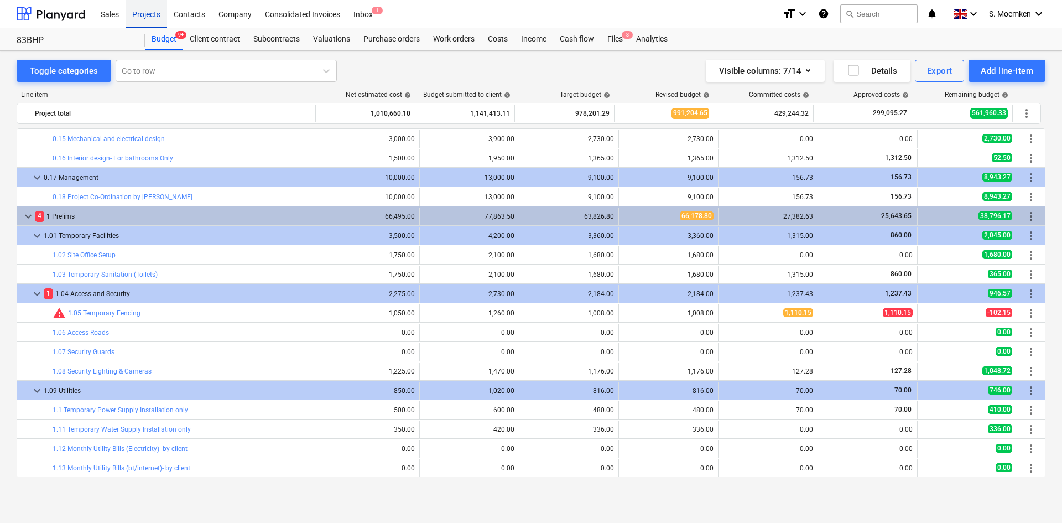
click at [144, 14] on div "Projects" at bounding box center [146, 13] width 41 height 28
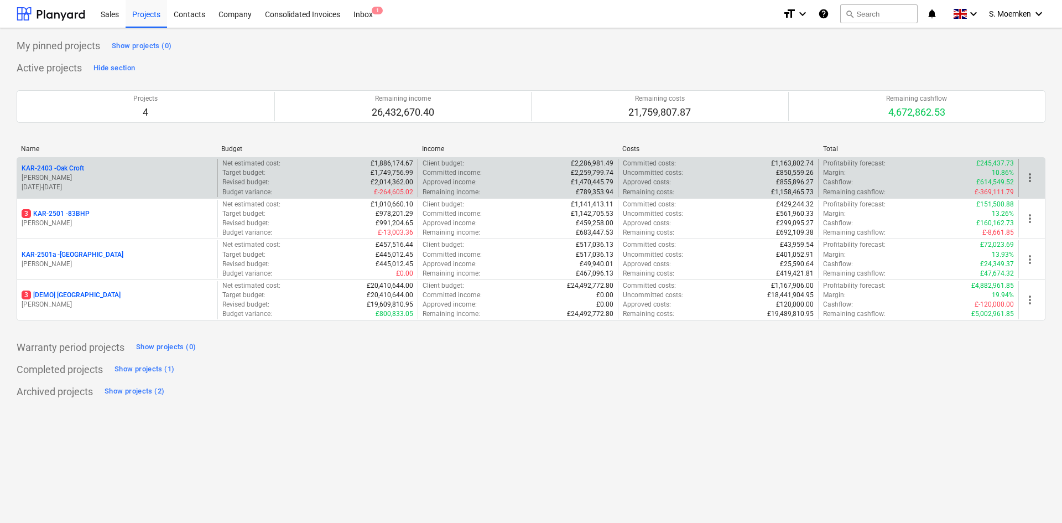
click at [96, 180] on p "[PERSON_NAME]" at bounding box center [117, 177] width 191 height 9
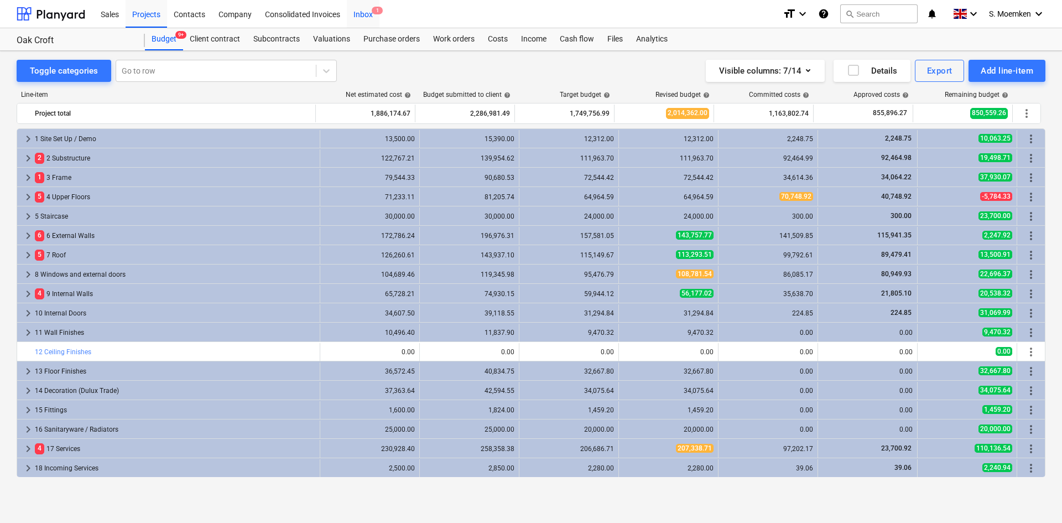
click at [372, 11] on span "1" at bounding box center [377, 11] width 11 height 8
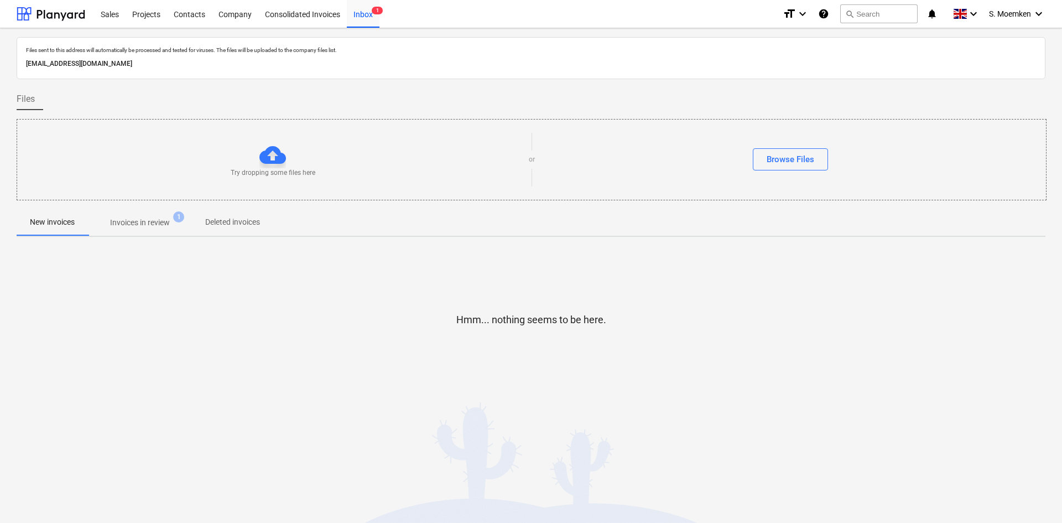
click at [135, 223] on p "Invoices in review" at bounding box center [140, 223] width 60 height 12
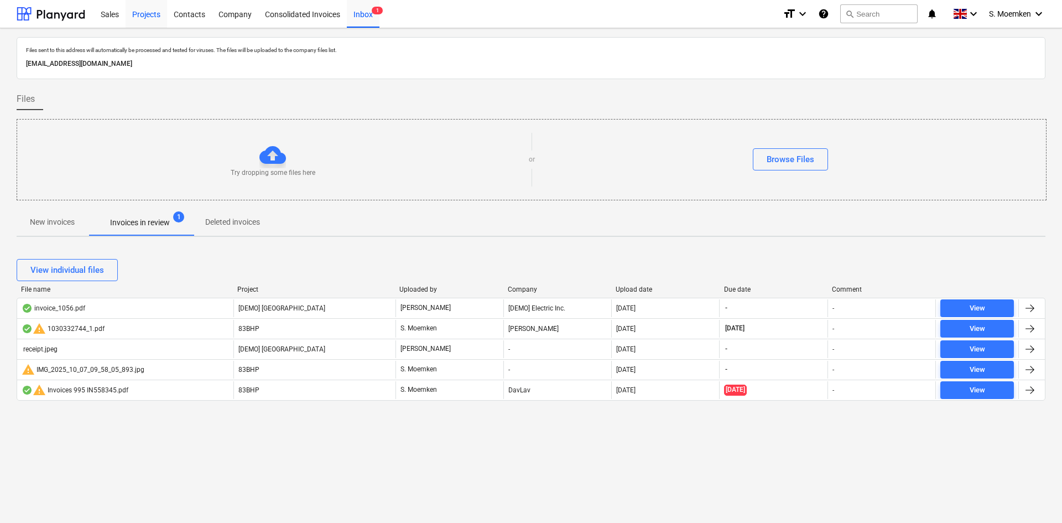
click at [154, 17] on div "Projects" at bounding box center [146, 13] width 41 height 28
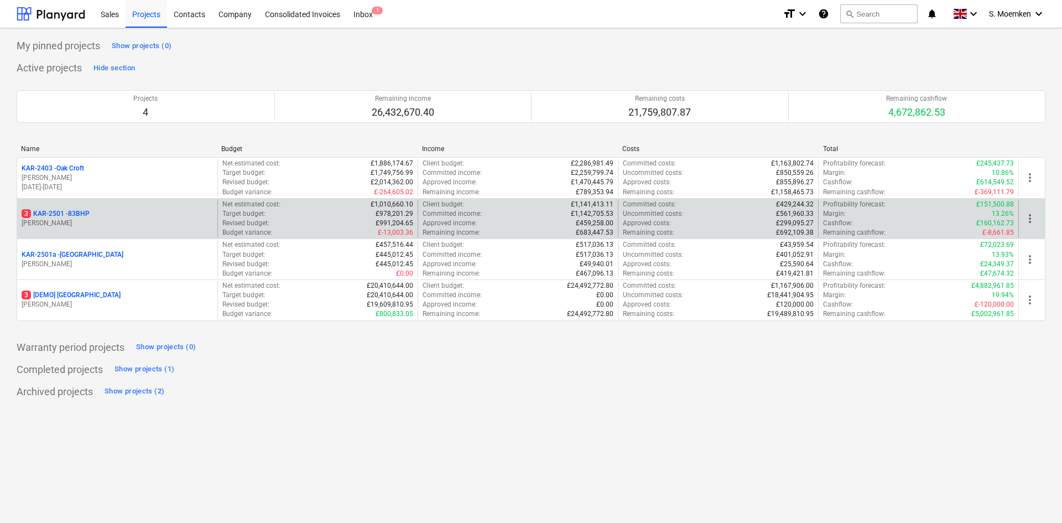
click at [118, 230] on div "3 KAR-2501 - 83BHP [PERSON_NAME]" at bounding box center [117, 219] width 200 height 38
click at [63, 218] on p "3 KAR-2501 - 83BHP" at bounding box center [56, 213] width 68 height 9
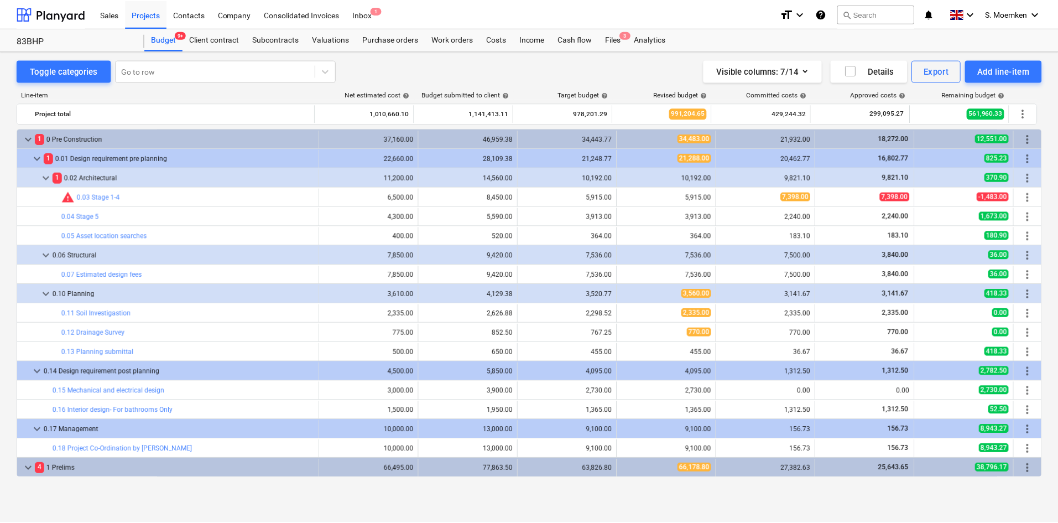
scroll to position [252, 0]
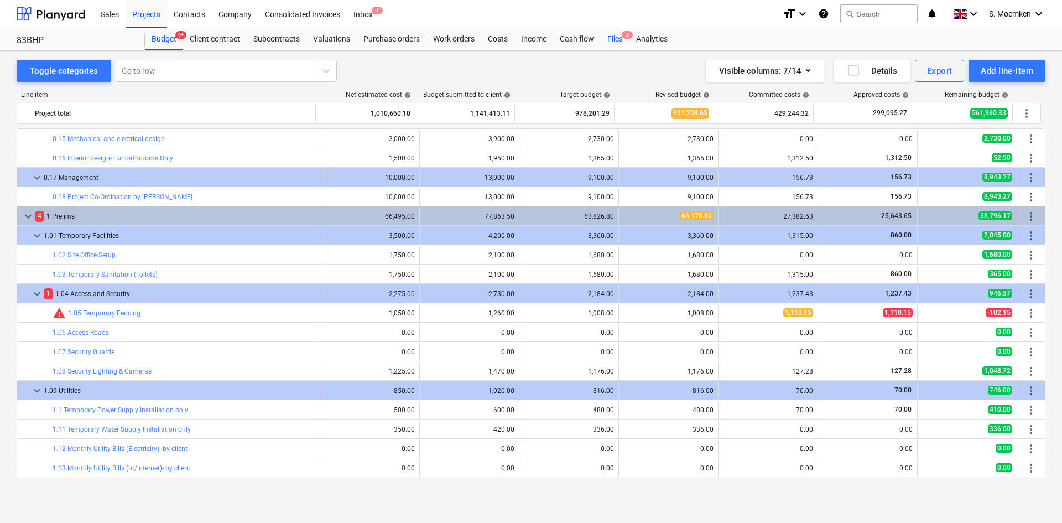
click at [617, 43] on div "Files 3" at bounding box center [615, 39] width 29 height 22
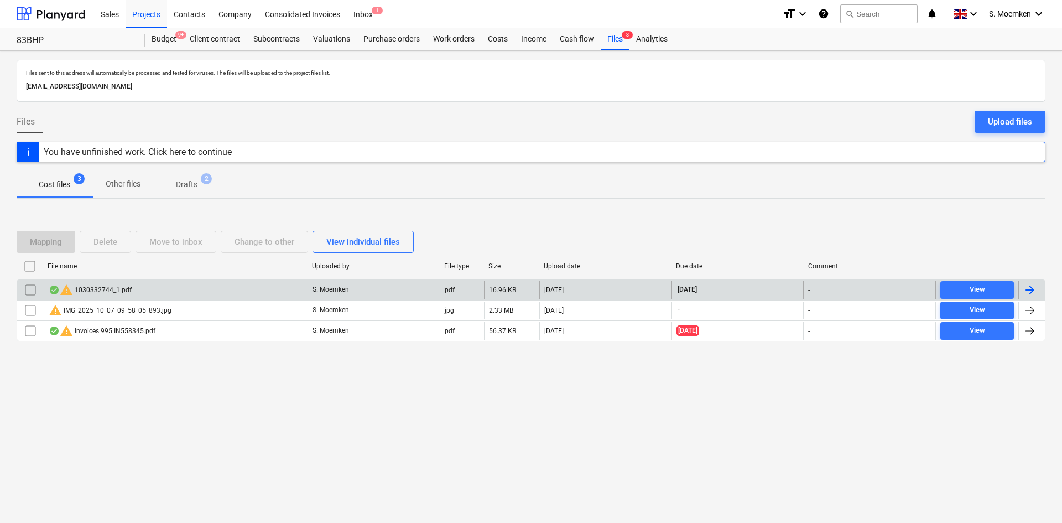
click at [32, 289] on input "checkbox" at bounding box center [31, 290] width 18 height 18
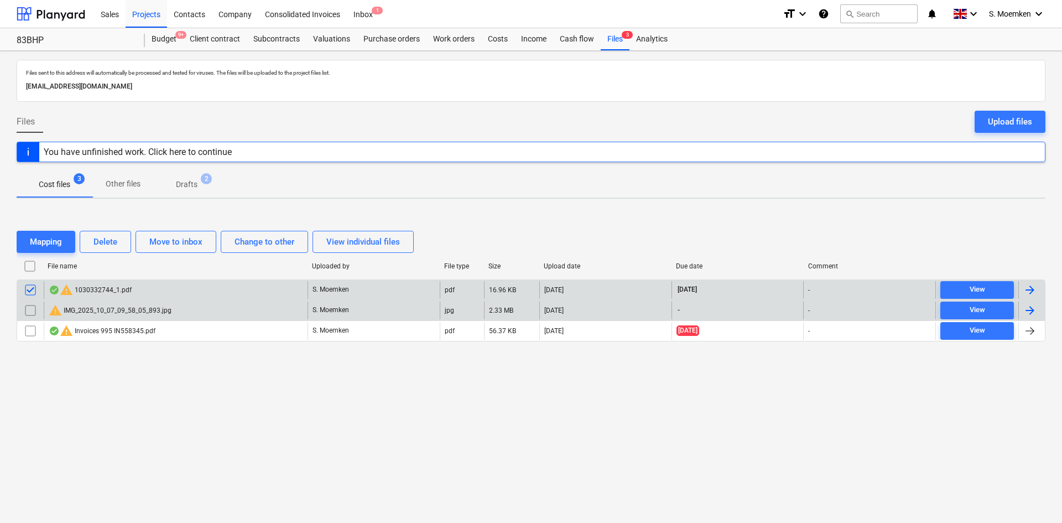
click at [27, 308] on input "checkbox" at bounding box center [31, 311] width 18 height 18
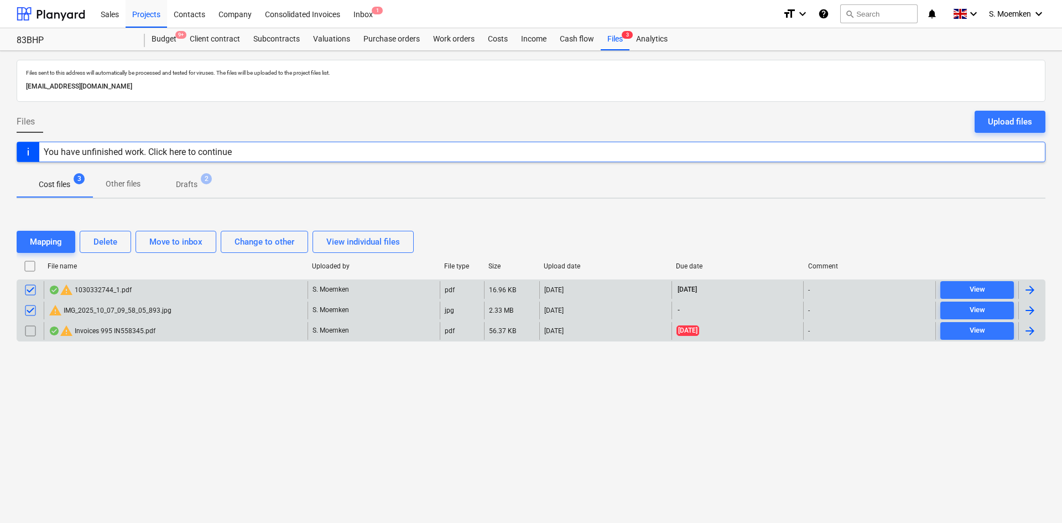
click at [29, 331] on input "checkbox" at bounding box center [31, 331] width 18 height 18
click at [97, 243] on div "Delete" at bounding box center [106, 242] width 24 height 14
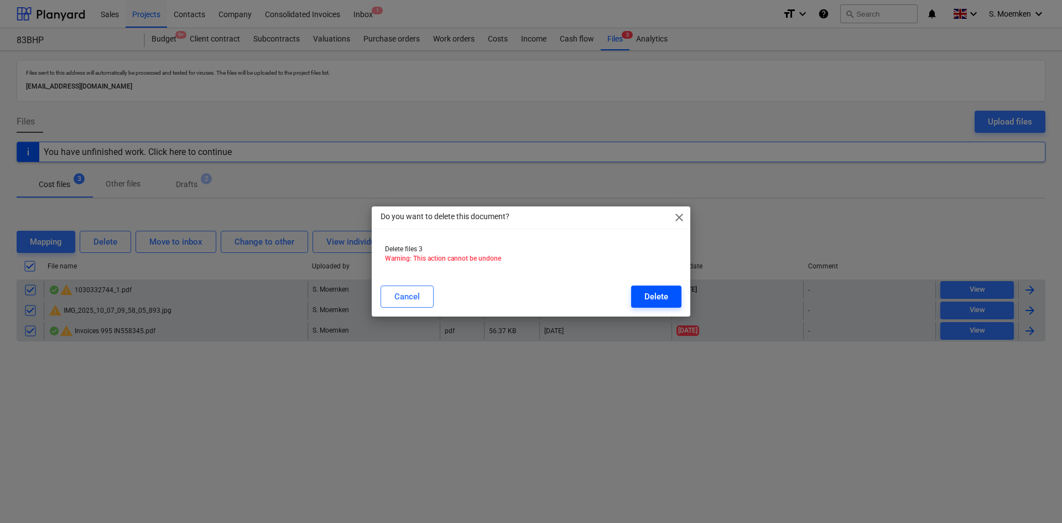
click at [662, 293] on div "Delete" at bounding box center [657, 296] width 24 height 14
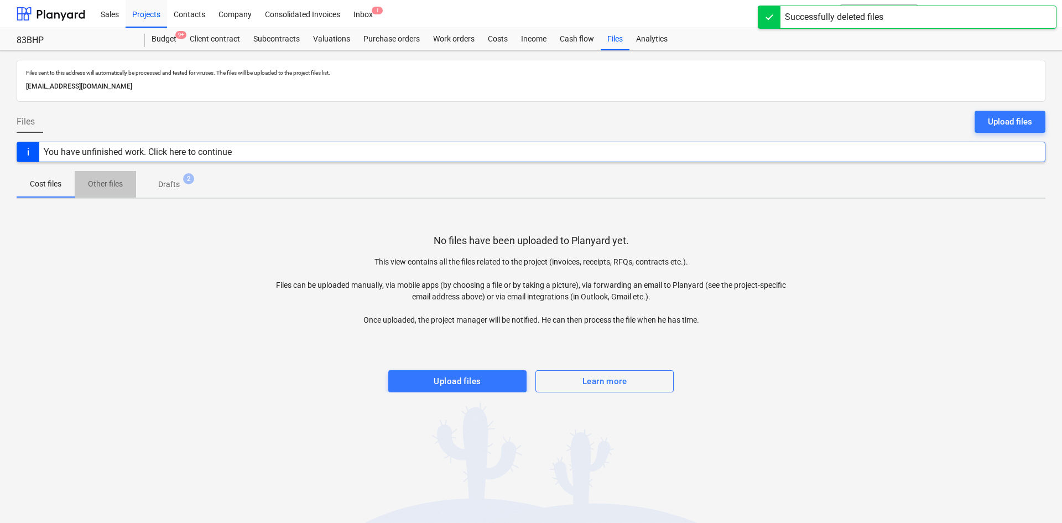
click at [112, 184] on p "Other files" at bounding box center [105, 184] width 35 height 12
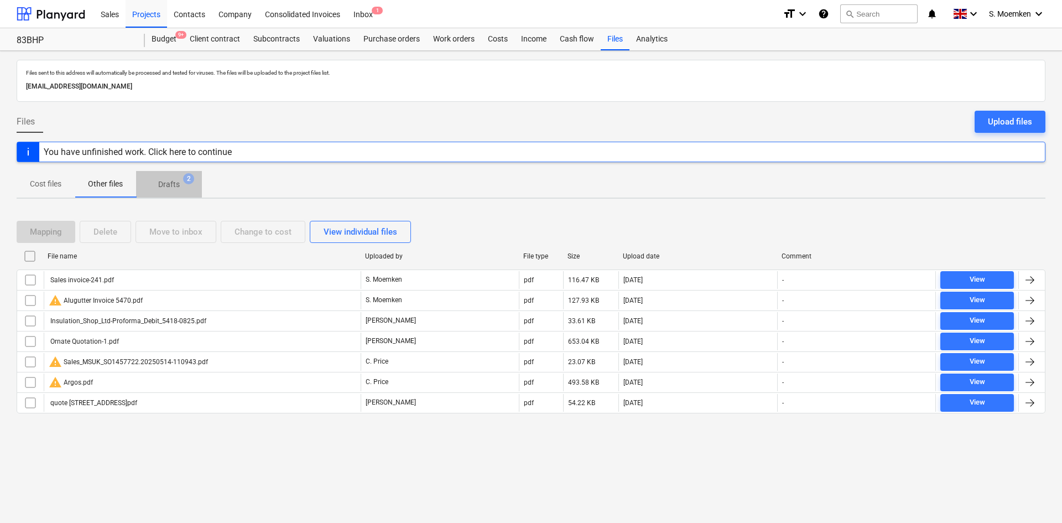
click at [186, 180] on span "2" at bounding box center [188, 178] width 11 height 11
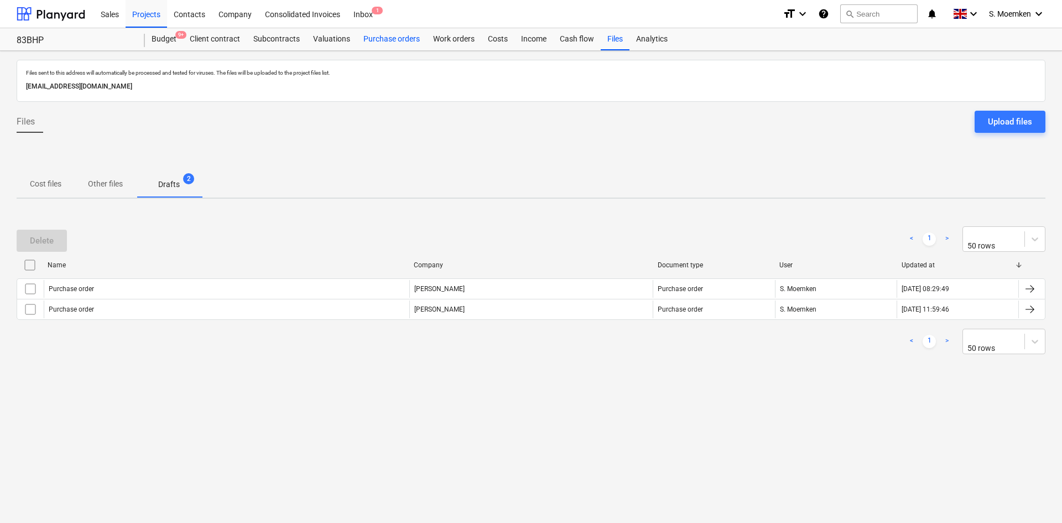
click at [389, 40] on div "Purchase orders" at bounding box center [392, 39] width 70 height 22
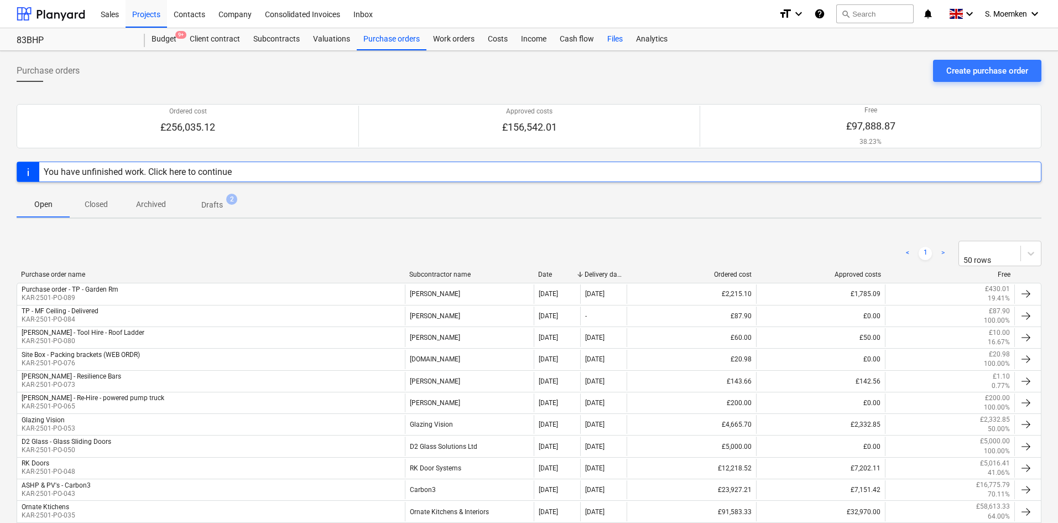
click at [611, 40] on div "Files" at bounding box center [615, 39] width 29 height 22
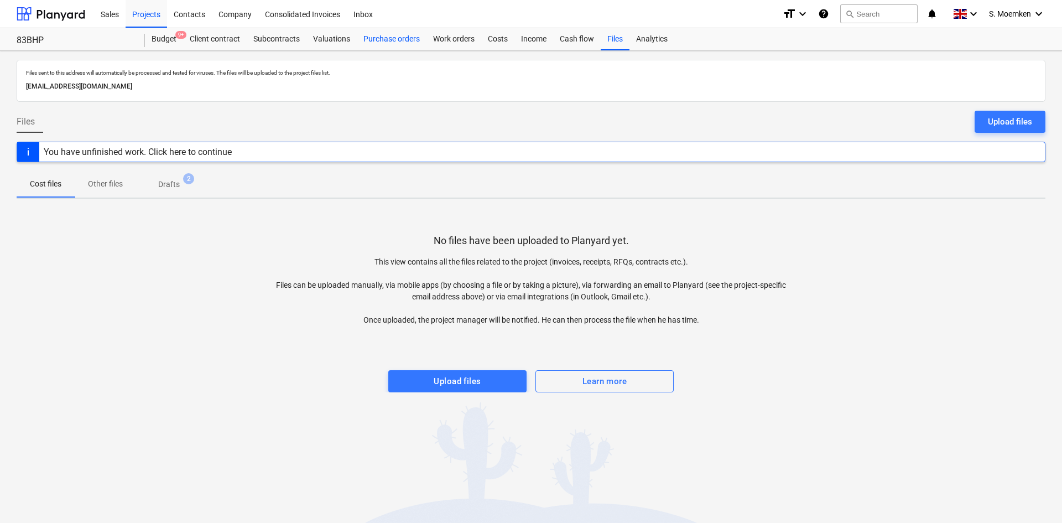
click at [390, 42] on div "Purchase orders" at bounding box center [392, 39] width 70 height 22
